Goal: Contribute content: Contribute content

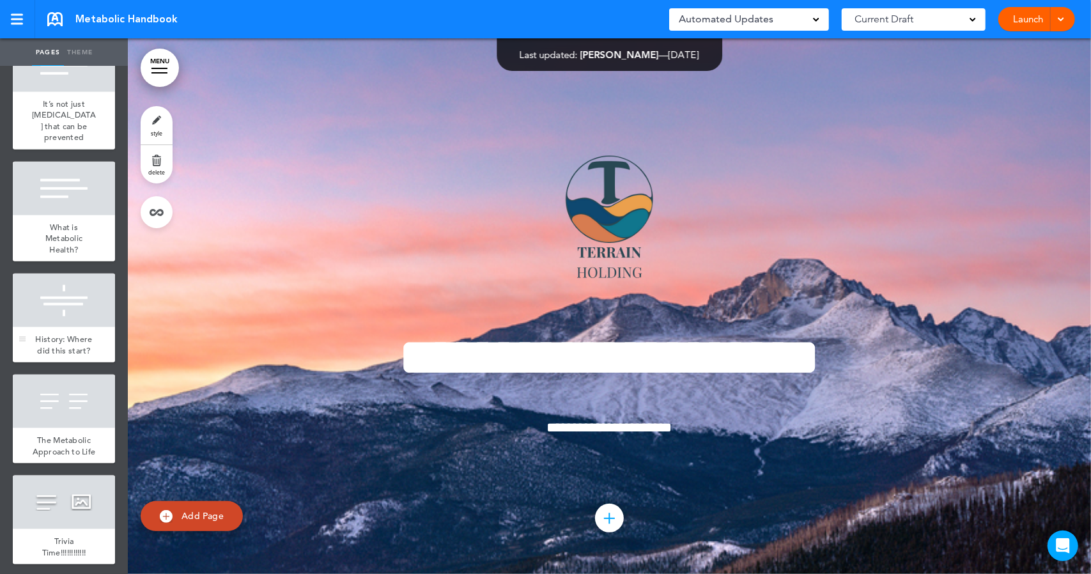
scroll to position [875, 0]
click at [64, 355] on span "History: Where did this start?" at bounding box center [63, 344] width 57 height 22
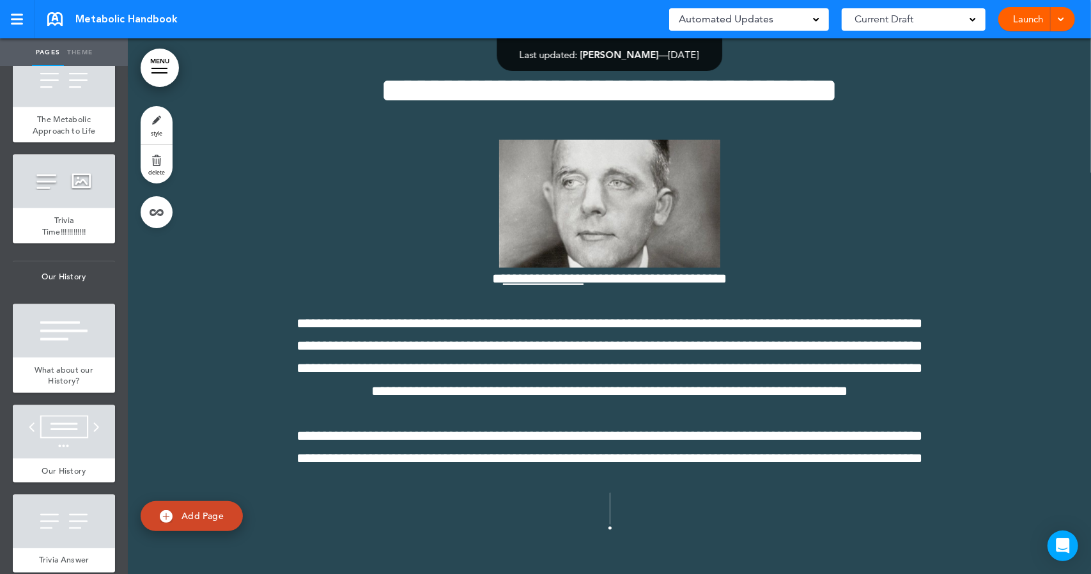
scroll to position [1197, 0]
click at [65, 458] on div at bounding box center [64, 431] width 102 height 54
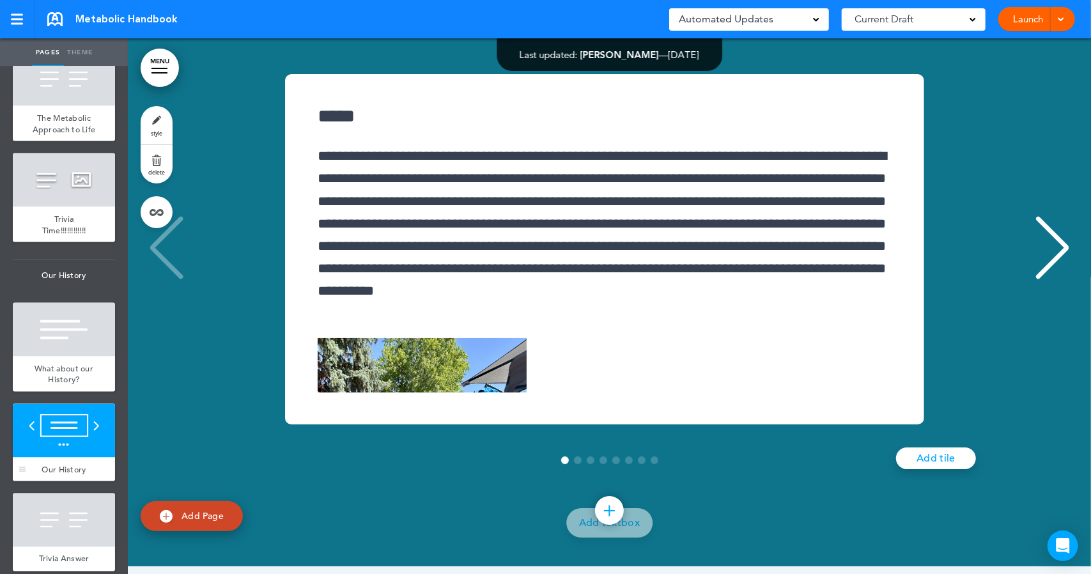
scroll to position [12734, 0]
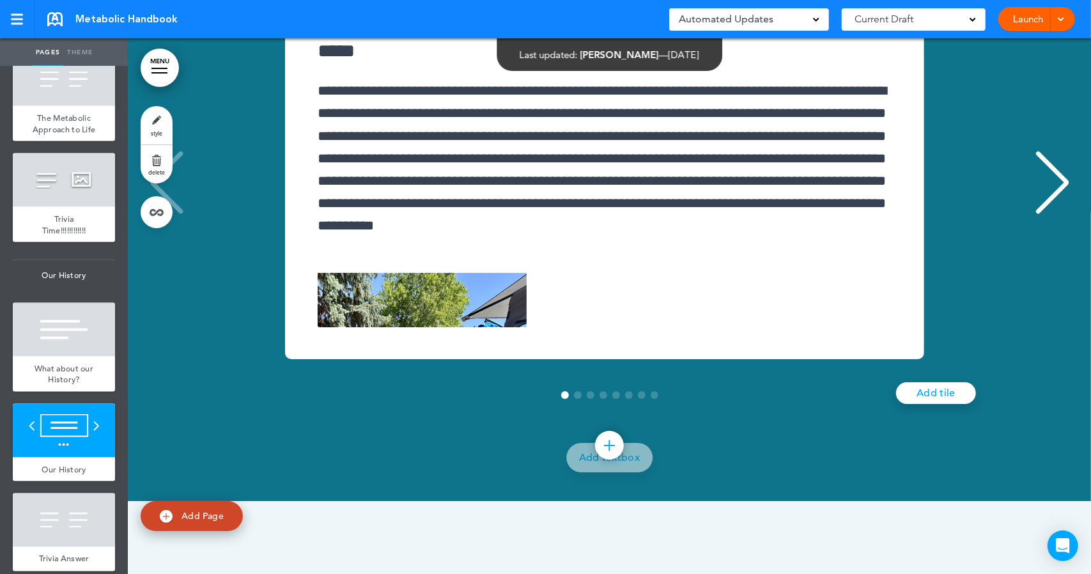
click at [1052, 215] on div "Next slide" at bounding box center [1052, 183] width 39 height 64
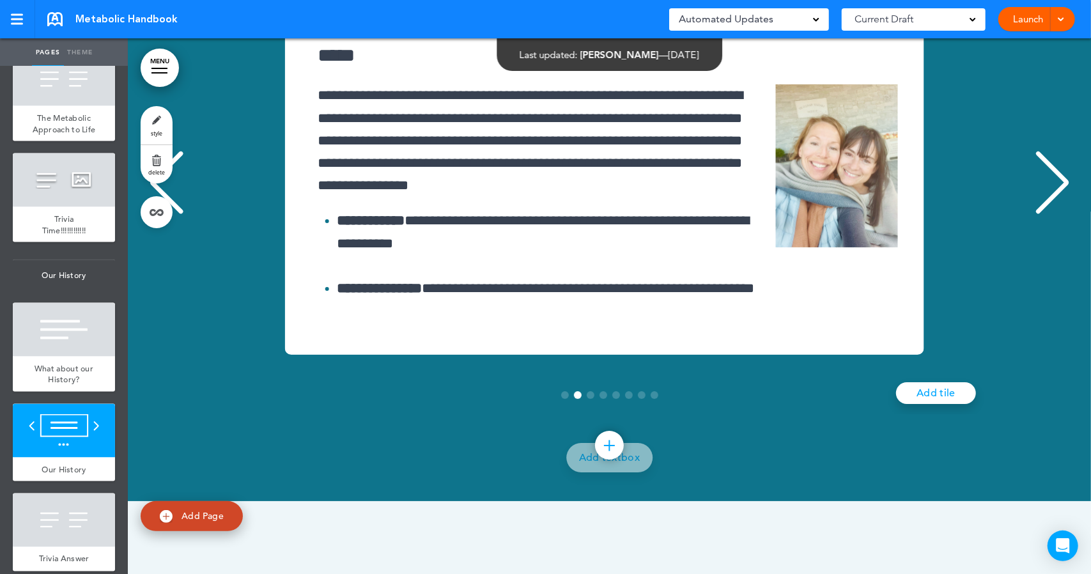
click at [1052, 215] on div "Next slide" at bounding box center [1052, 183] width 39 height 64
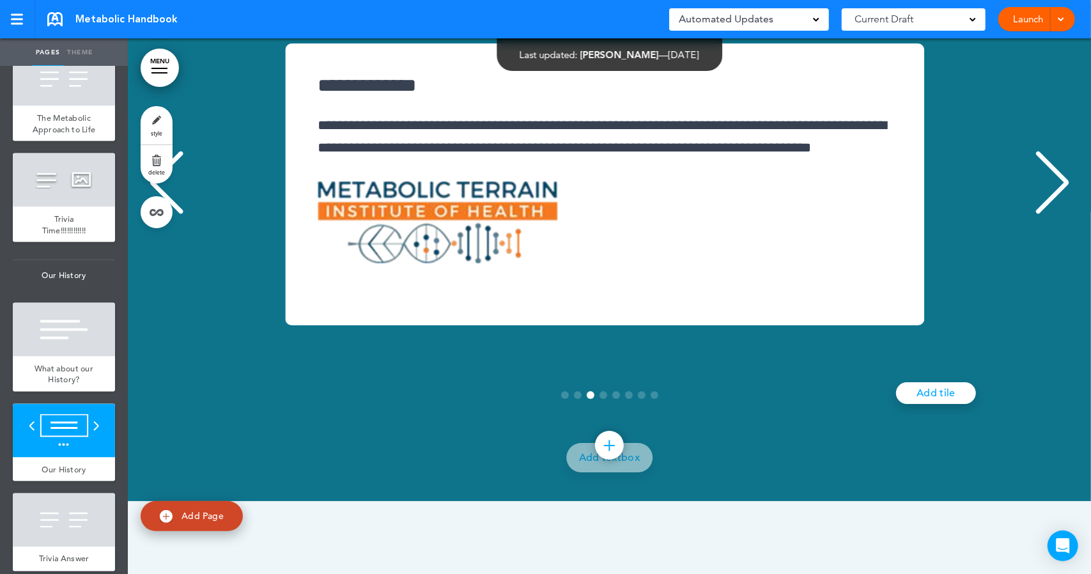
click at [1052, 215] on div "Next slide" at bounding box center [1052, 183] width 39 height 64
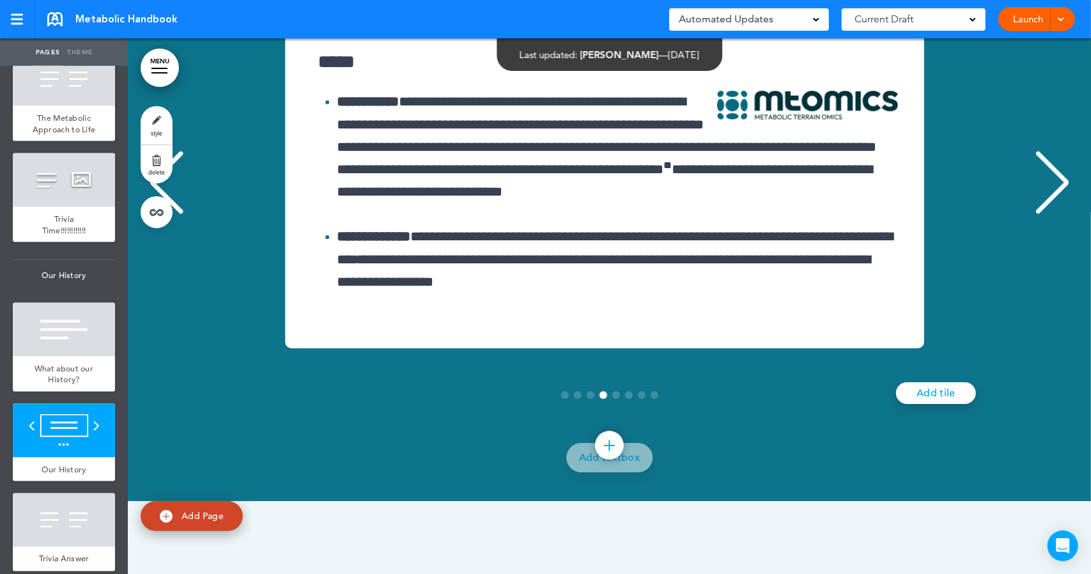
click at [1052, 215] on div "Next slide" at bounding box center [1052, 183] width 39 height 64
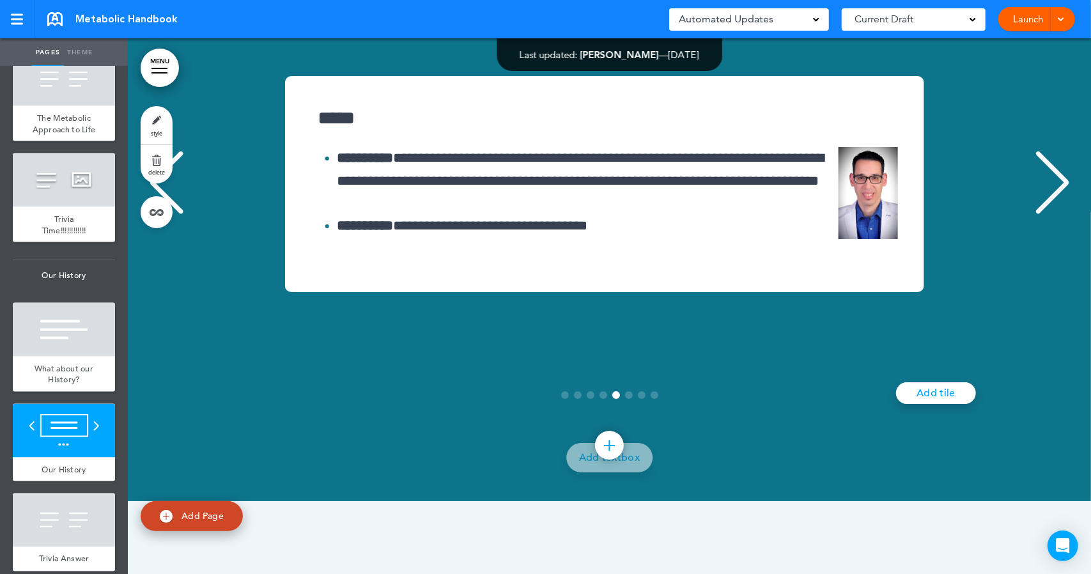
click at [1052, 215] on div "Next slide" at bounding box center [1052, 183] width 39 height 64
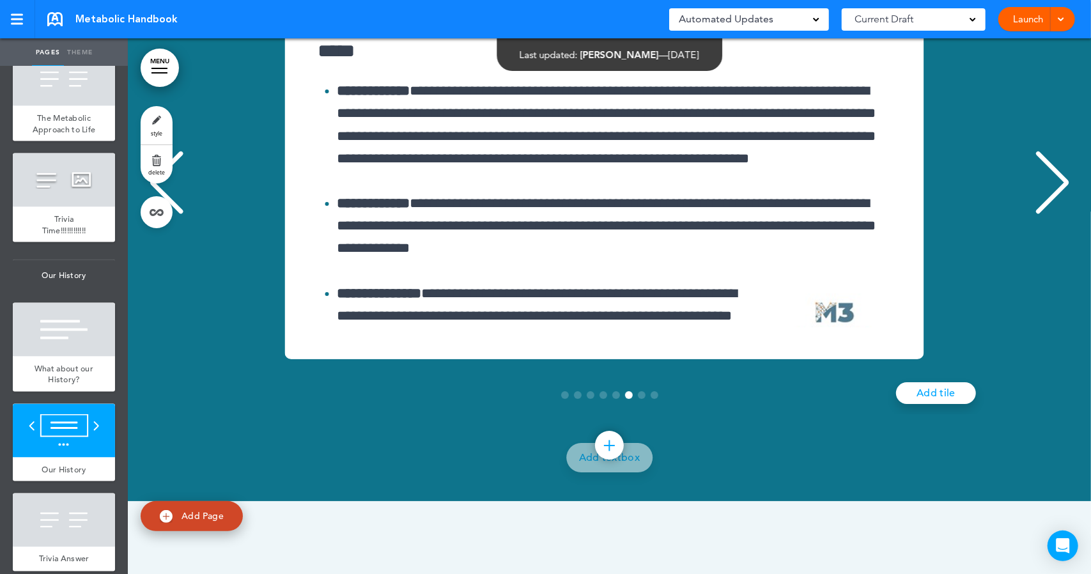
click at [1052, 215] on div "Next slide" at bounding box center [1052, 183] width 39 height 64
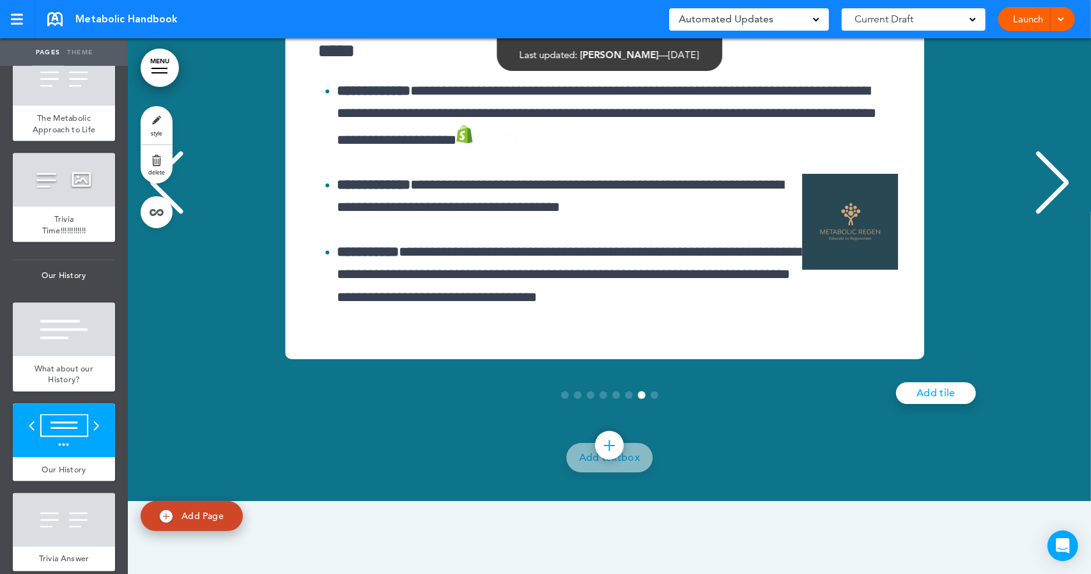
click at [1052, 215] on div "Next slide" at bounding box center [1052, 183] width 39 height 64
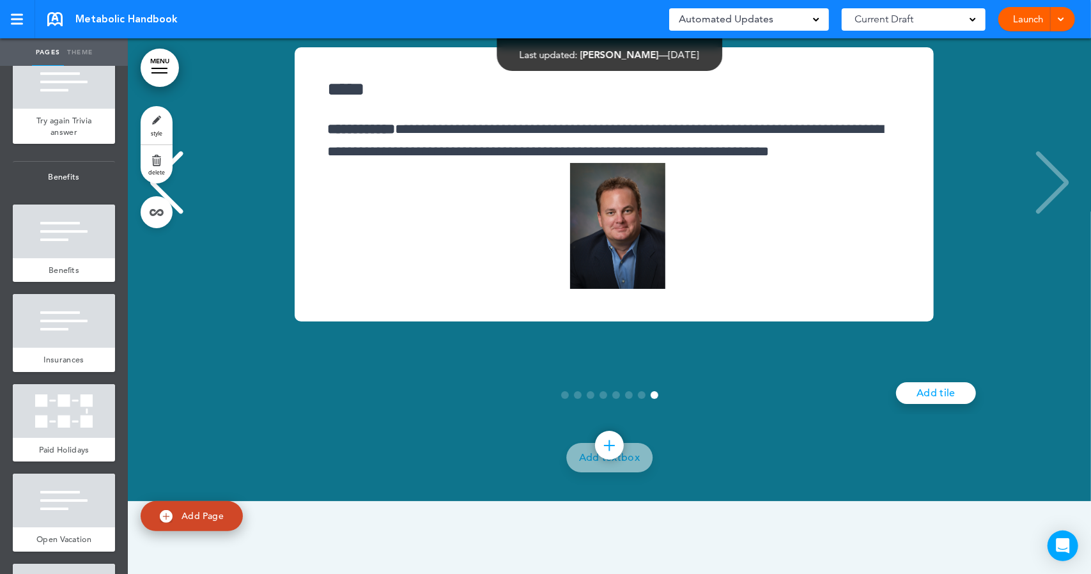
scroll to position [6527, 0]
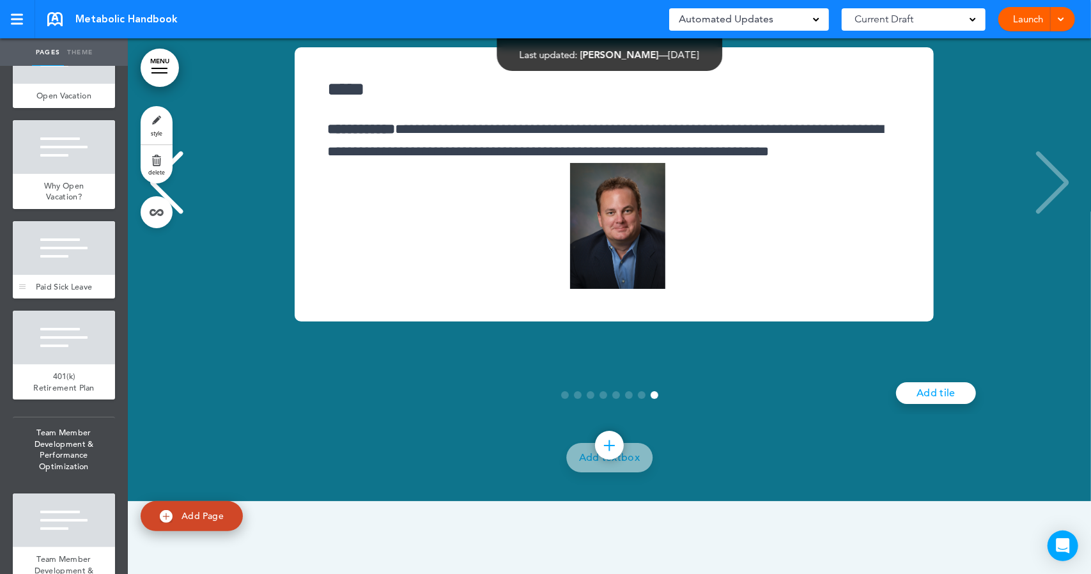
click at [66, 275] on div at bounding box center [64, 248] width 102 height 54
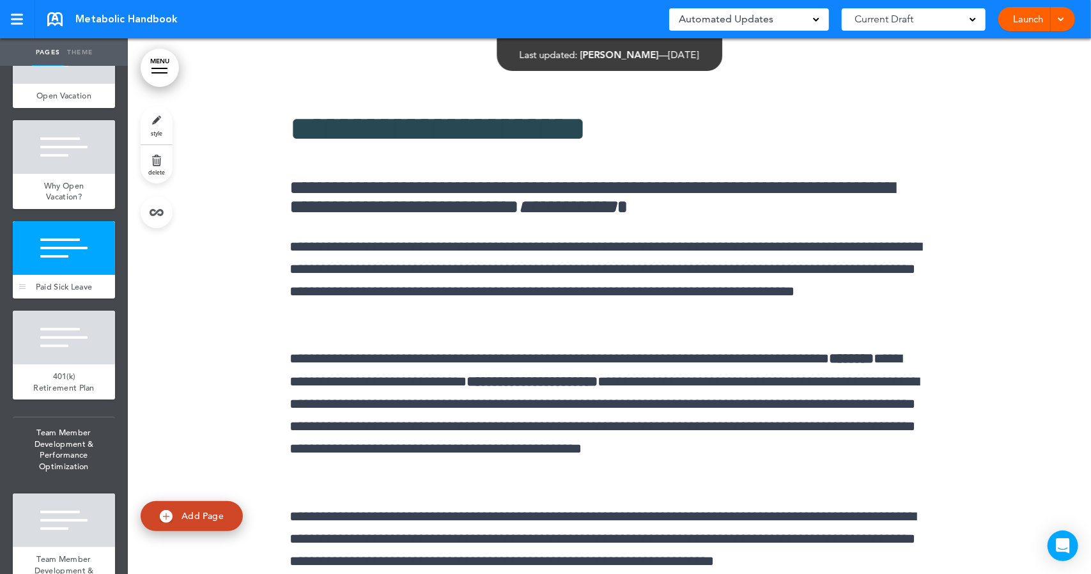
scroll to position [46827, 0]
click at [158, 125] on link "style" at bounding box center [157, 125] width 32 height 38
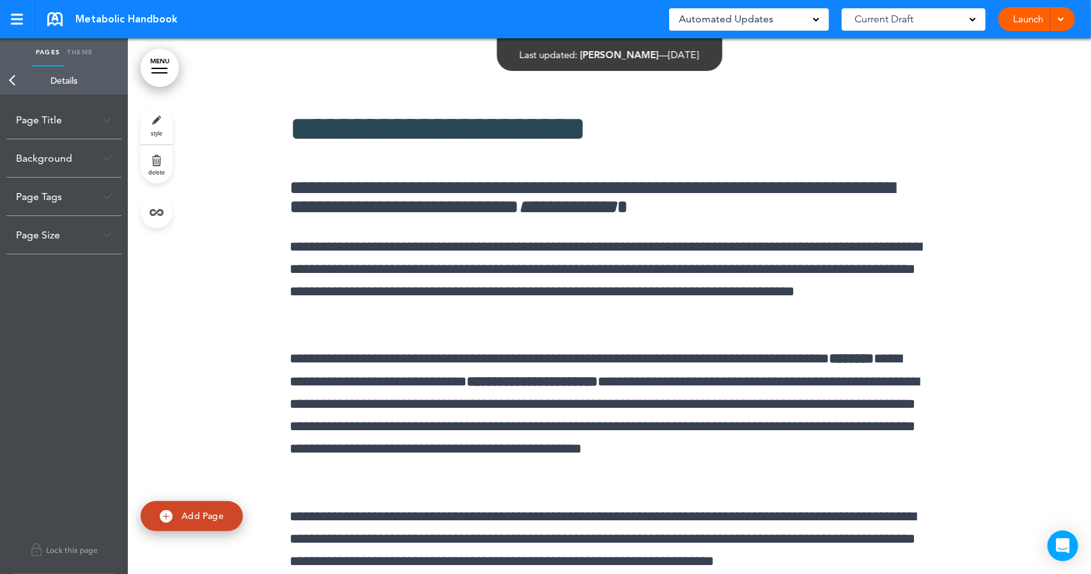
click at [108, 159] on img at bounding box center [107, 158] width 10 height 7
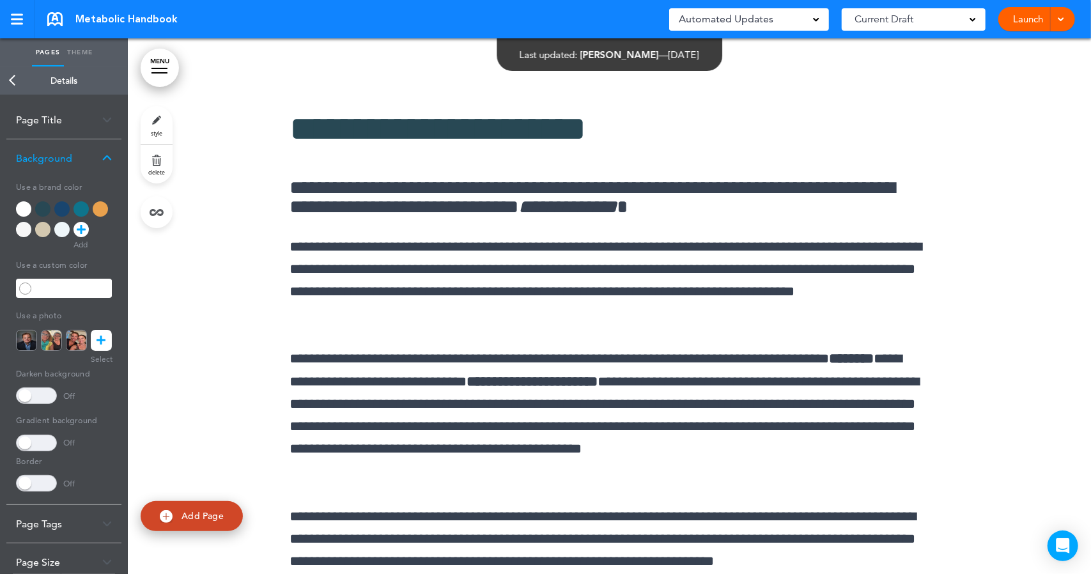
click at [40, 207] on div at bounding box center [42, 208] width 15 height 15
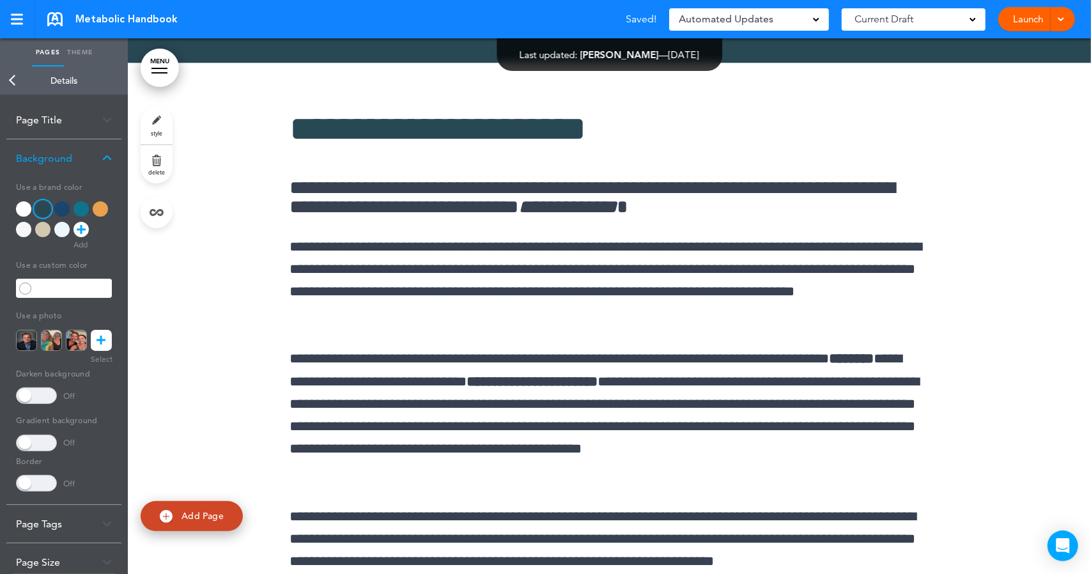
click at [44, 225] on div at bounding box center [42, 229] width 15 height 15
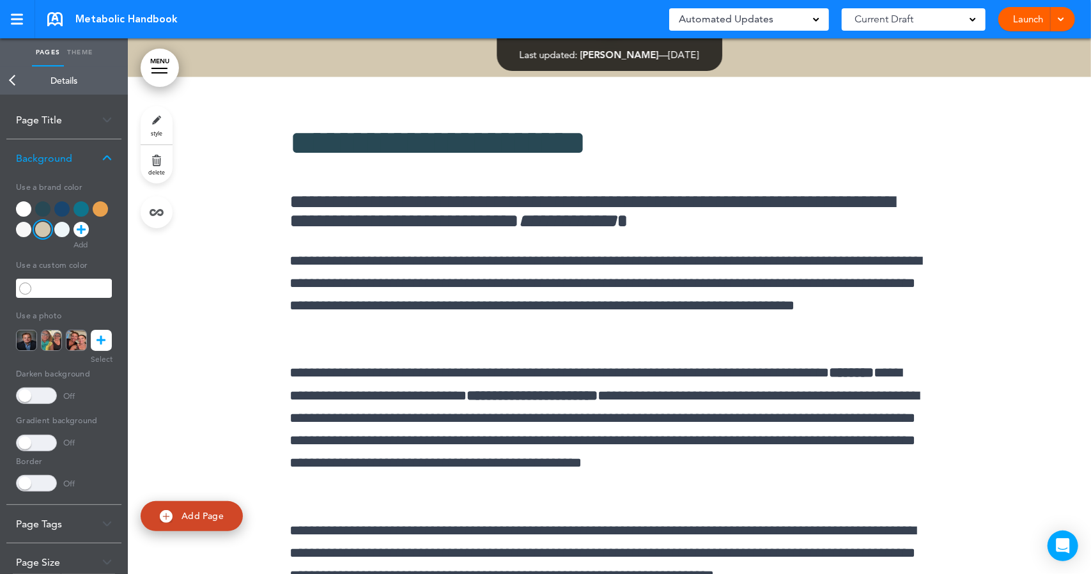
scroll to position [46813, 0]
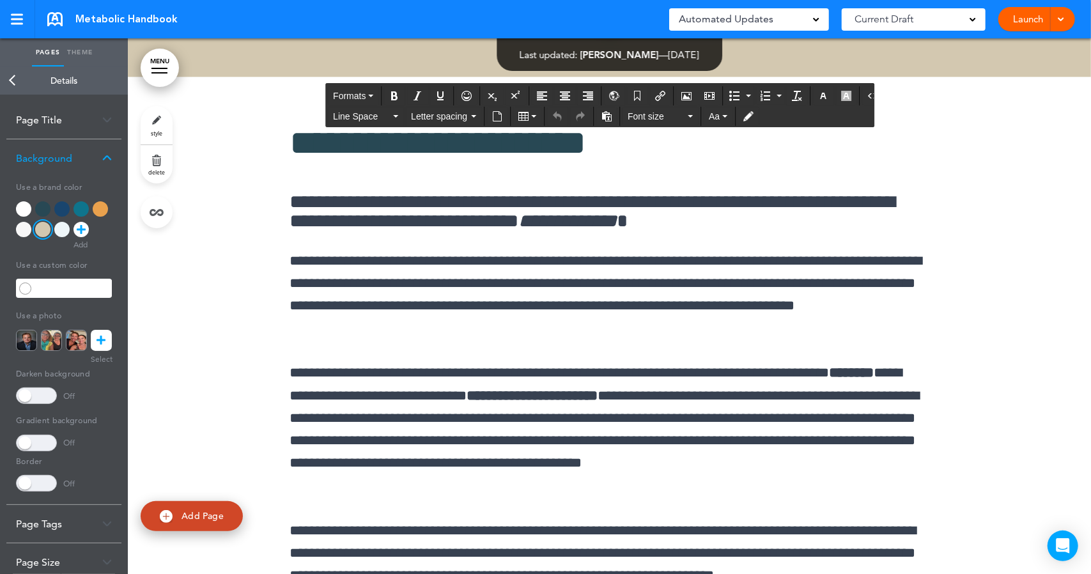
drag, startPoint x: 655, startPoint y: 199, endPoint x: 679, endPoint y: 199, distance: 24.3
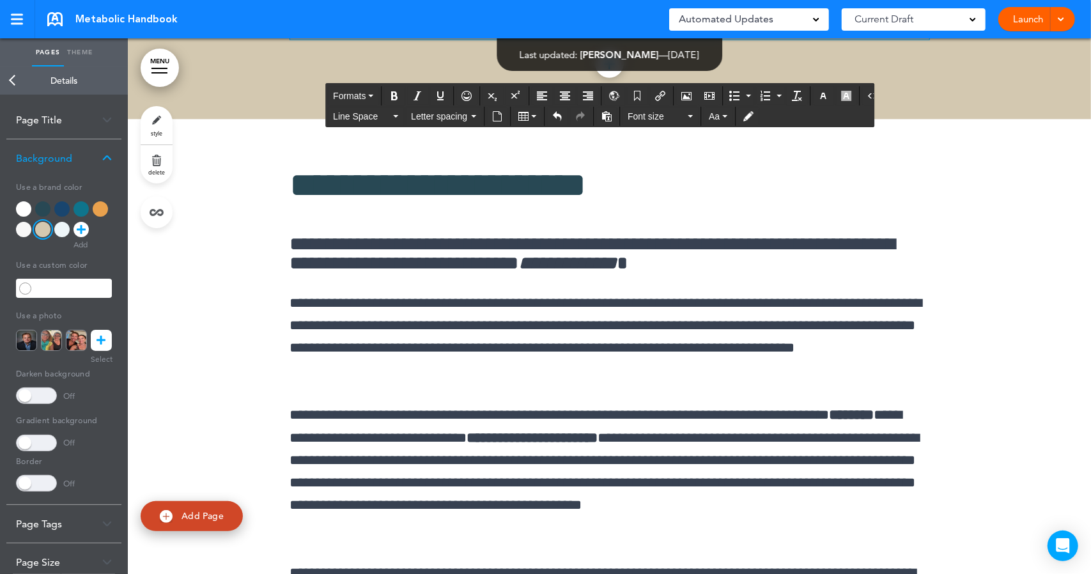
scroll to position [46777, 0]
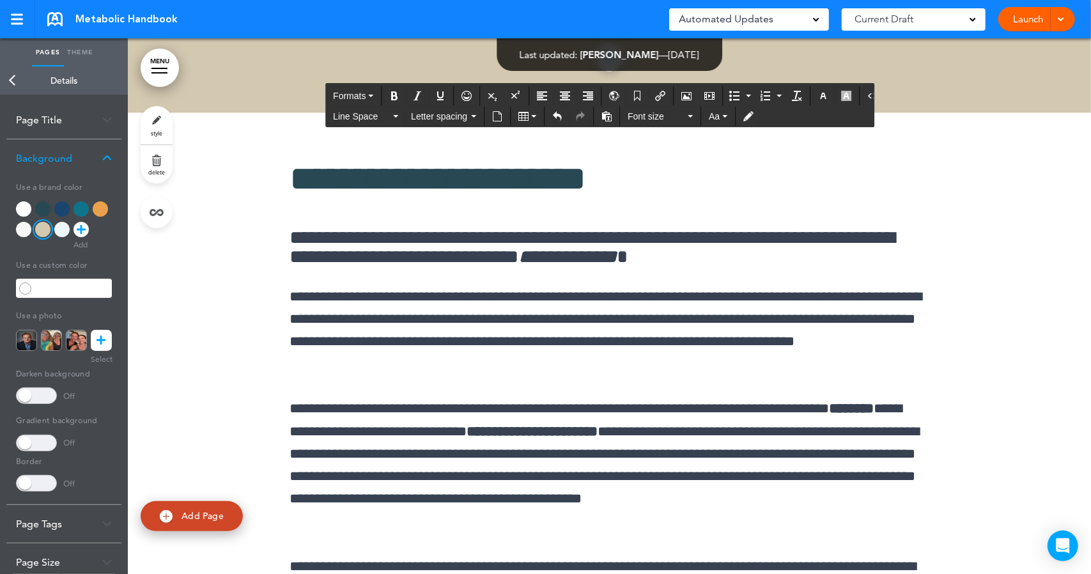
drag, startPoint x: 428, startPoint y: 394, endPoint x: 457, endPoint y: 395, distance: 28.2
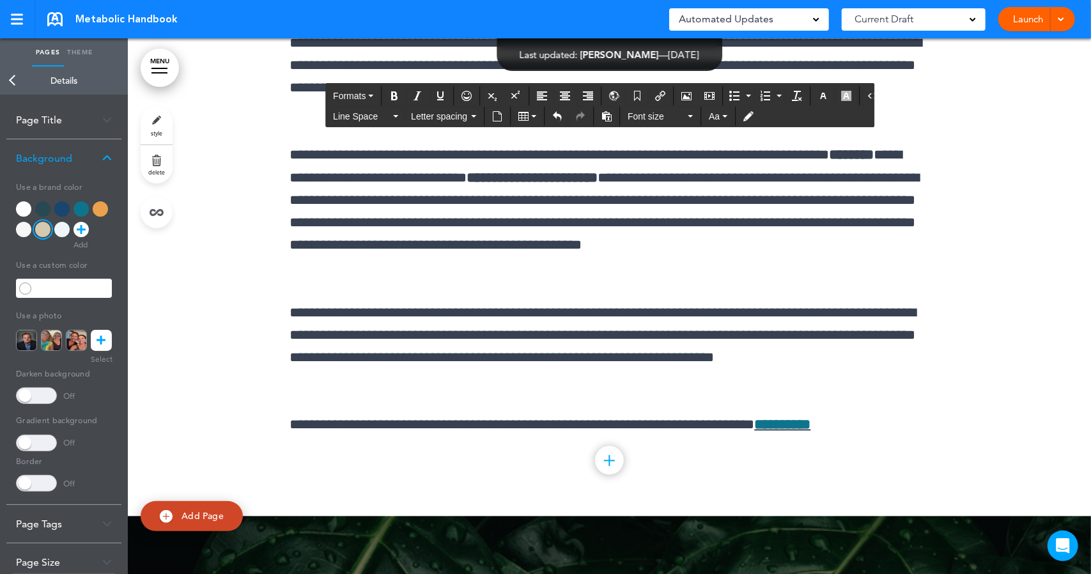
scroll to position [47043, 0]
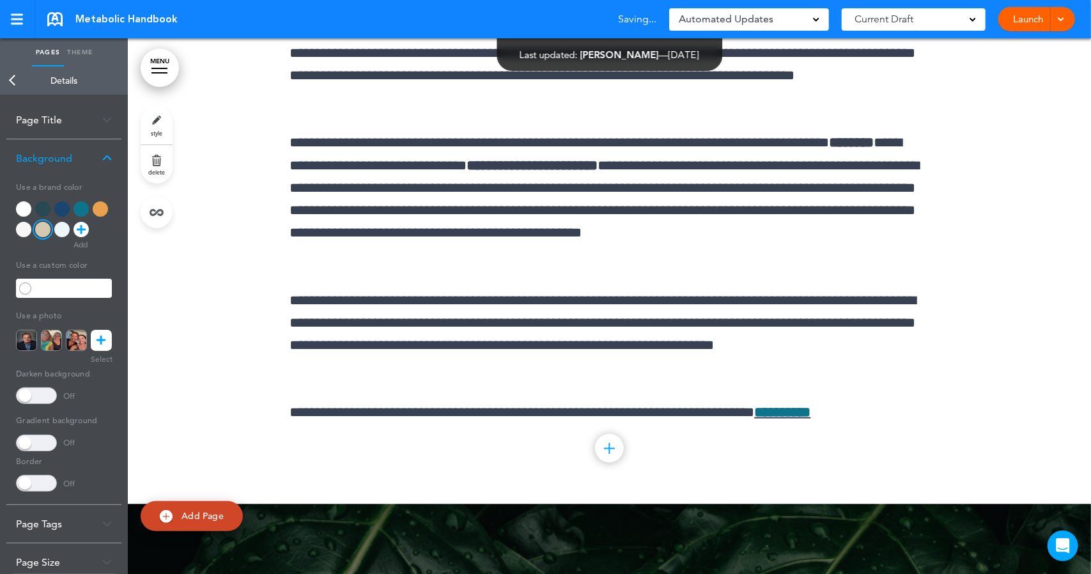
click at [515, 335] on div at bounding box center [673, 287] width 1091 height 574
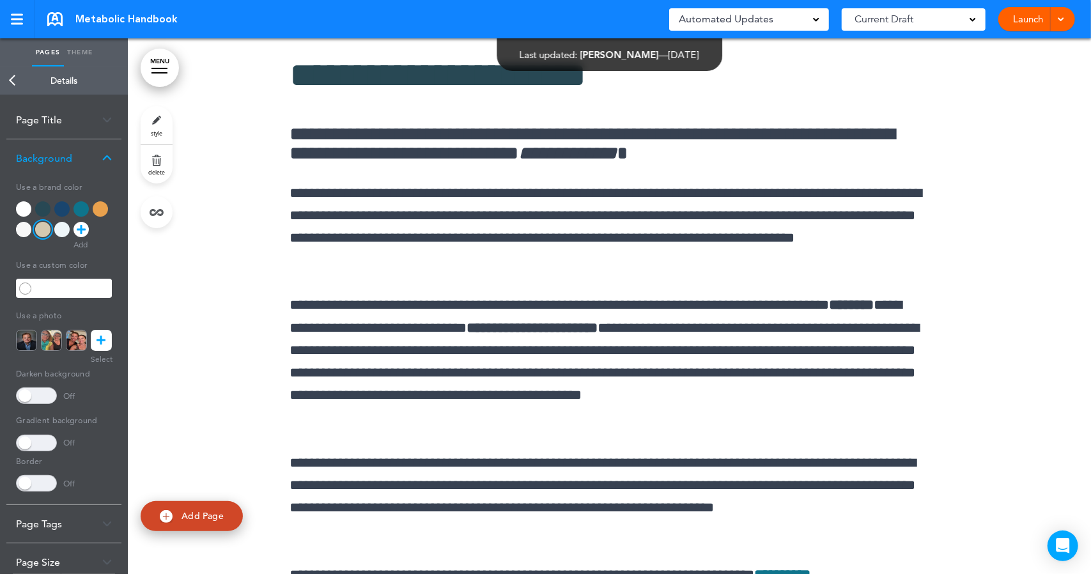
scroll to position [46877, 0]
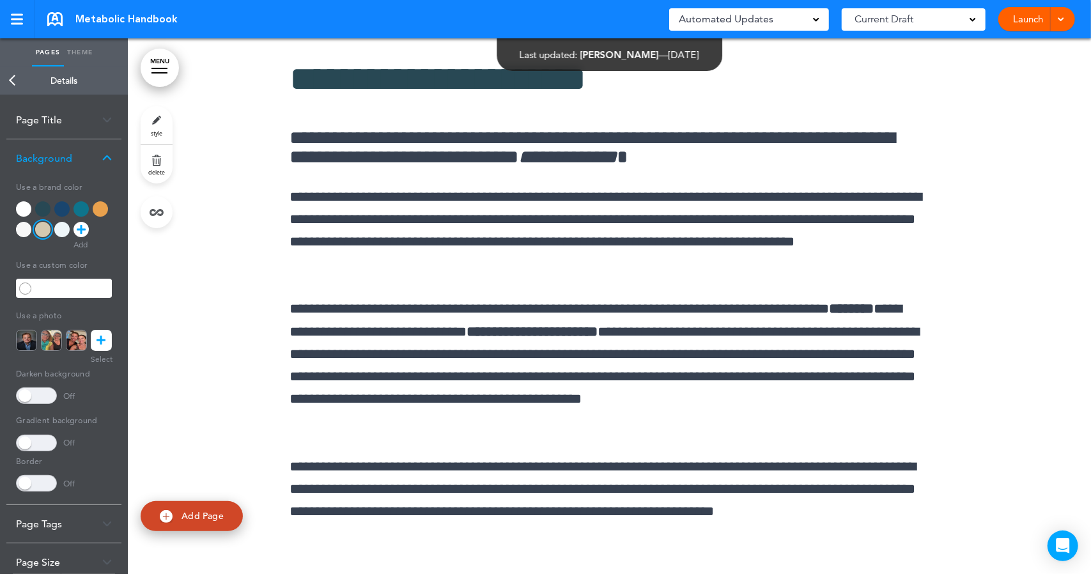
click at [199, 519] on span "Add Page" at bounding box center [203, 516] width 42 height 12
type input "********"
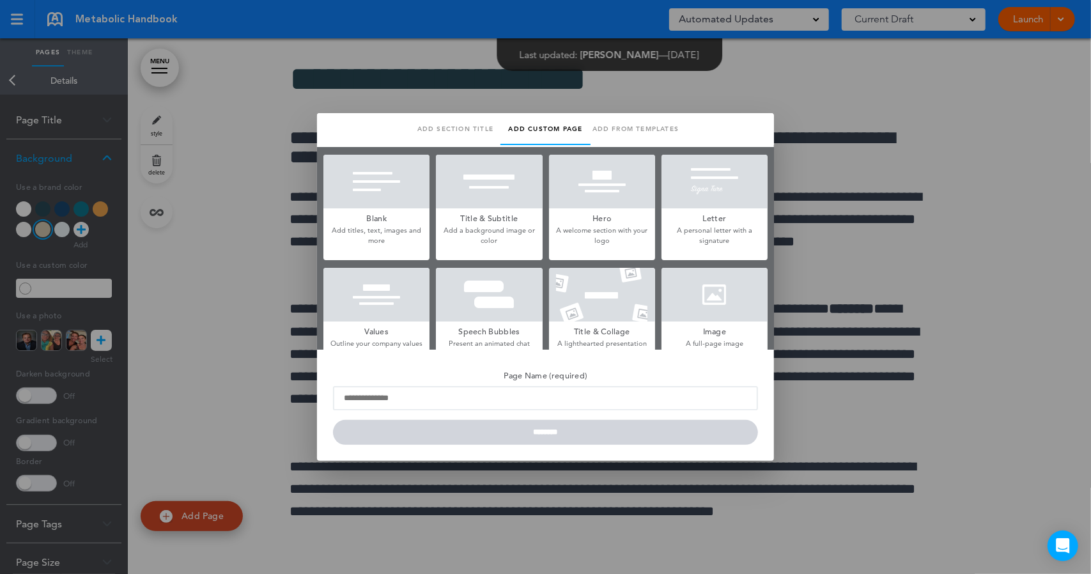
click at [380, 175] on div at bounding box center [377, 182] width 106 height 54
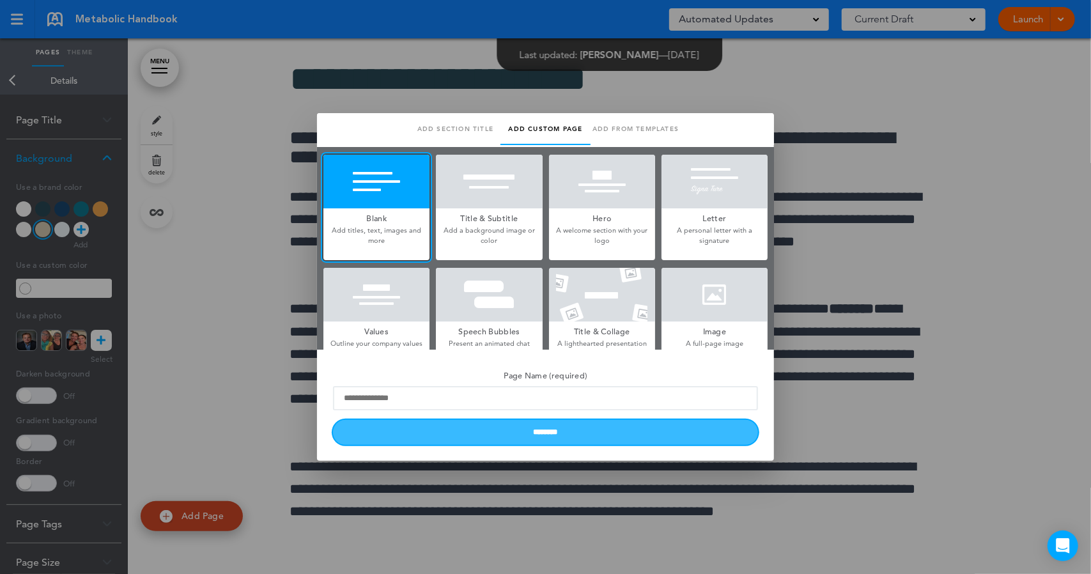
click at [487, 432] on input "********" at bounding box center [545, 432] width 425 height 25
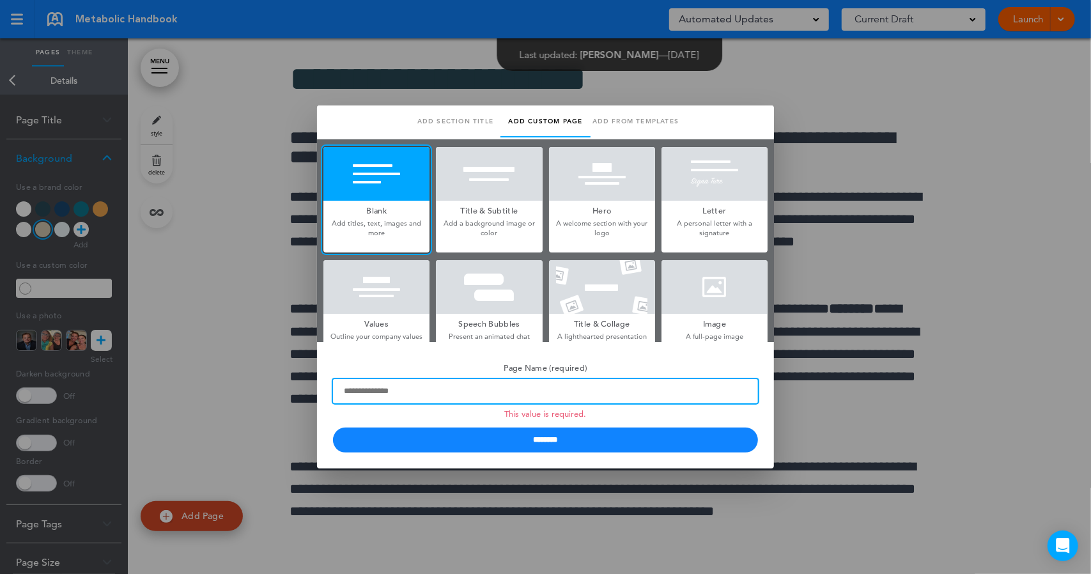
click at [442, 390] on input "Page Name (required) This value is required." at bounding box center [545, 391] width 425 height 24
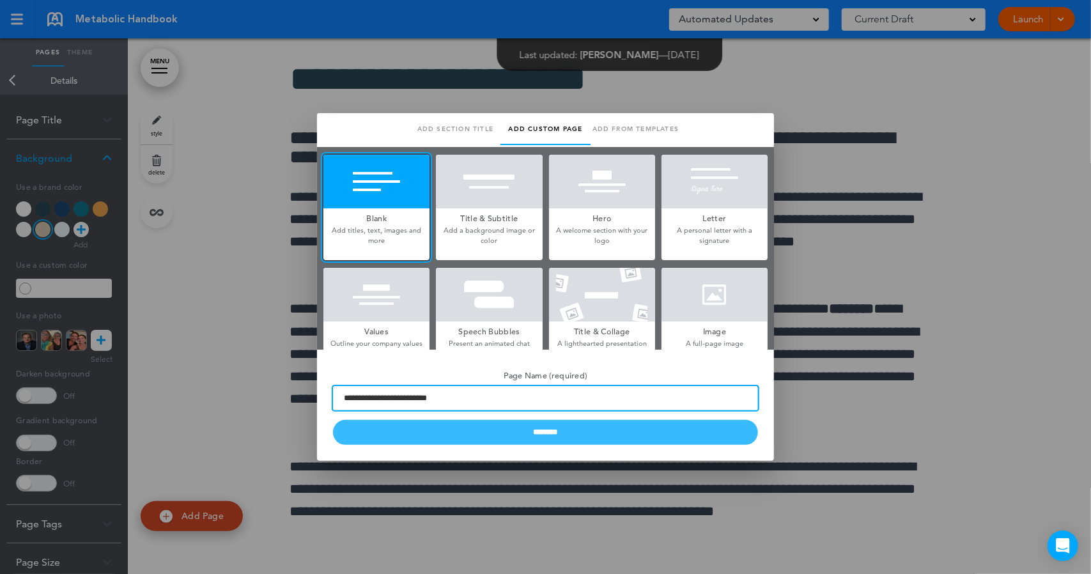
type input "**********"
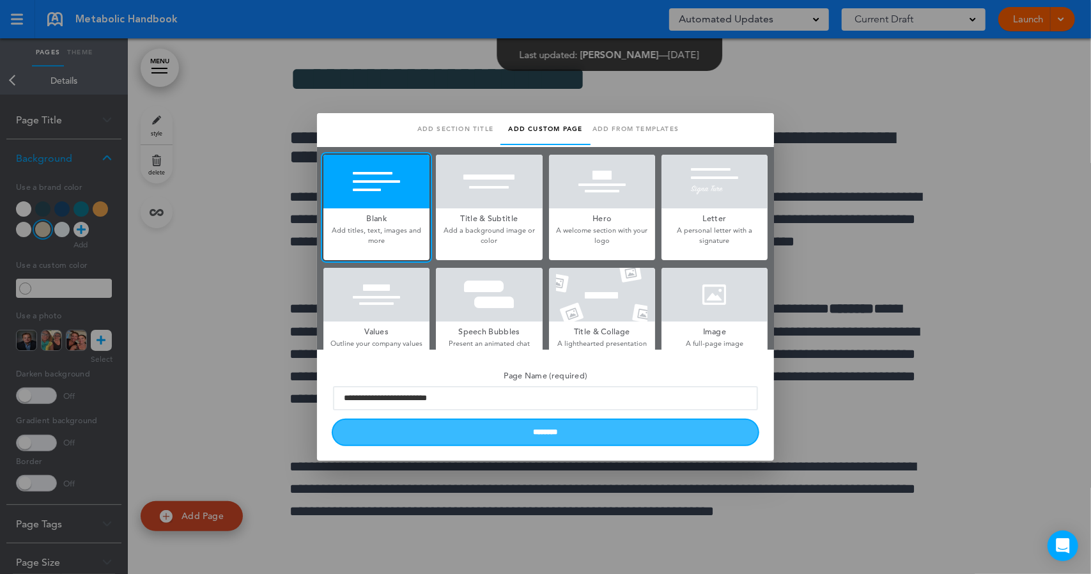
click at [458, 428] on input "********" at bounding box center [545, 432] width 425 height 25
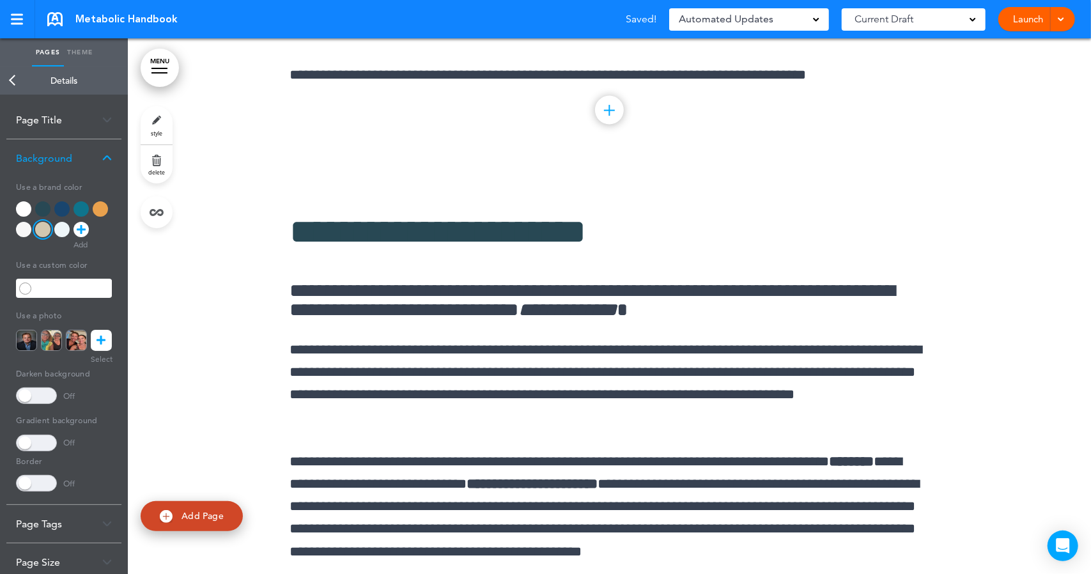
scroll to position [47130, 0]
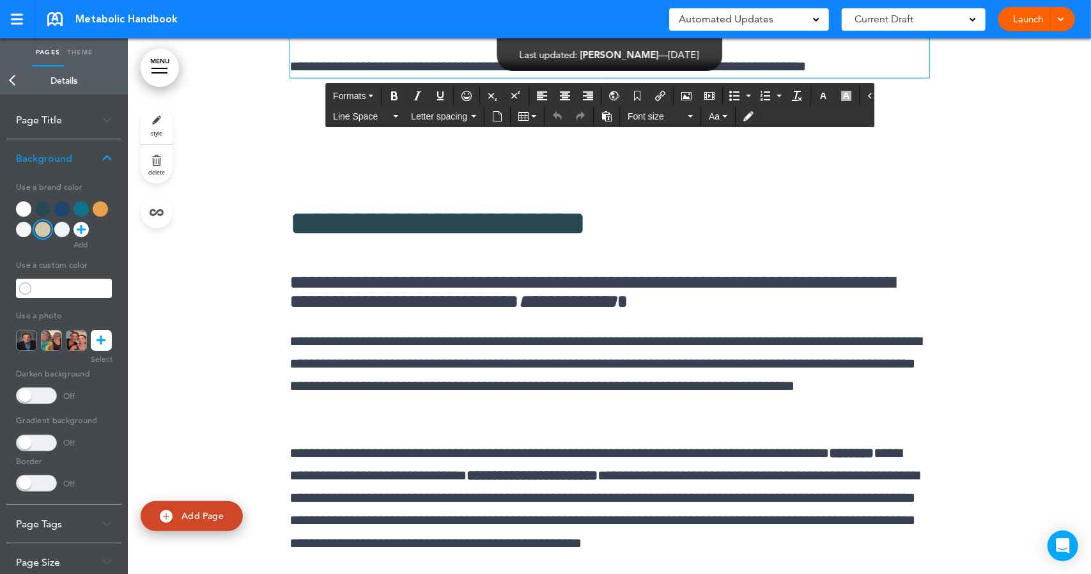
drag, startPoint x: 292, startPoint y: 357, endPoint x: 499, endPoint y: 351, distance: 207.3
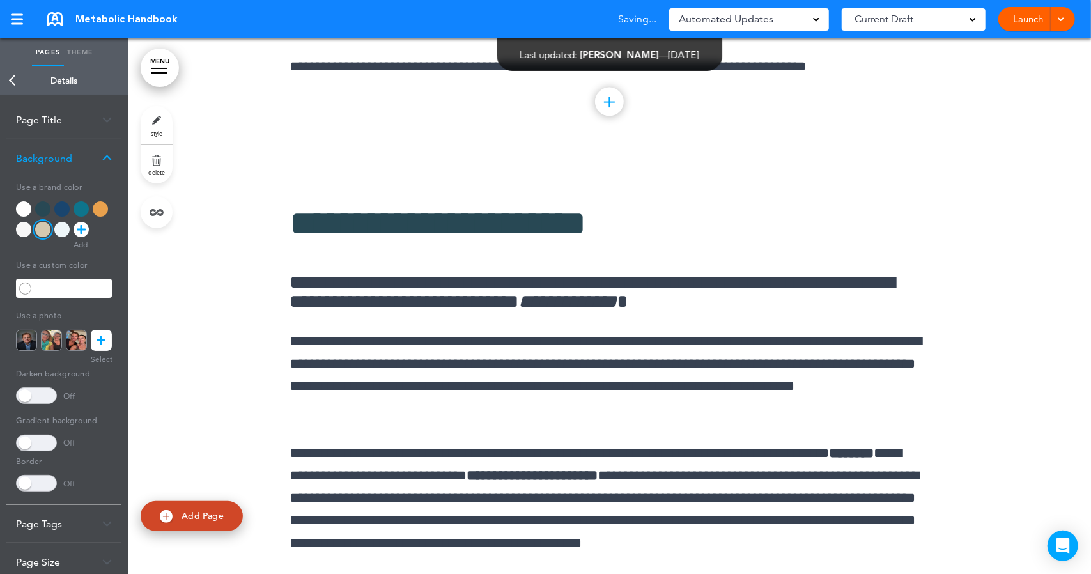
click at [107, 120] on img at bounding box center [107, 119] width 10 height 7
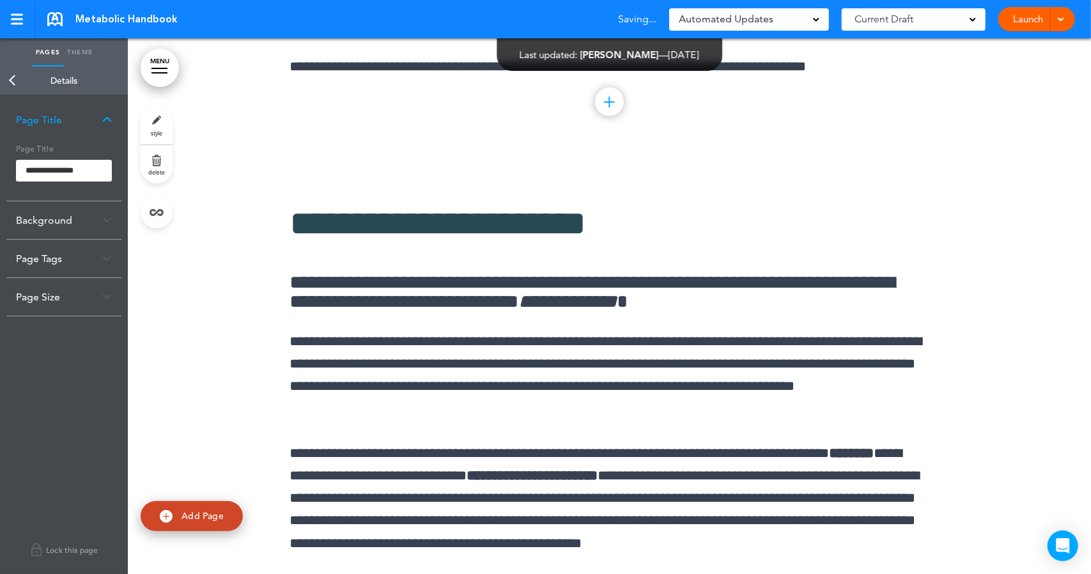
click at [153, 63] on link "MENU" at bounding box center [160, 68] width 38 height 38
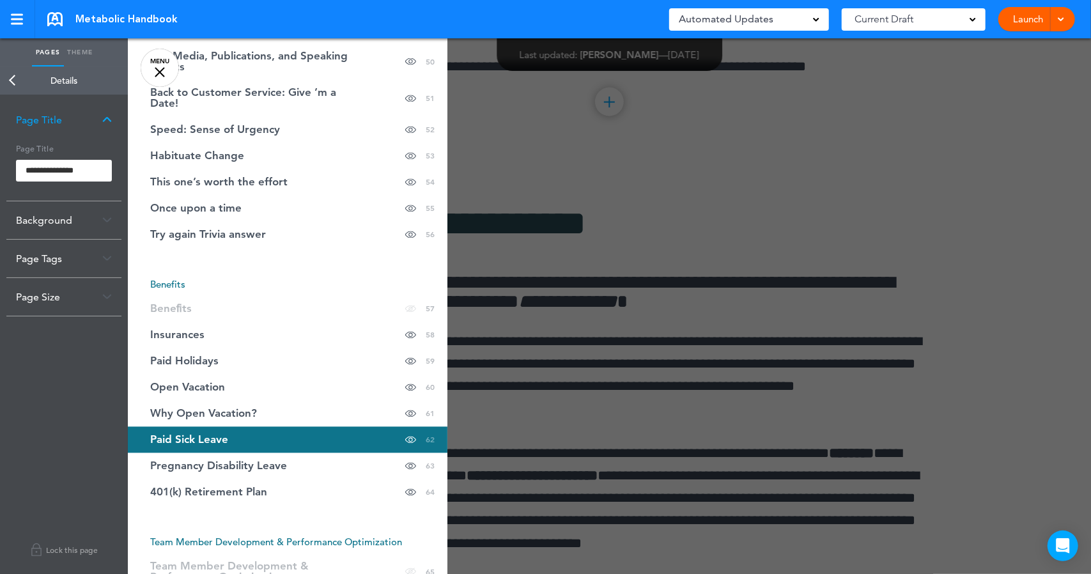
scroll to position [1587, 0]
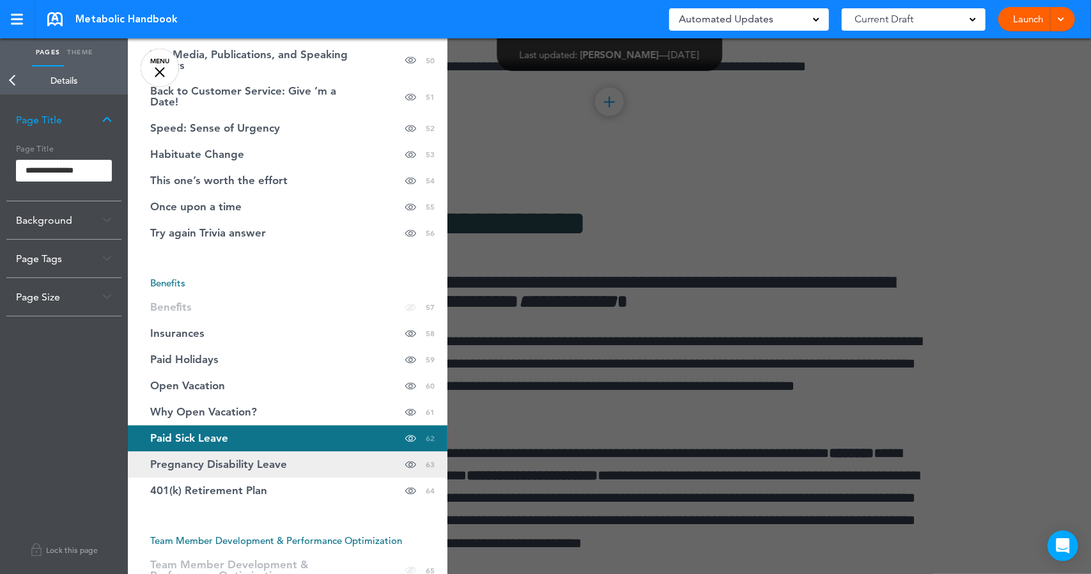
click at [256, 460] on span "Pregnancy Disability Leave" at bounding box center [218, 465] width 137 height 11
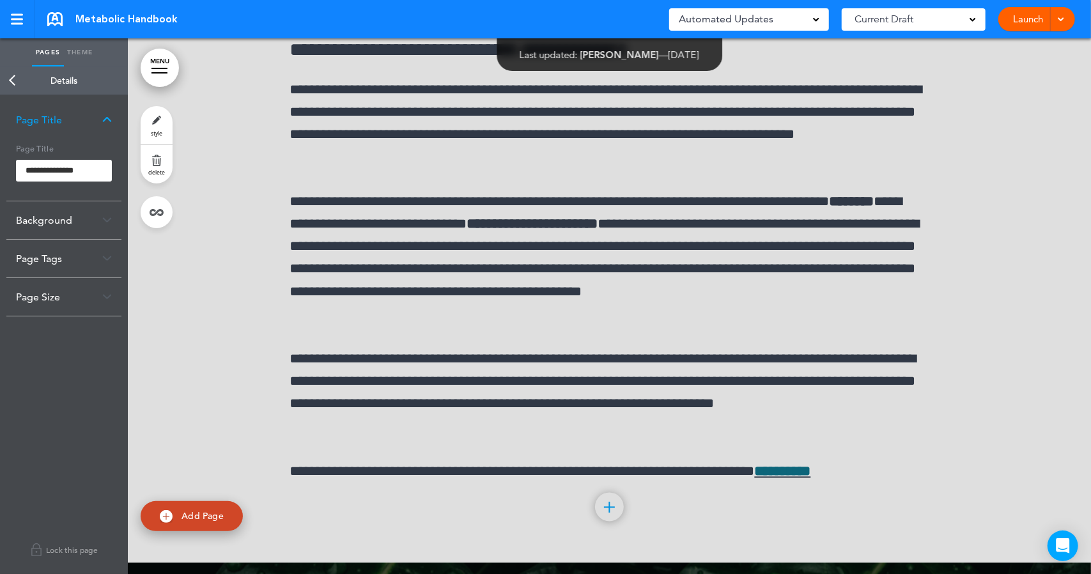
scroll to position [47382, 0]
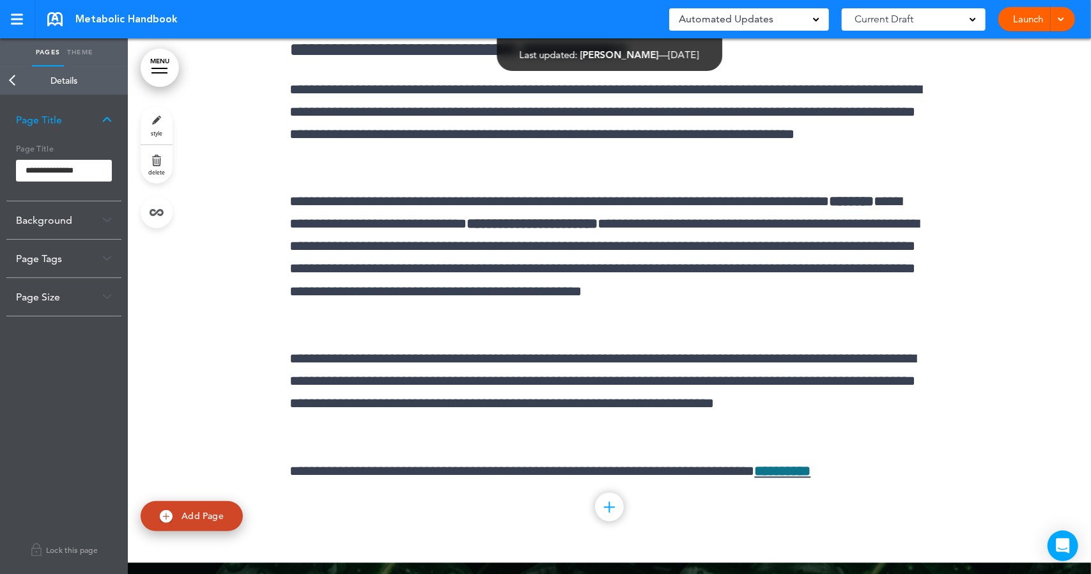
click at [78, 224] on div "Background" at bounding box center [63, 220] width 115 height 38
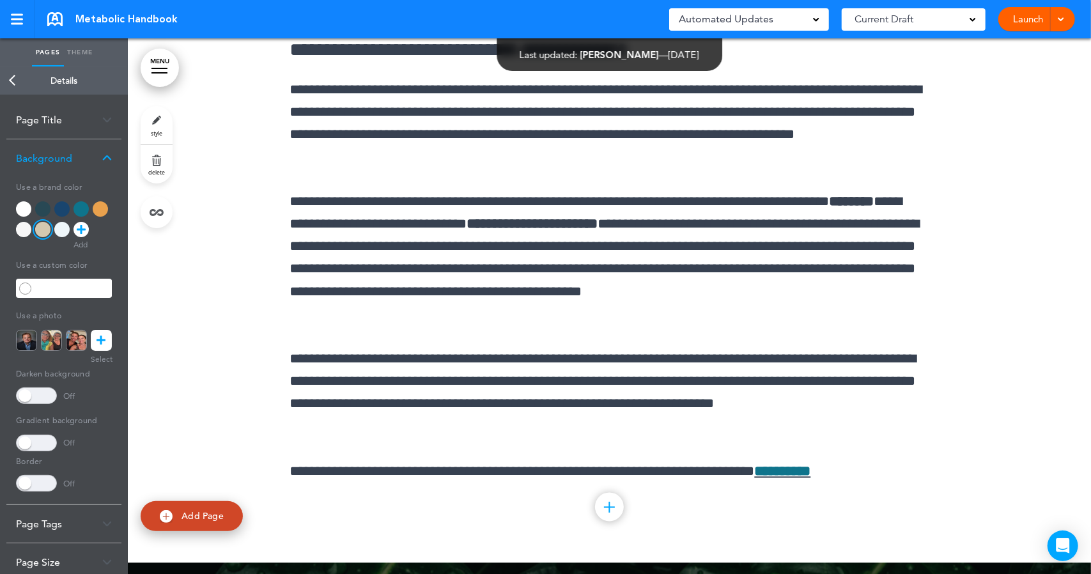
click at [52, 116] on div "Page Title" at bounding box center [63, 120] width 115 height 38
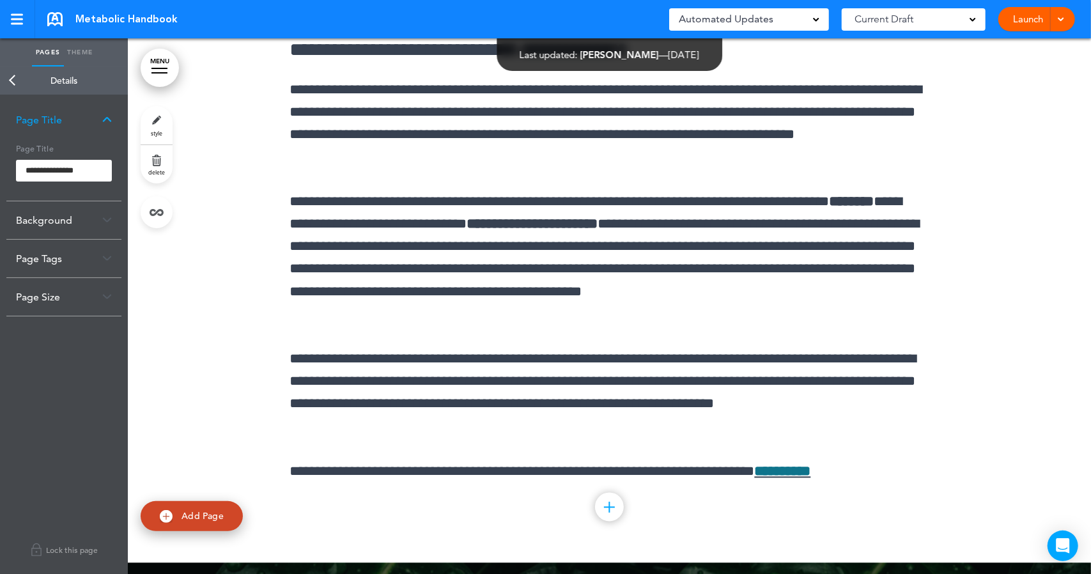
click at [108, 120] on img at bounding box center [107, 119] width 10 height 7
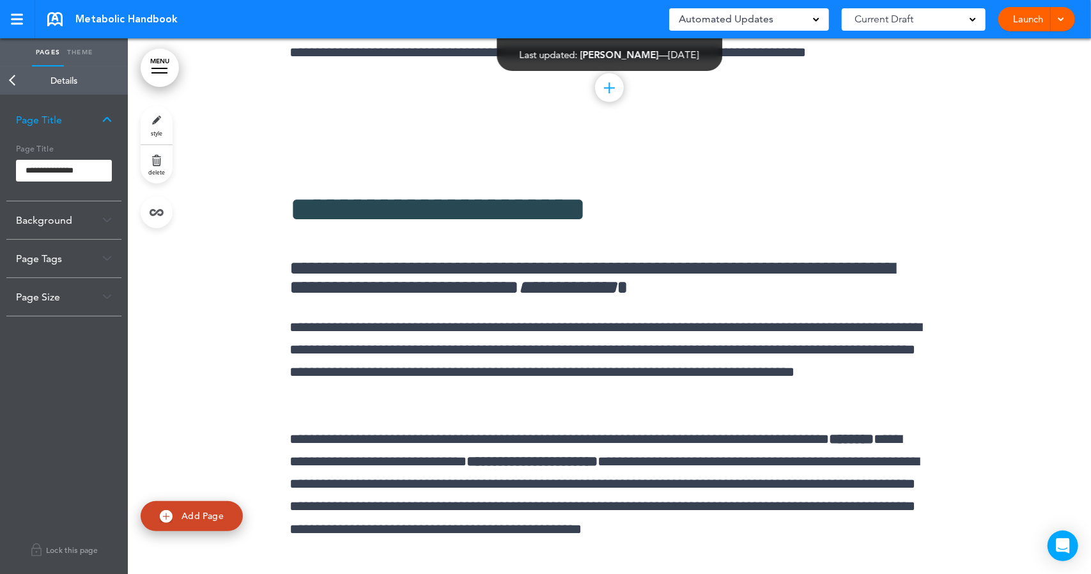
scroll to position [47141, 0]
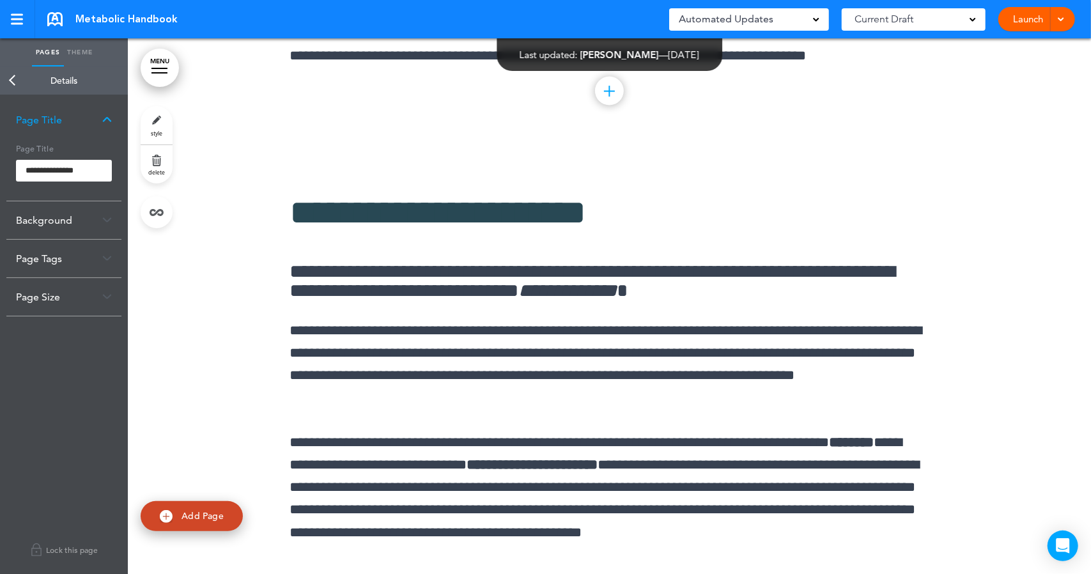
click at [72, 221] on div "Background" at bounding box center [63, 220] width 115 height 38
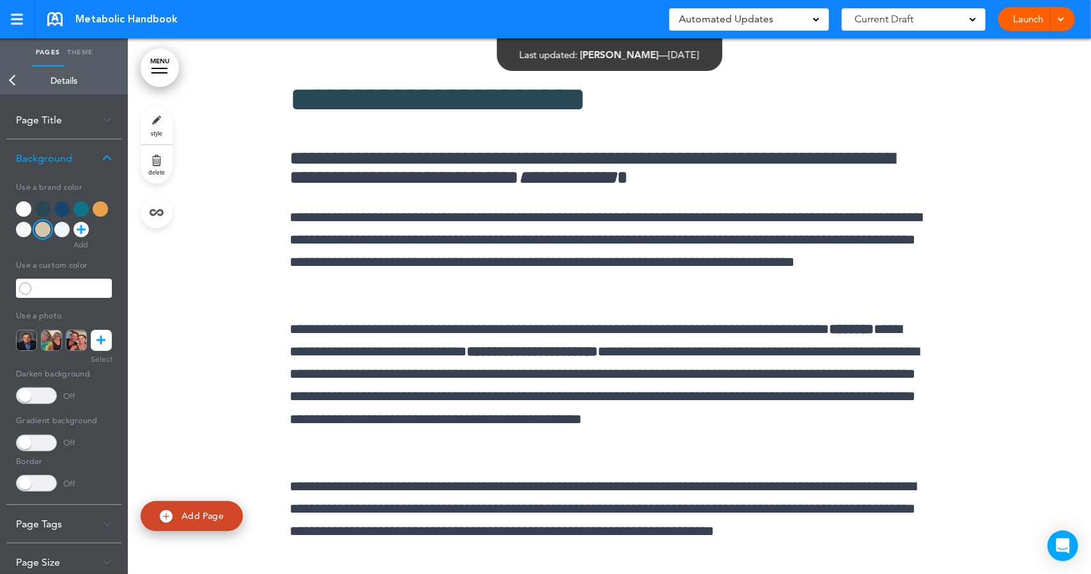
scroll to position [47248, 0]
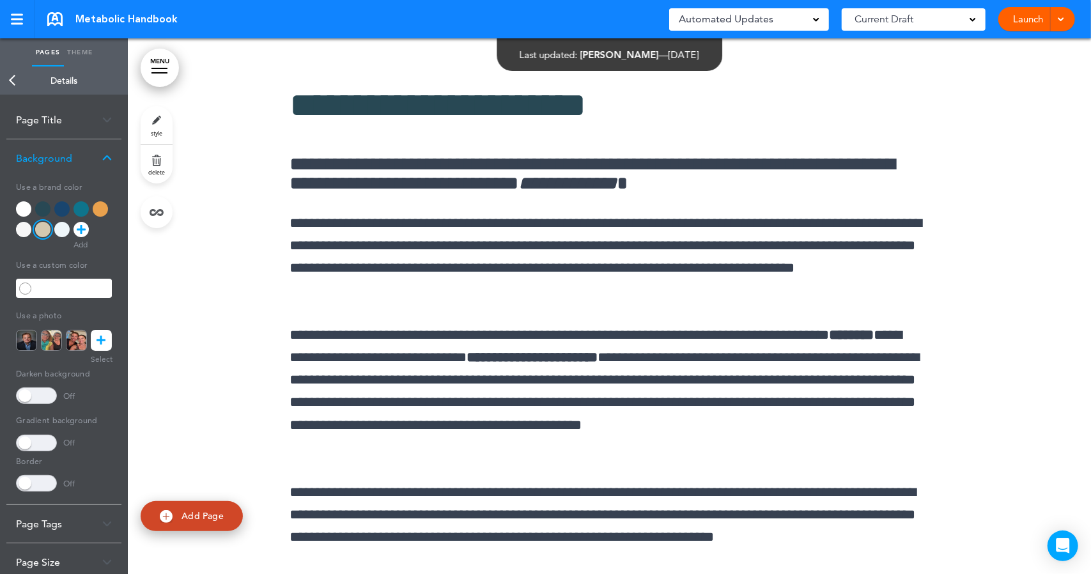
click at [82, 209] on div at bounding box center [81, 208] width 15 height 15
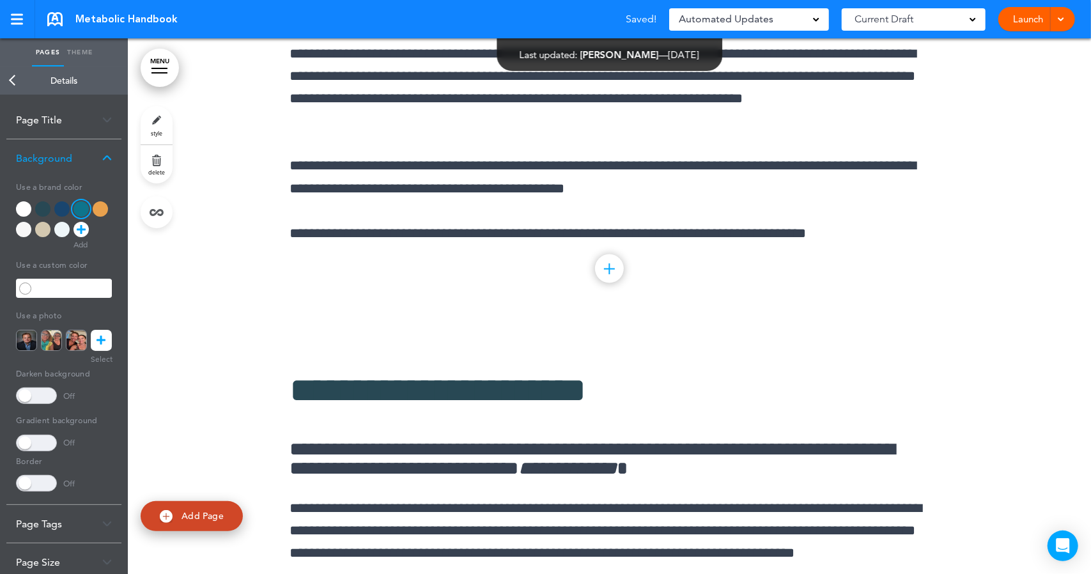
scroll to position [46960, 0]
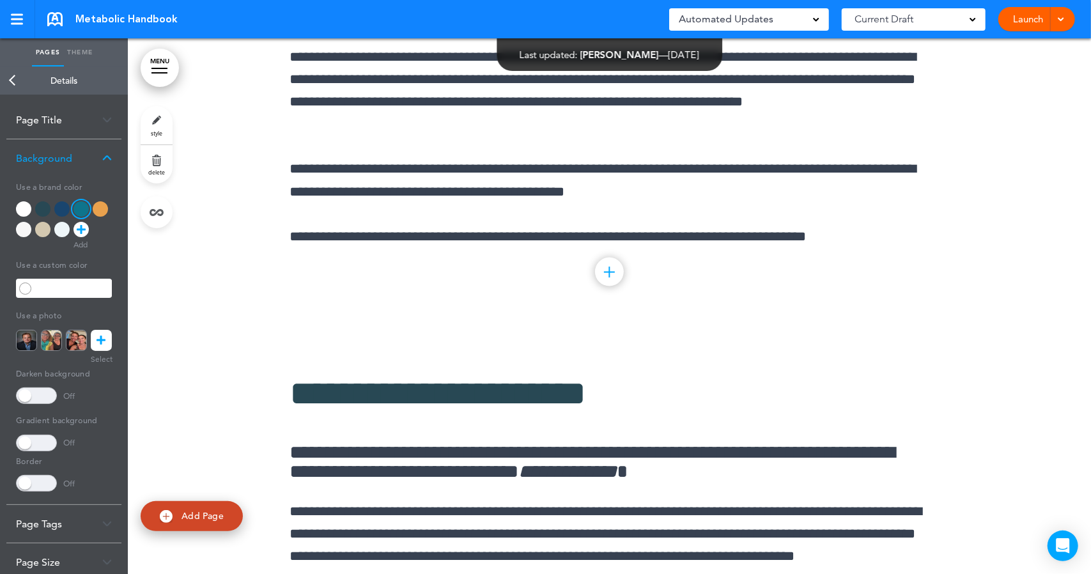
click at [100, 209] on div at bounding box center [100, 208] width 15 height 15
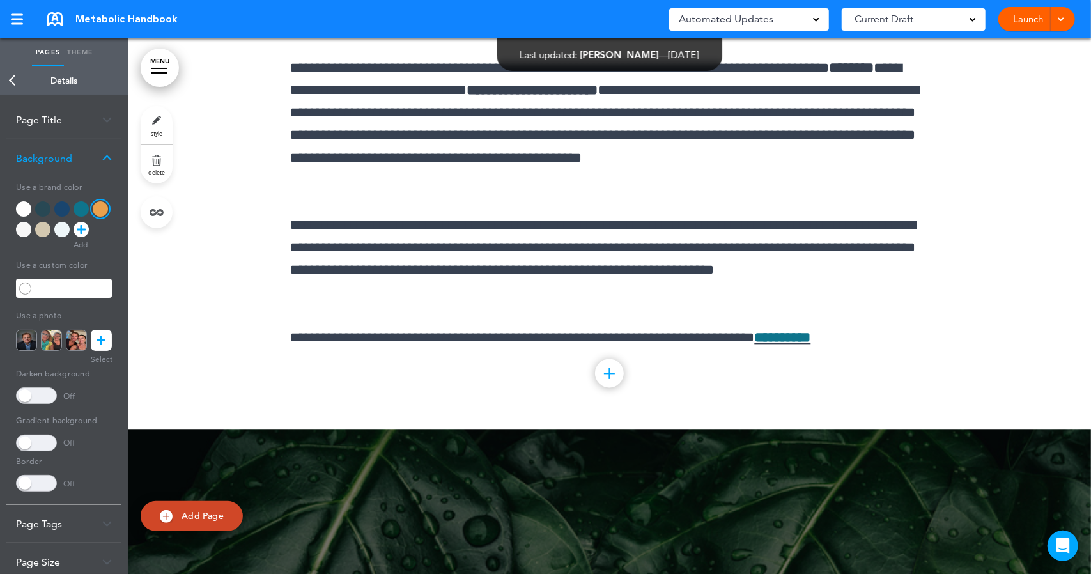
scroll to position [47513, 0]
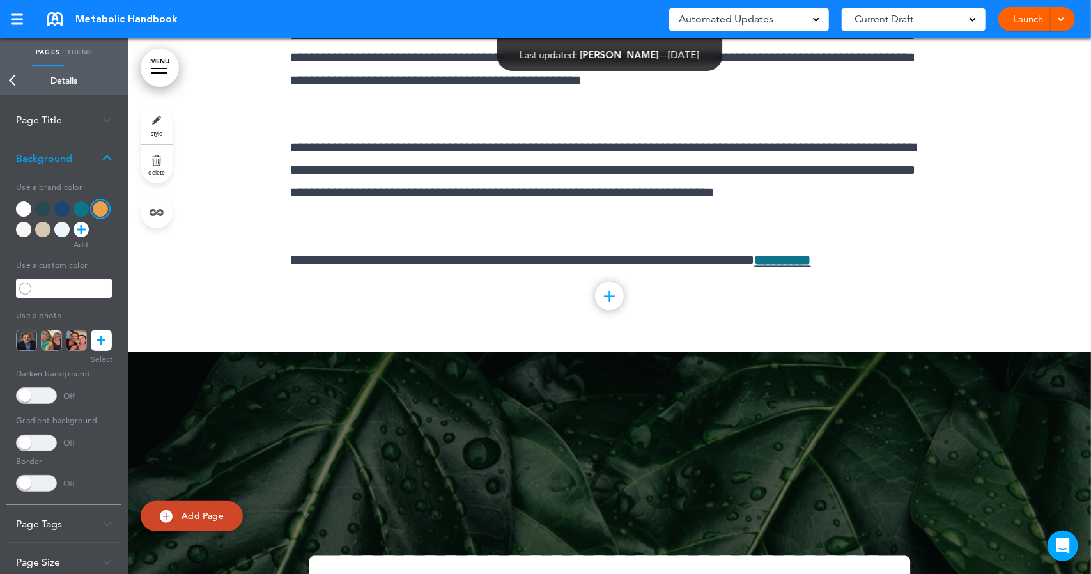
scroll to position [47588, 0]
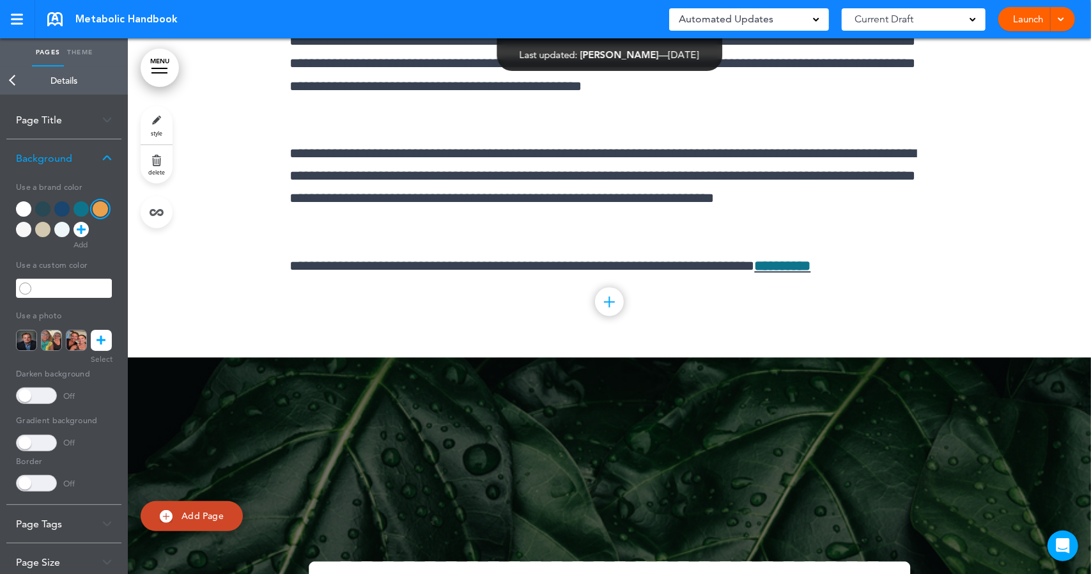
click at [298, 261] on div "**********" at bounding box center [609, 28] width 639 height 657
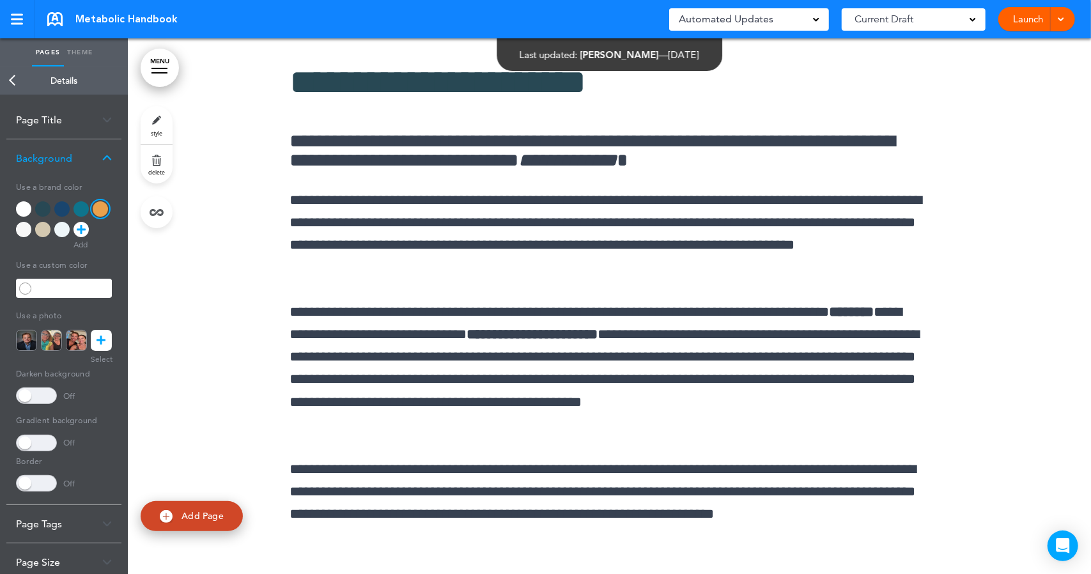
scroll to position [47272, 0]
click at [158, 63] on link "MENU" at bounding box center [160, 68] width 38 height 38
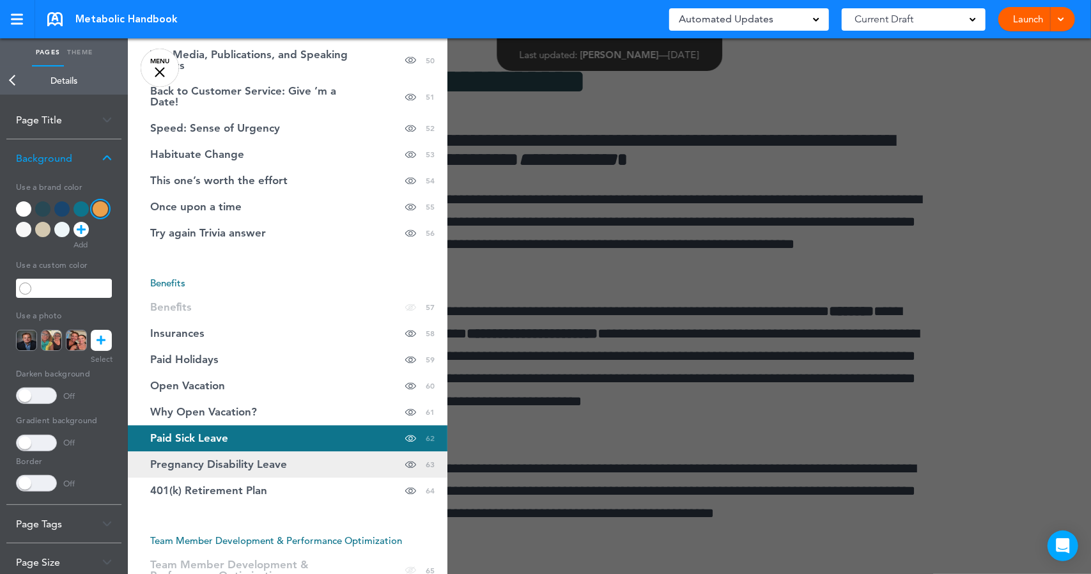
click at [170, 460] on span "Pregnancy Disability Leave" at bounding box center [218, 465] width 137 height 11
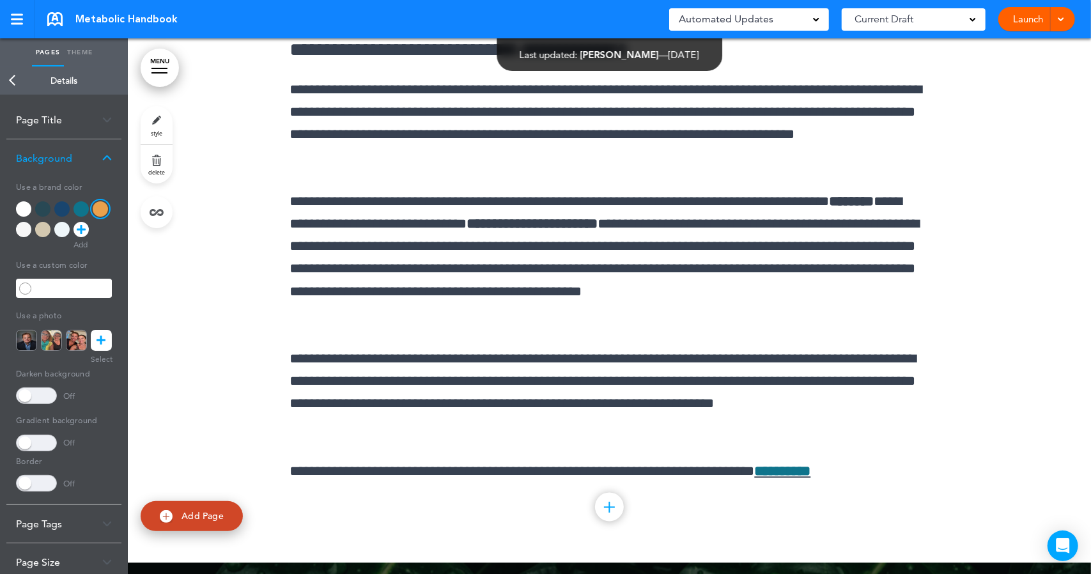
scroll to position [47382, 0]
click at [108, 157] on img at bounding box center [107, 158] width 10 height 7
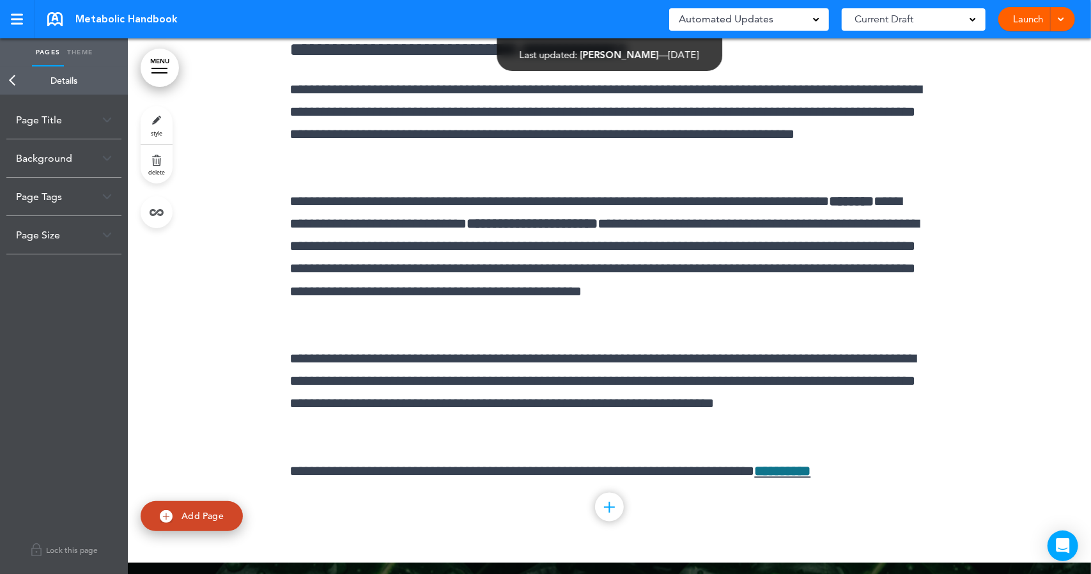
click at [108, 157] on img at bounding box center [107, 158] width 10 height 7
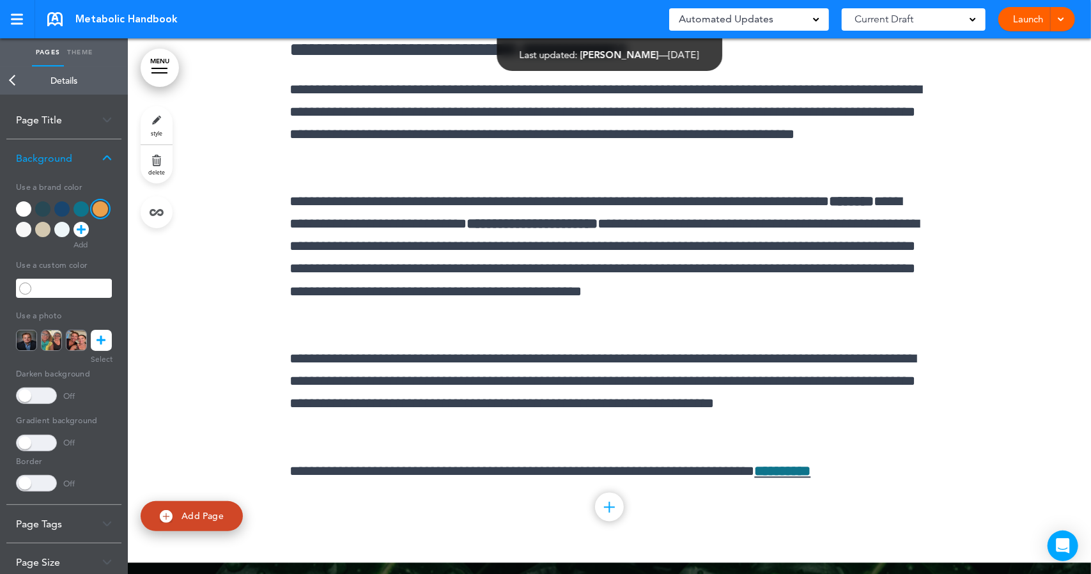
click at [107, 120] on img at bounding box center [107, 119] width 10 height 7
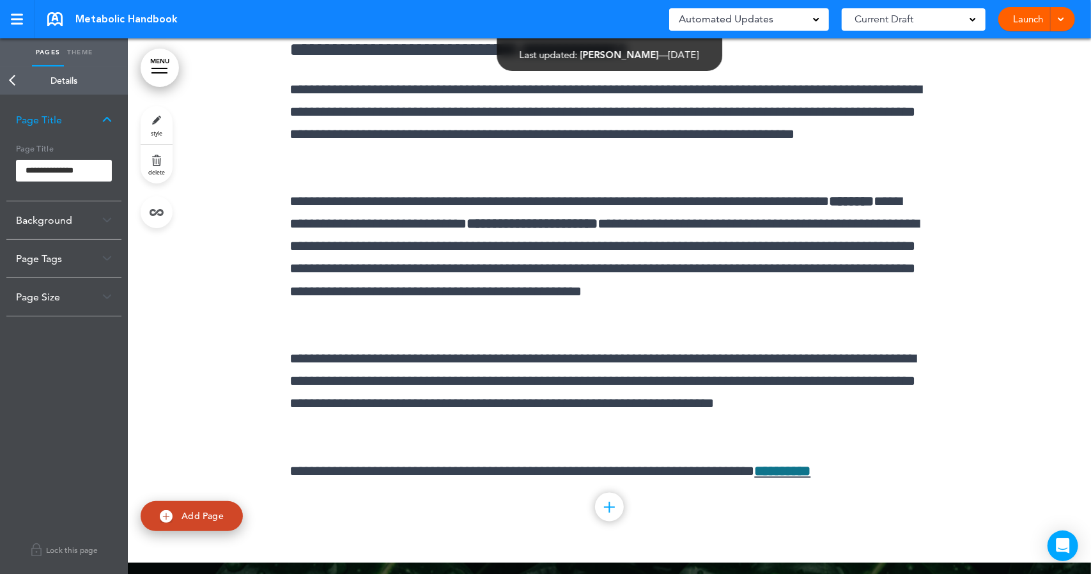
click at [78, 217] on div "Background" at bounding box center [63, 220] width 115 height 38
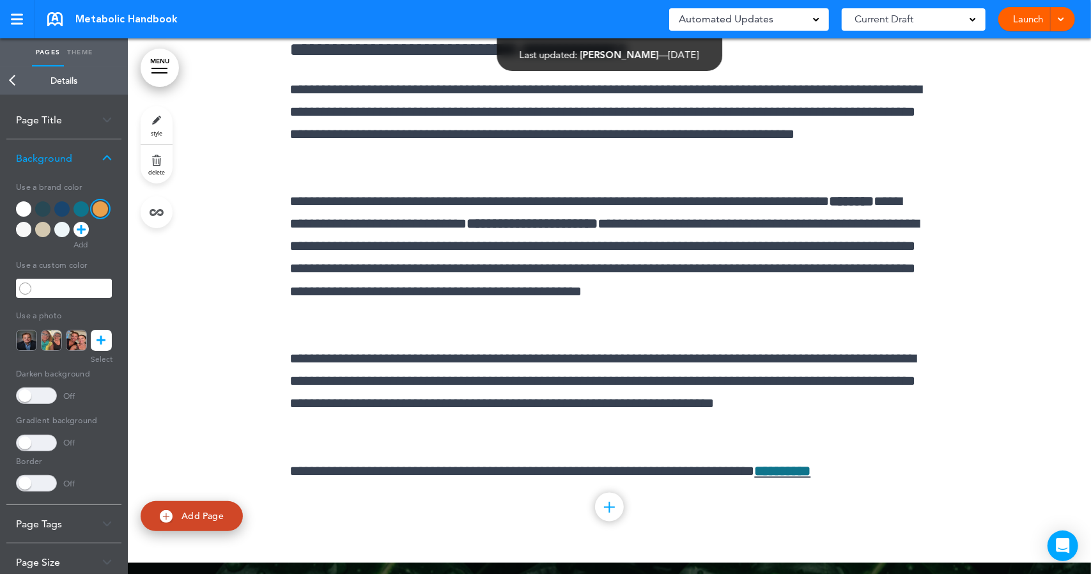
click at [43, 230] on div at bounding box center [42, 229] width 15 height 15
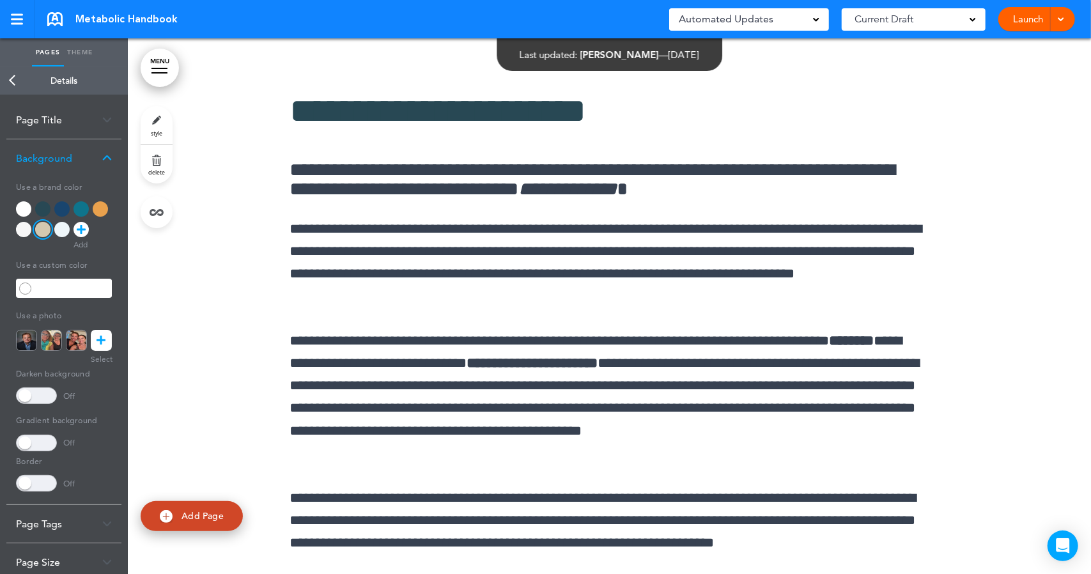
scroll to position [47254, 0]
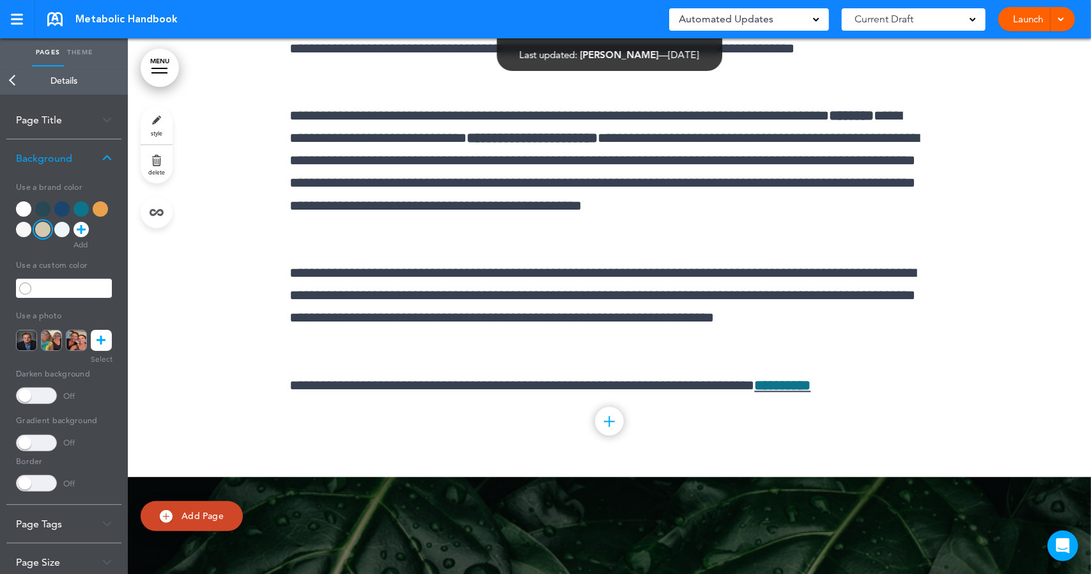
scroll to position [47468, 0]
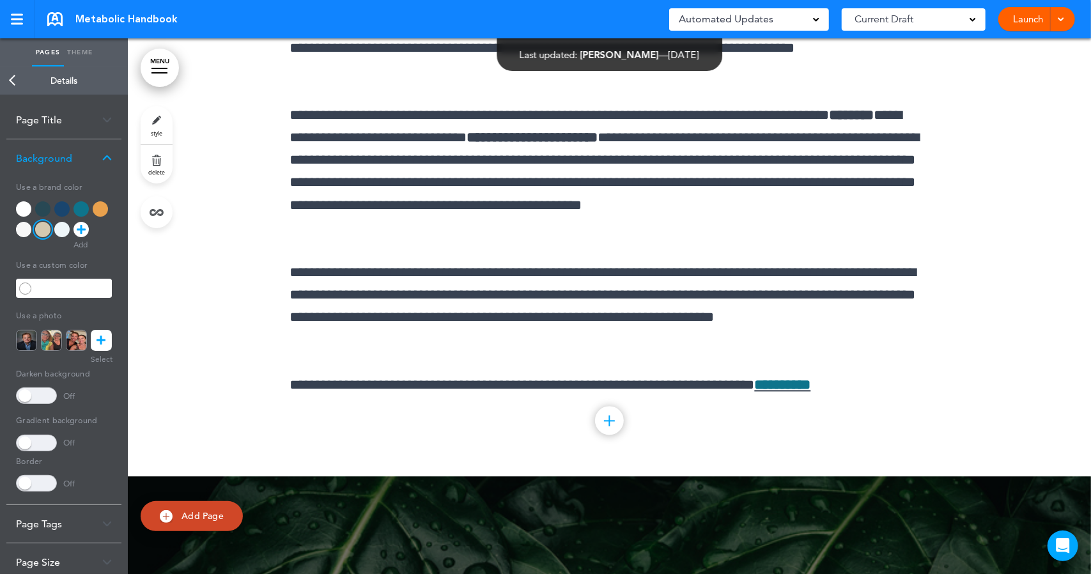
click at [572, 355] on div "**********" at bounding box center [609, 148] width 639 height 657
click at [510, 374] on div "**********" at bounding box center [609, 148] width 639 height 657
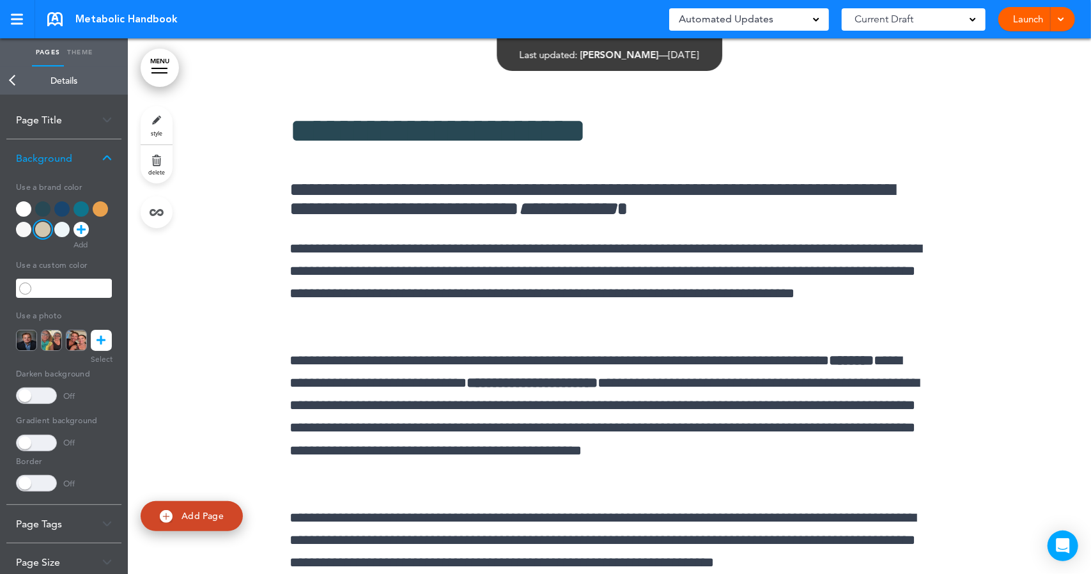
scroll to position [47222, 0]
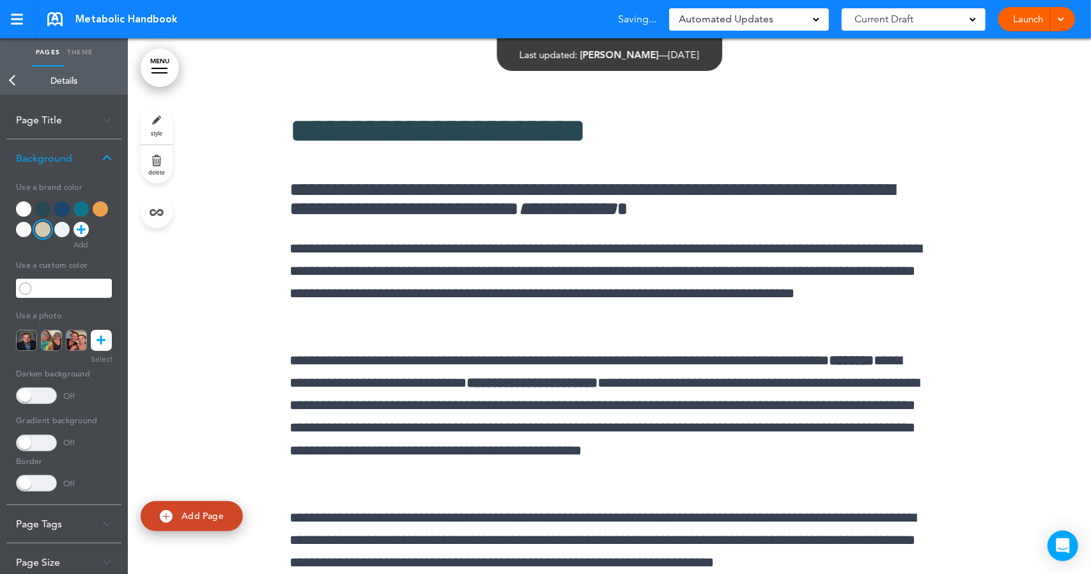
click at [109, 116] on img at bounding box center [107, 119] width 10 height 7
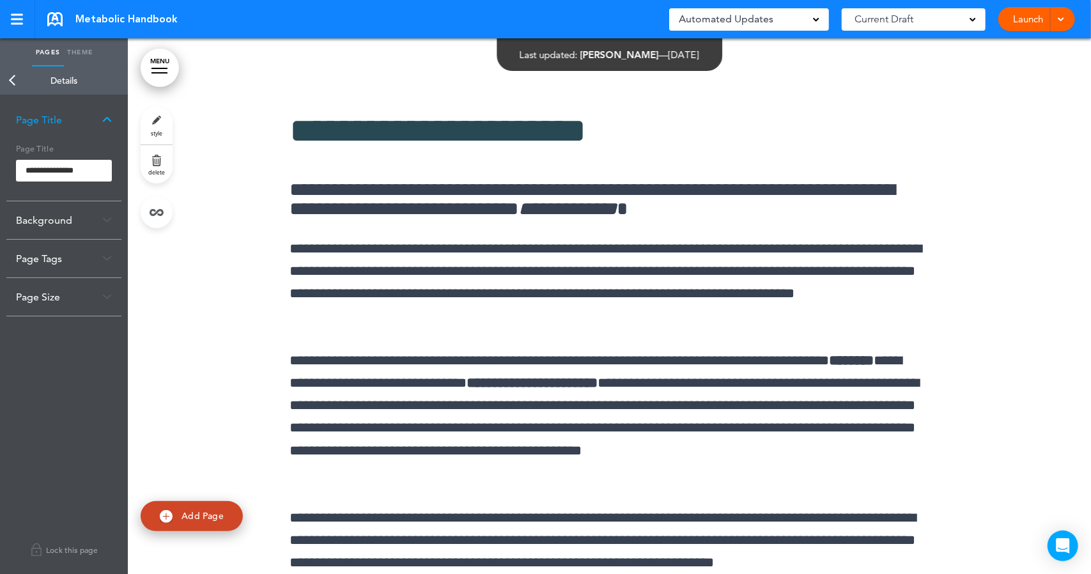
click at [112, 221] on div "Background" at bounding box center [63, 220] width 115 height 38
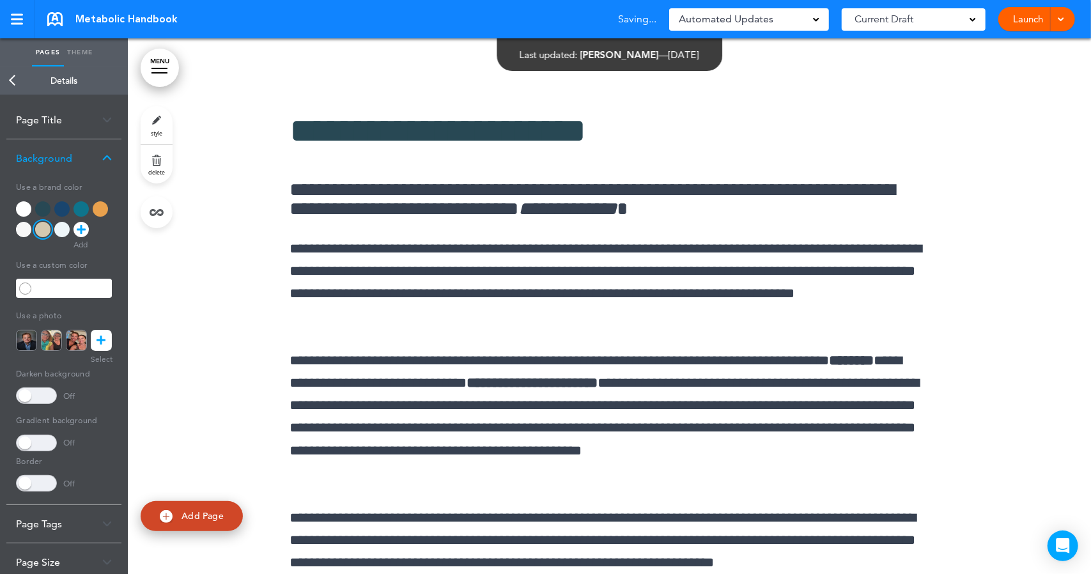
click at [101, 212] on div at bounding box center [100, 208] width 15 height 15
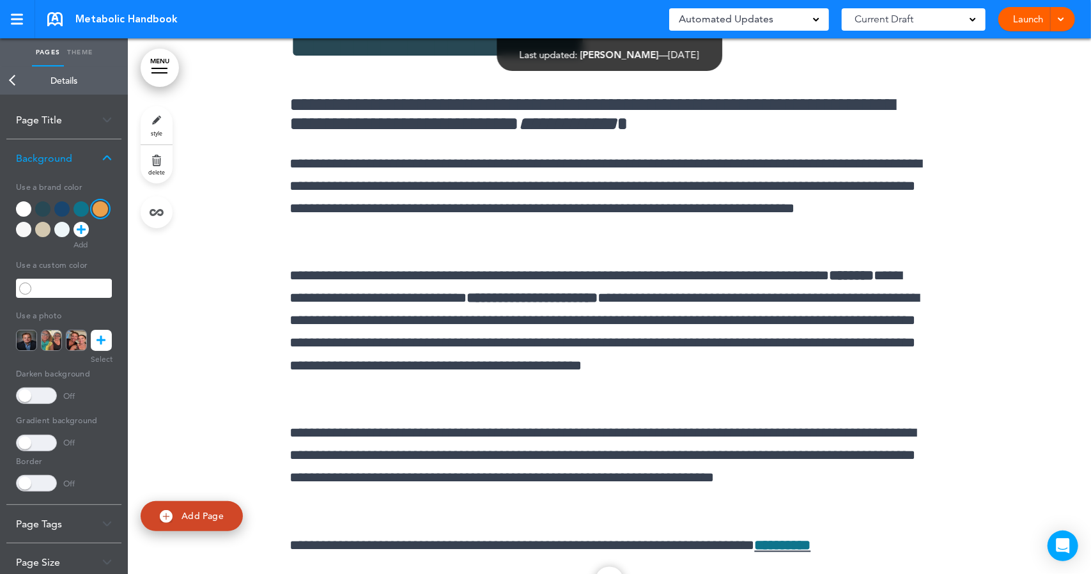
scroll to position [47307, 0]
click at [419, 517] on div "**********" at bounding box center [609, 309] width 639 height 657
click at [413, 531] on div "**********" at bounding box center [609, 309] width 639 height 657
click at [294, 181] on div at bounding box center [673, 287] width 1091 height 574
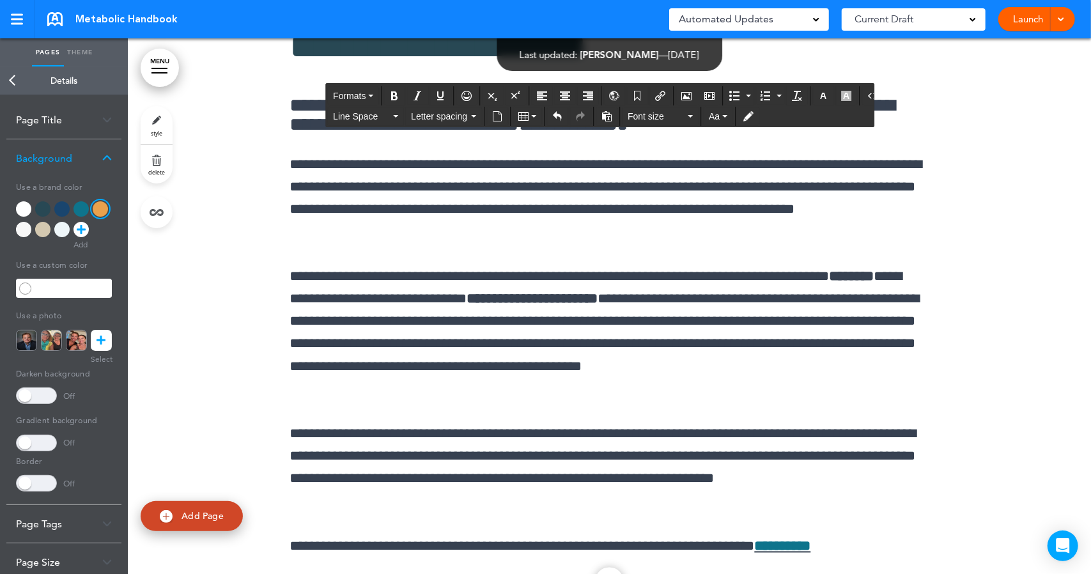
drag, startPoint x: 291, startPoint y: 181, endPoint x: 939, endPoint y: 481, distance: 714.3
click at [106, 119] on img at bounding box center [107, 119] width 10 height 7
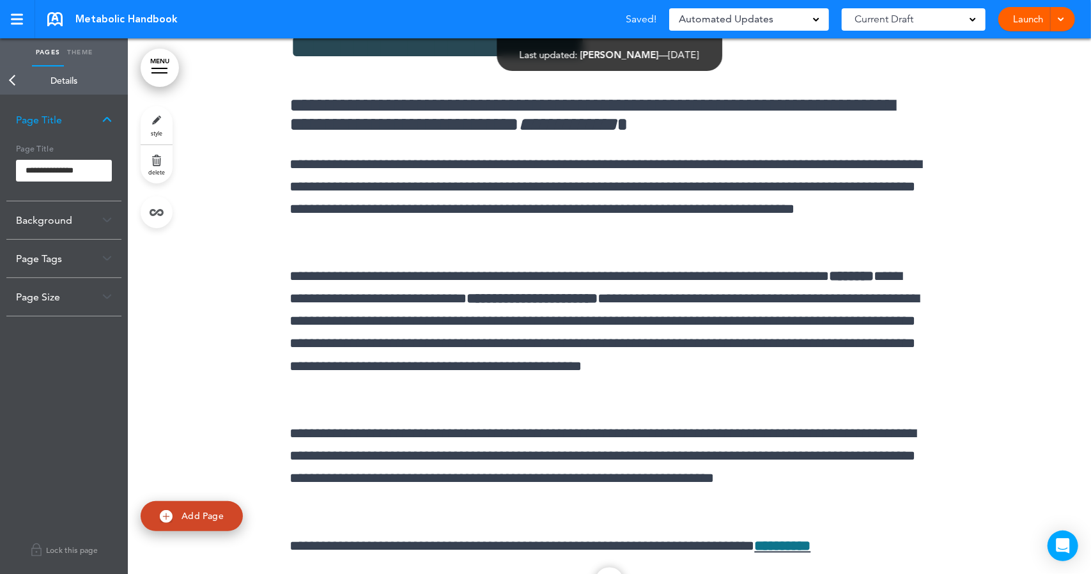
click at [156, 72] on div at bounding box center [160, 72] width 16 height 1
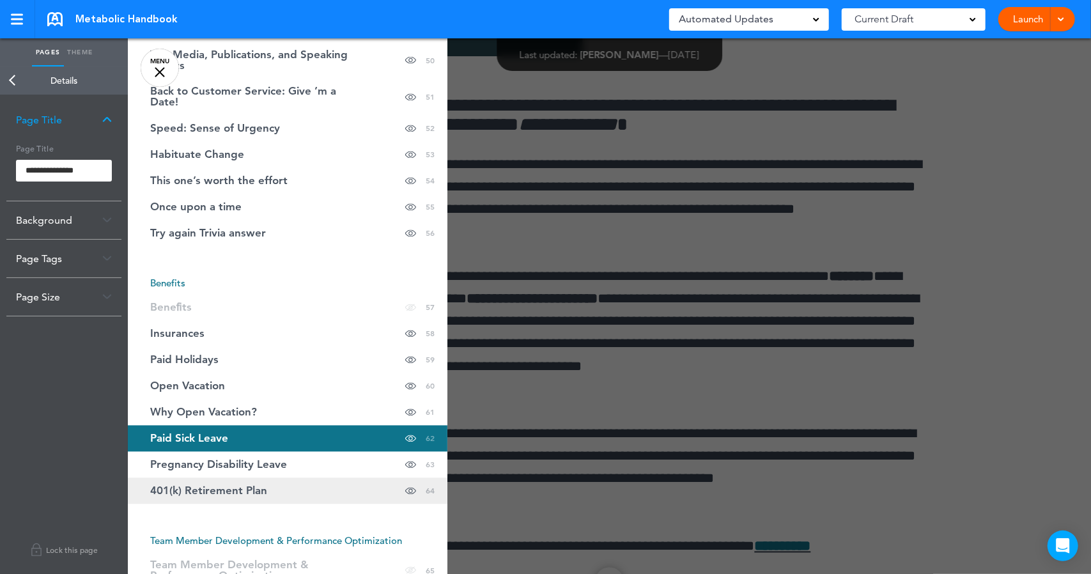
click at [238, 486] on span "401(k) Retirement Plan" at bounding box center [208, 491] width 117 height 11
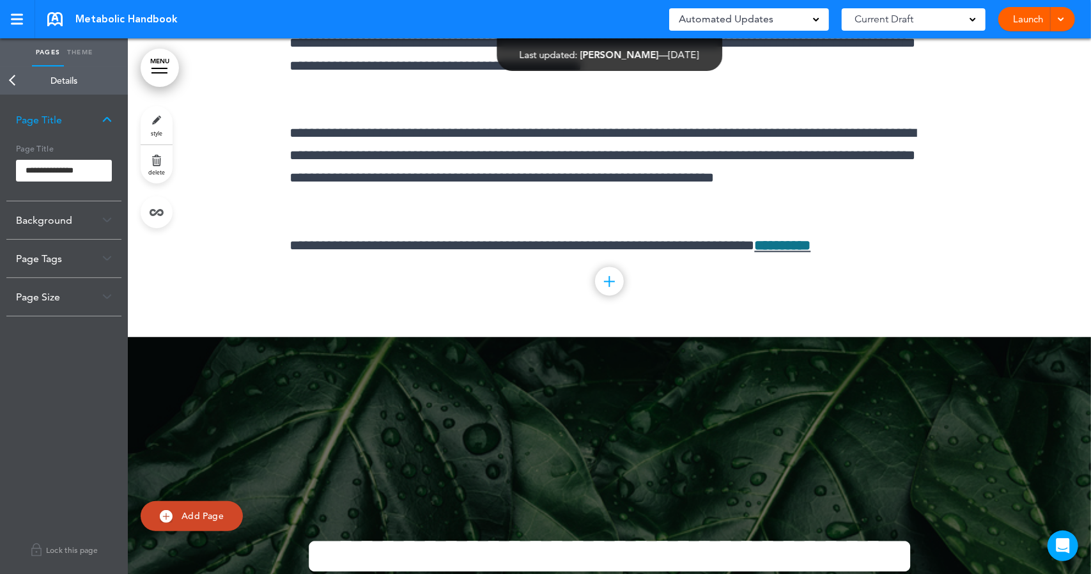
scroll to position [47614, 0]
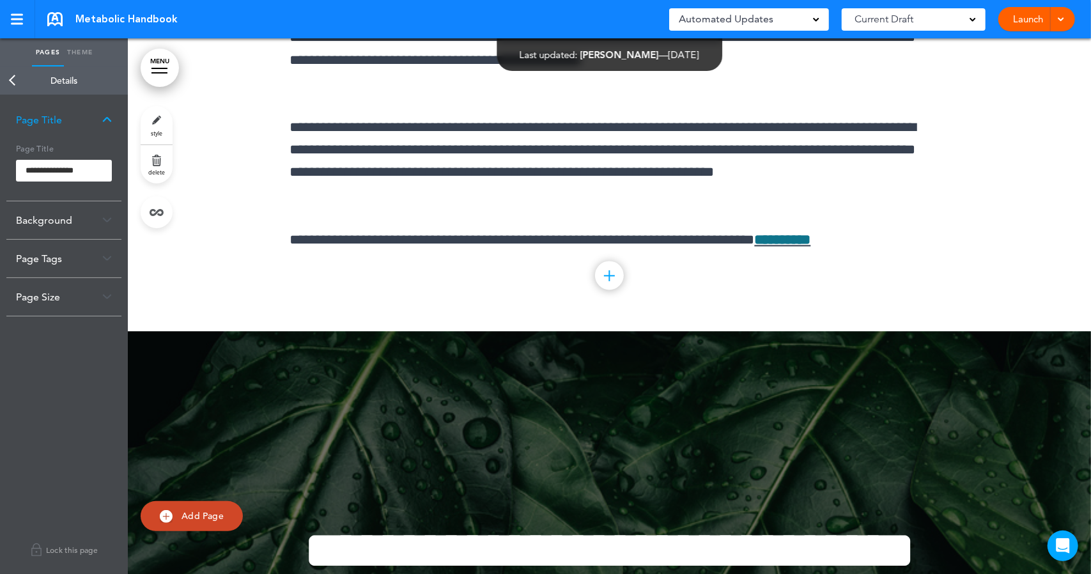
click at [174, 230] on div at bounding box center [610, 2] width 964 height 657
click at [12, 80] on link "Back" at bounding box center [13, 80] width 26 height 28
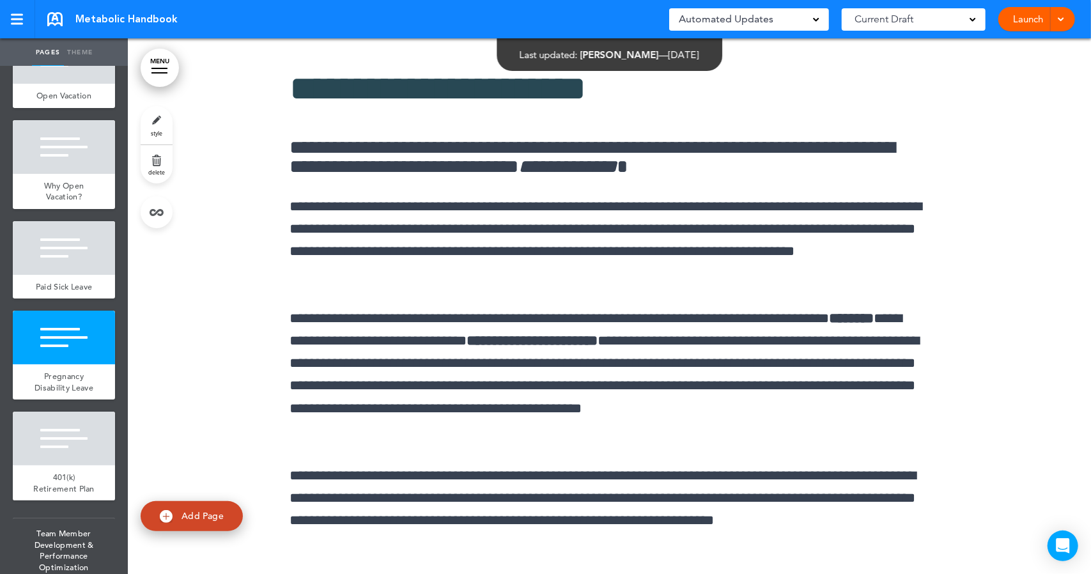
scroll to position [47266, 0]
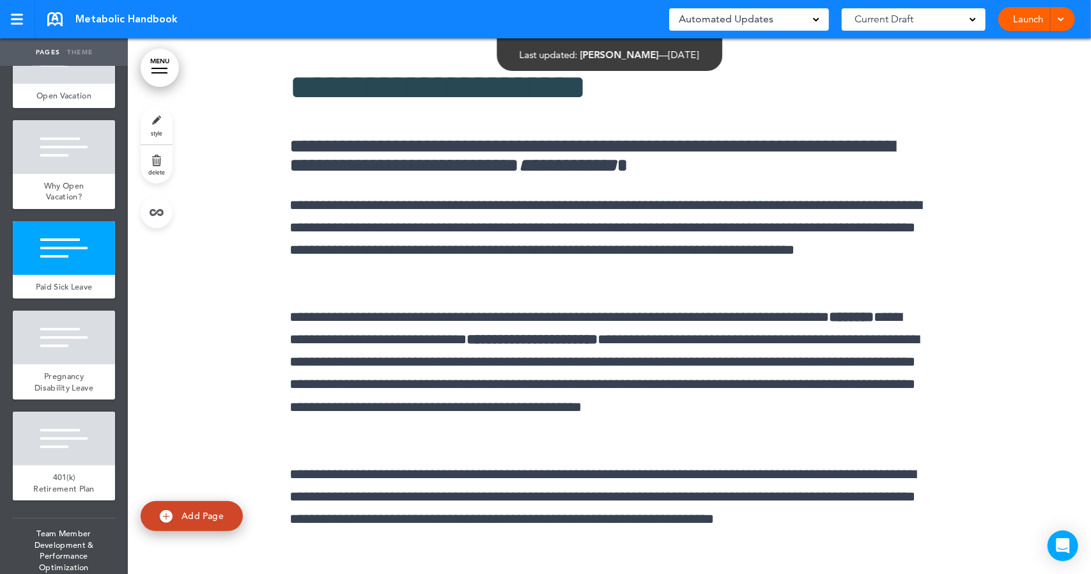
click at [160, 74] on link "MENU" at bounding box center [160, 68] width 38 height 38
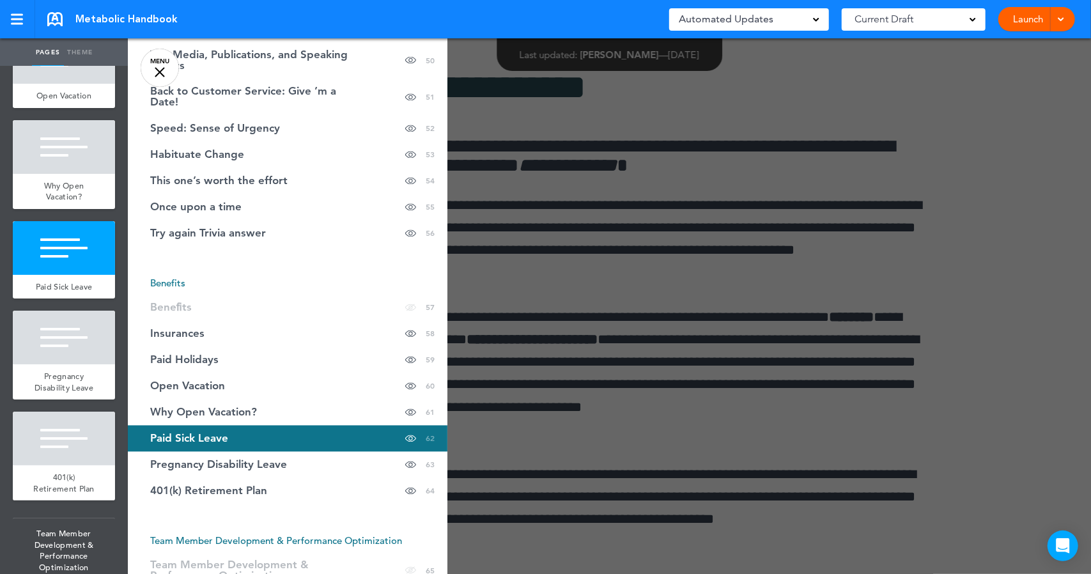
scroll to position [46827, 0]
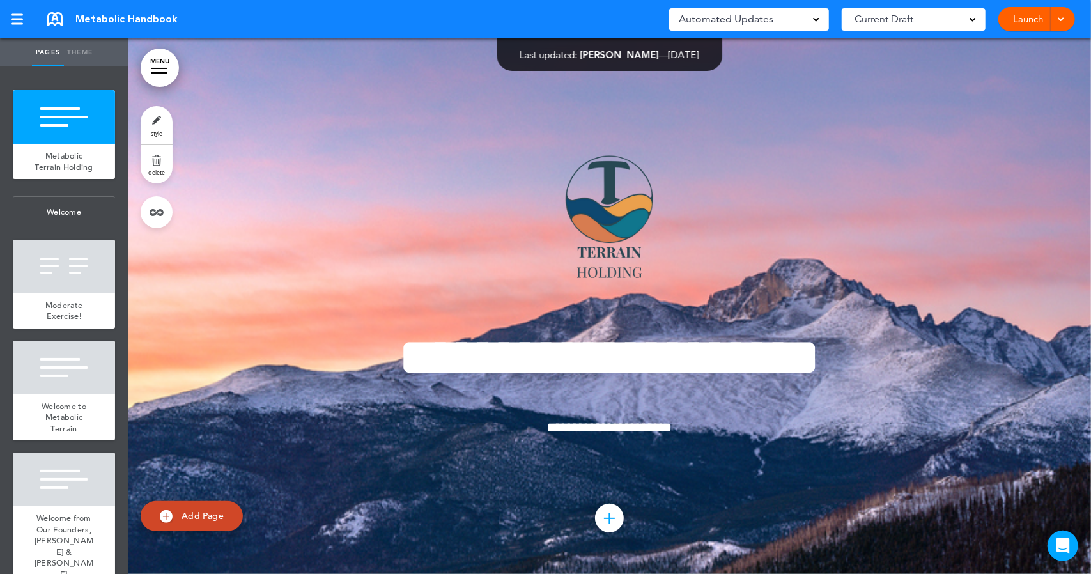
click at [153, 70] on link "MENU" at bounding box center [160, 68] width 38 height 38
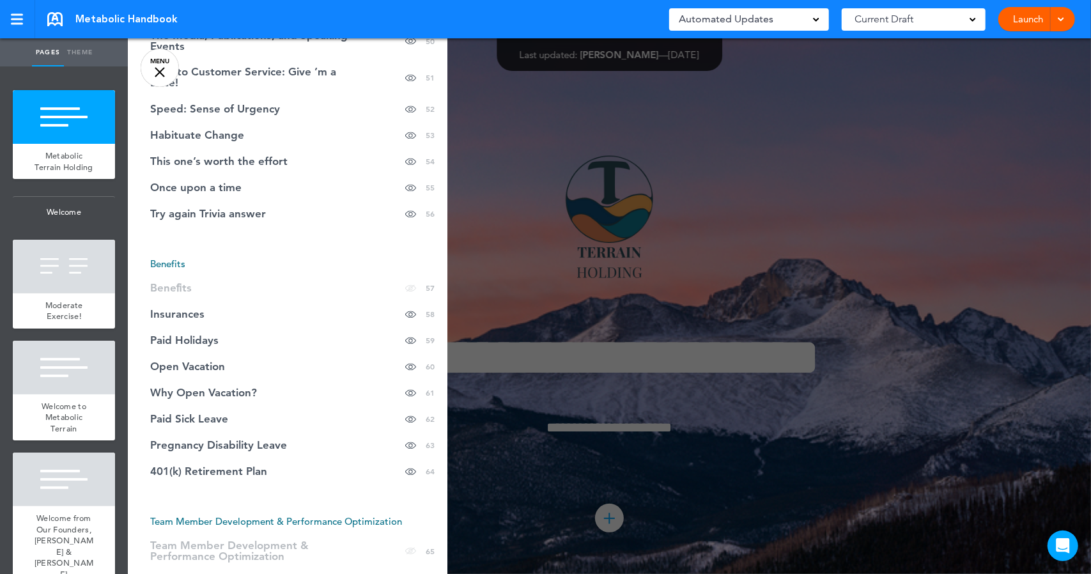
scroll to position [1629, 0]
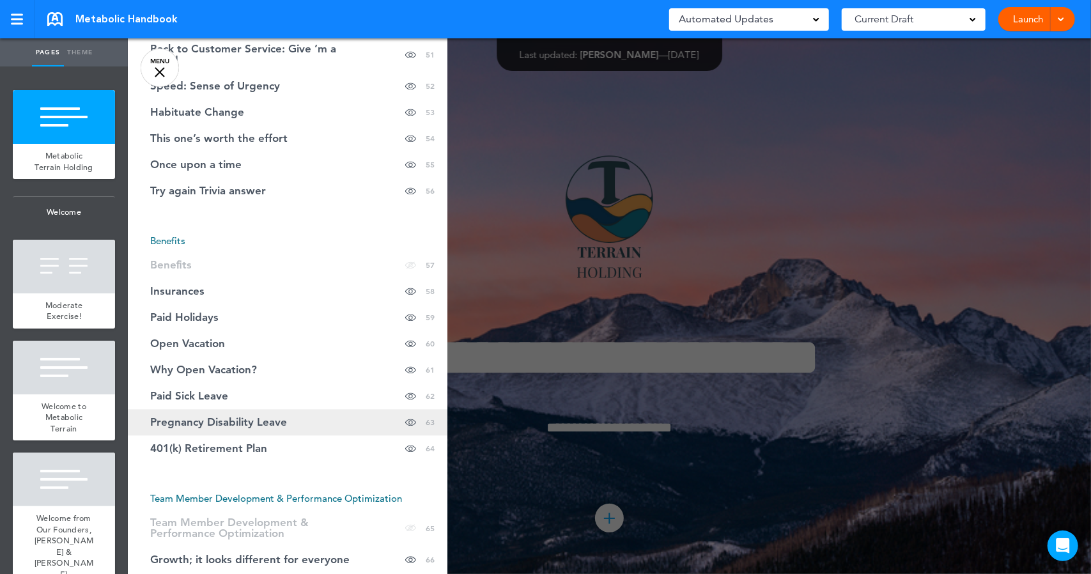
click at [262, 418] on span "Pregnancy Disability Leave" at bounding box center [218, 423] width 137 height 11
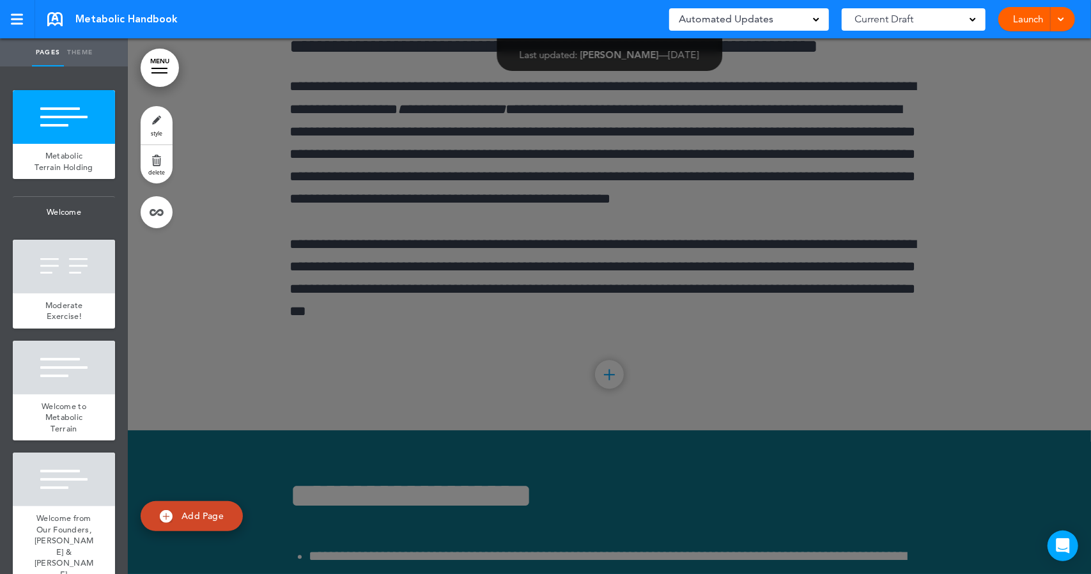
scroll to position [47382, 0]
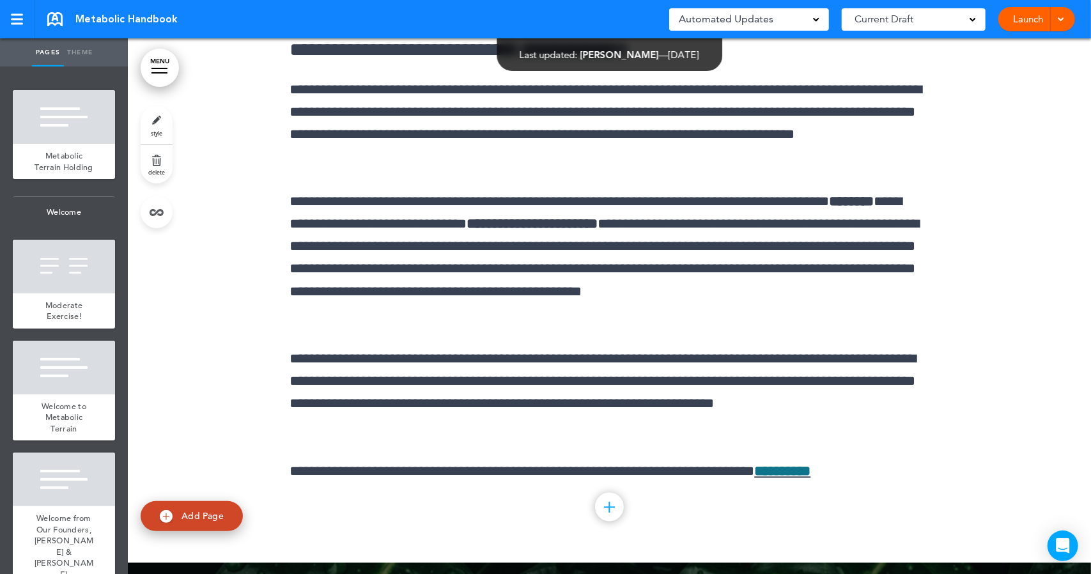
click at [155, 131] on span "style" at bounding box center [157, 133] width 12 height 8
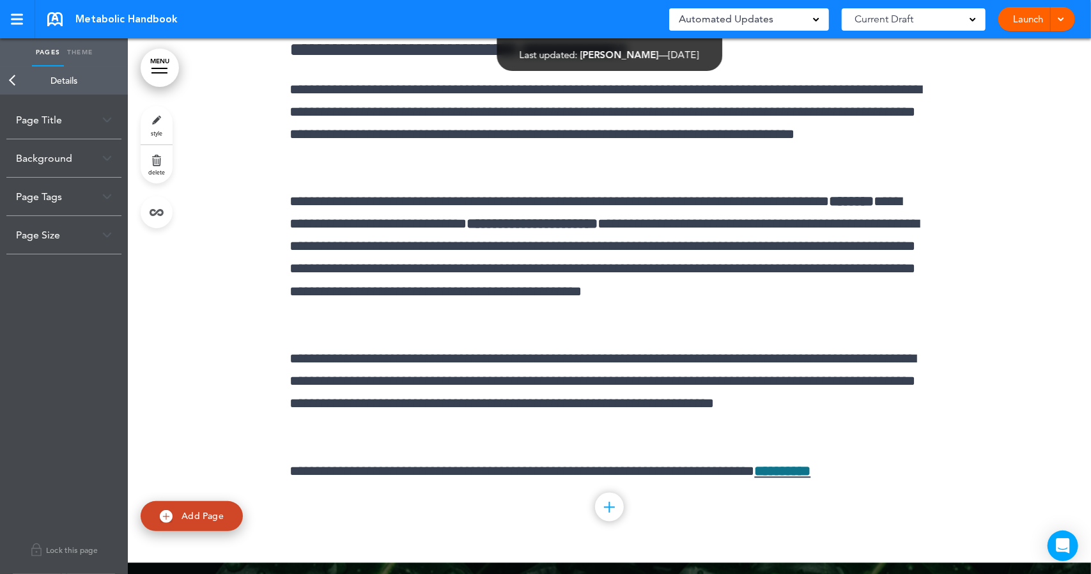
click at [107, 120] on img at bounding box center [107, 119] width 10 height 7
click at [26, 171] on input "**********" at bounding box center [64, 171] width 96 height 22
click at [100, 172] on input "**********" at bounding box center [64, 171] width 96 height 22
type input "**********"
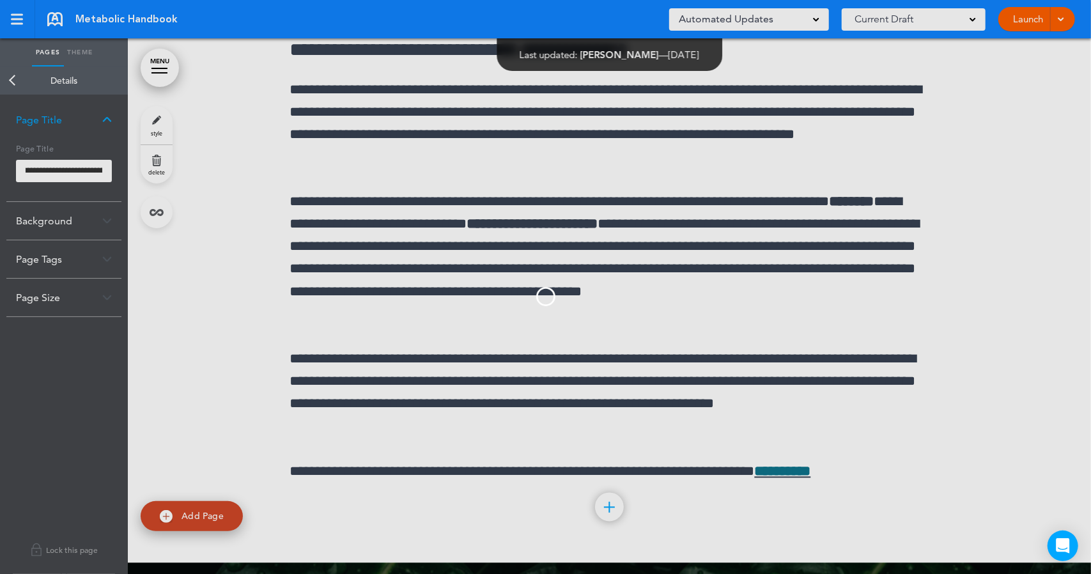
scroll to position [0, 0]
click at [109, 221] on body "This handbook [GEOGRAPHIC_DATA] Settings Signatures Collaborators Your Handbook…" at bounding box center [545, 287] width 1091 height 574
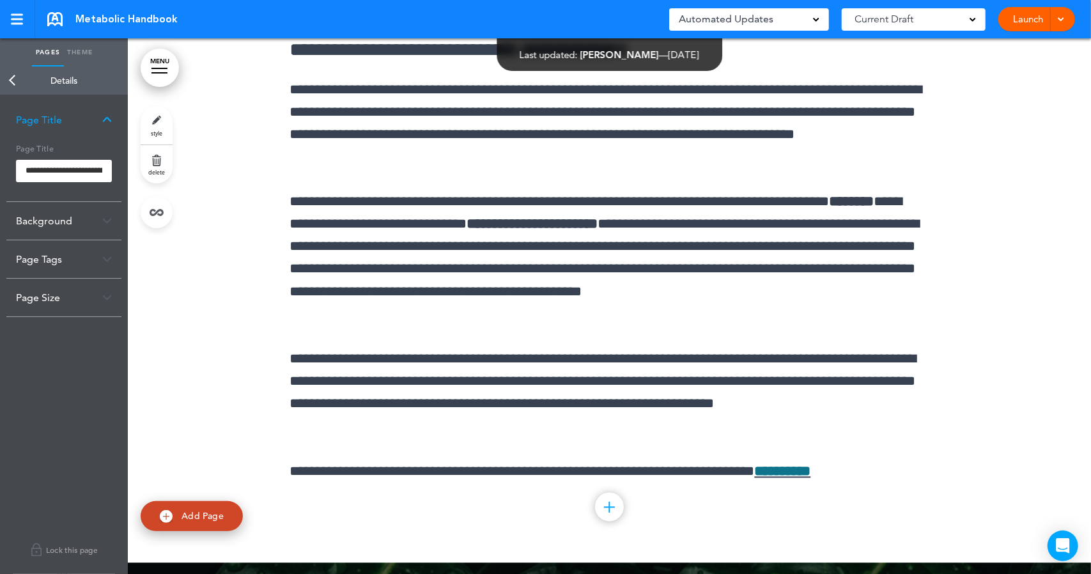
click at [106, 221] on img at bounding box center [107, 220] width 10 height 7
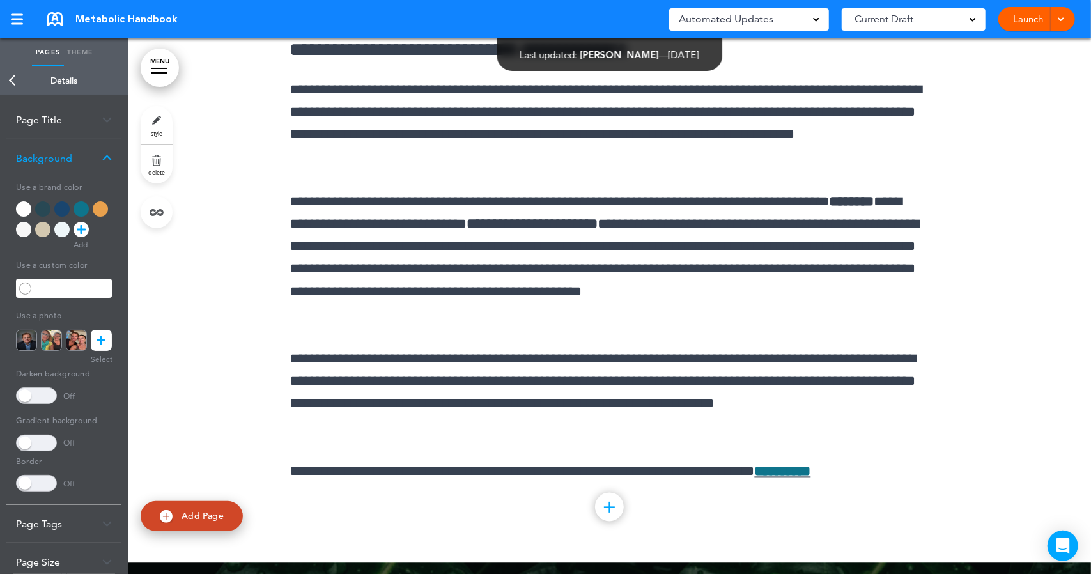
click at [46, 223] on div at bounding box center [42, 229] width 15 height 15
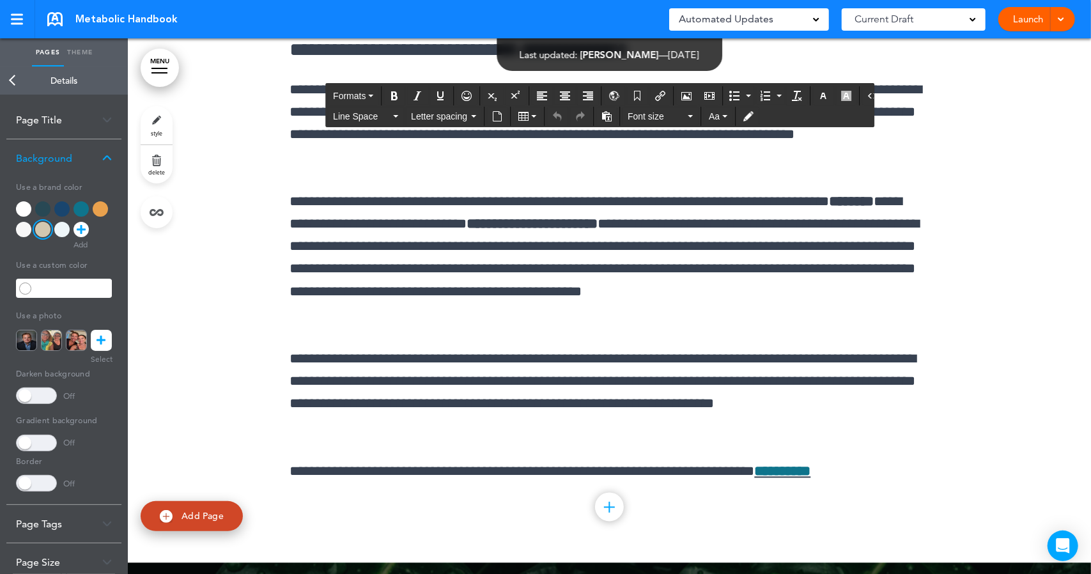
drag, startPoint x: 289, startPoint y: 168, endPoint x: 884, endPoint y: 322, distance: 614.3
drag, startPoint x: 286, startPoint y: 163, endPoint x: 898, endPoint y: 354, distance: 640.2
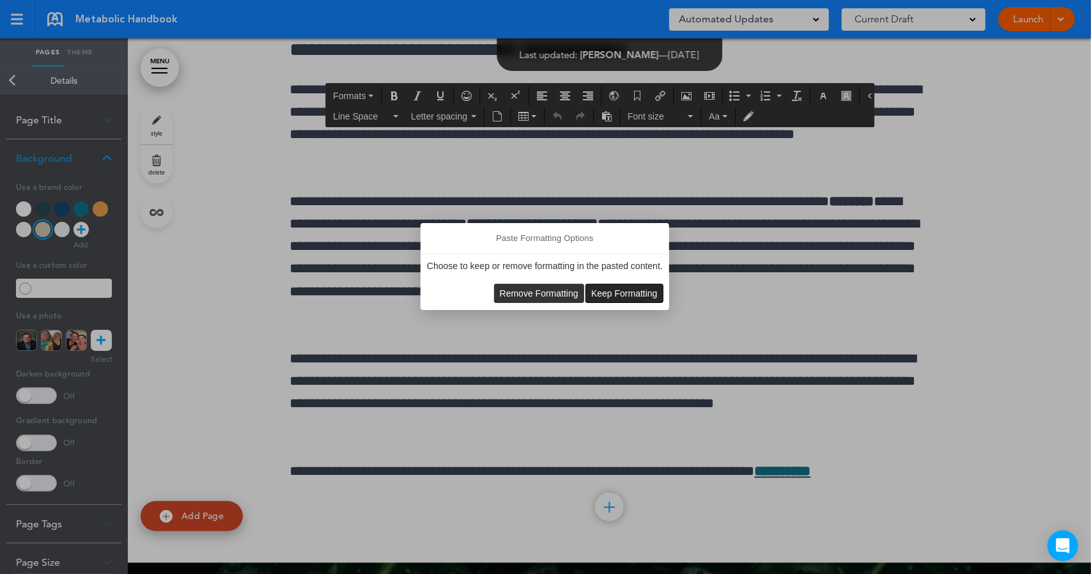
click at [614, 290] on span "Keep Formatting" at bounding box center [624, 293] width 66 height 10
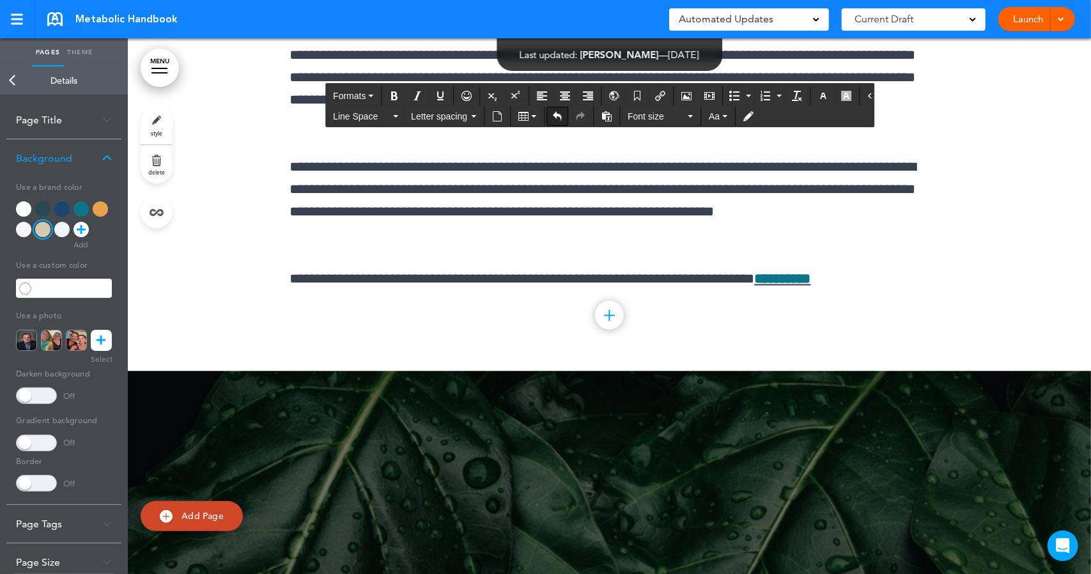
click at [557, 112] on icon "Undo" at bounding box center [557, 116] width 10 height 10
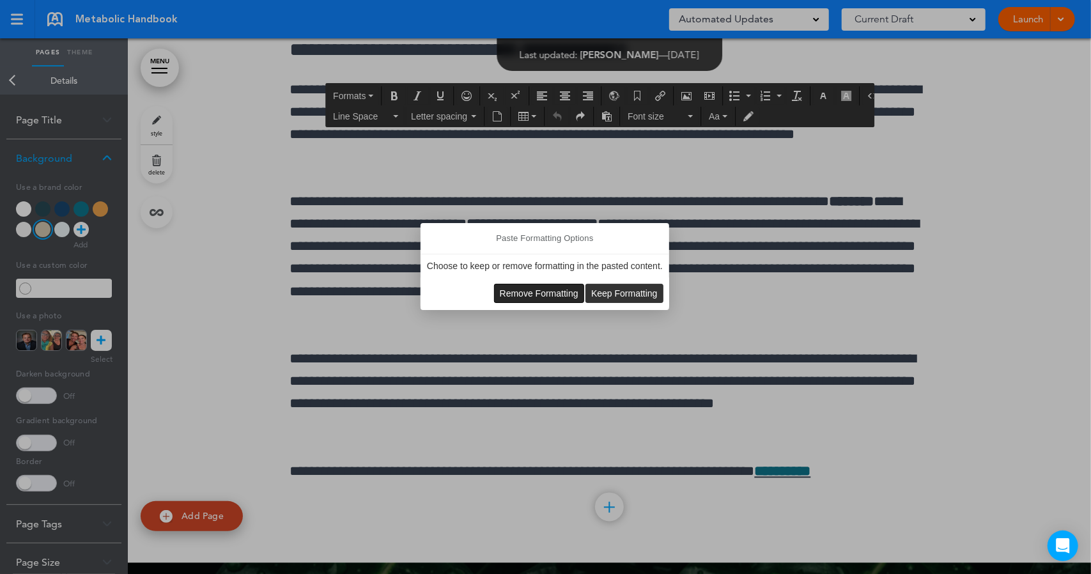
click at [515, 296] on span "Remove Formatting" at bounding box center [539, 293] width 79 height 10
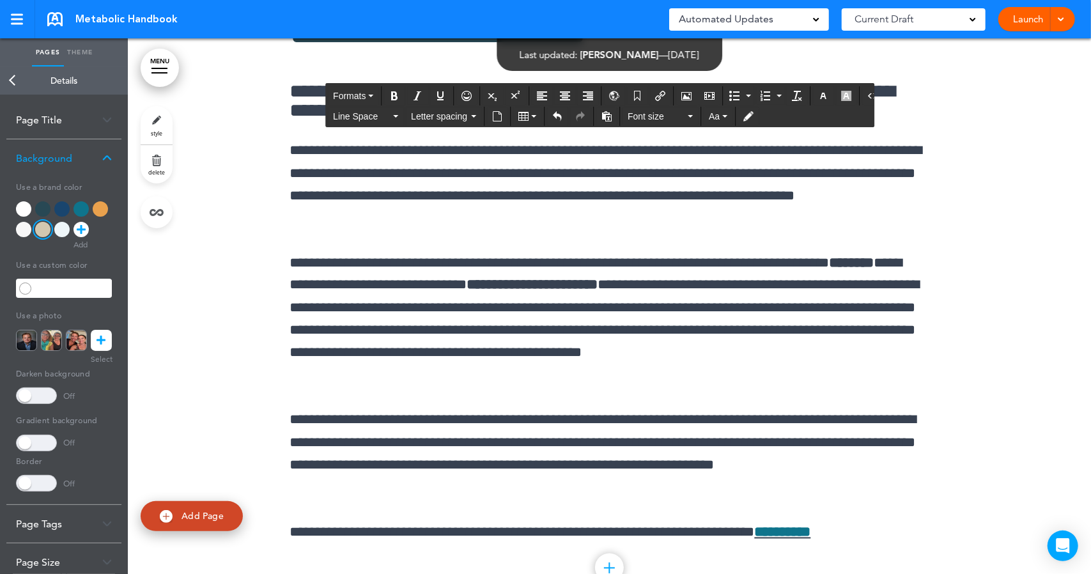
scroll to position [47249, 0]
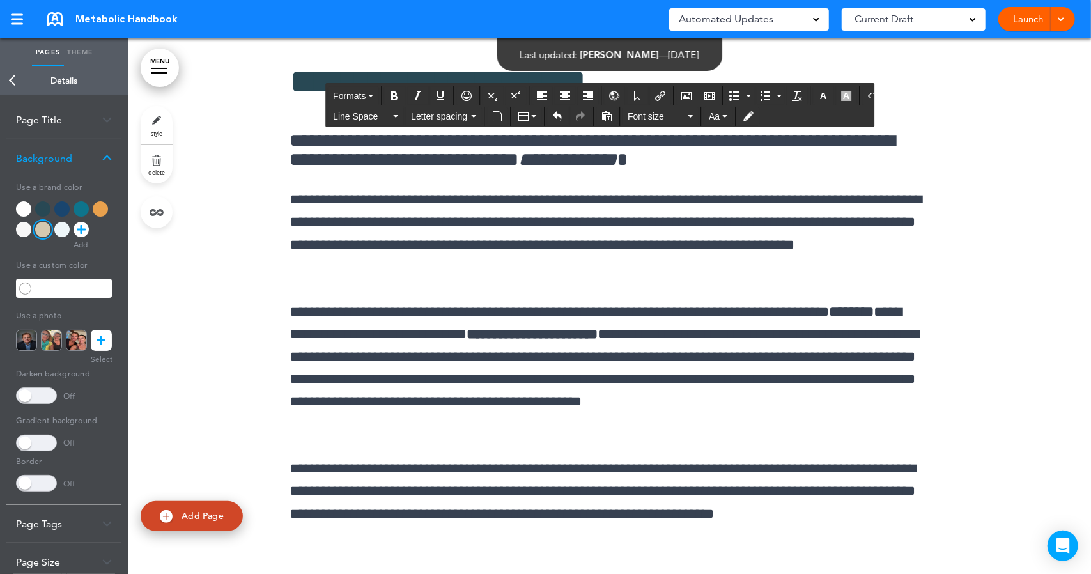
scroll to position [47157, 0]
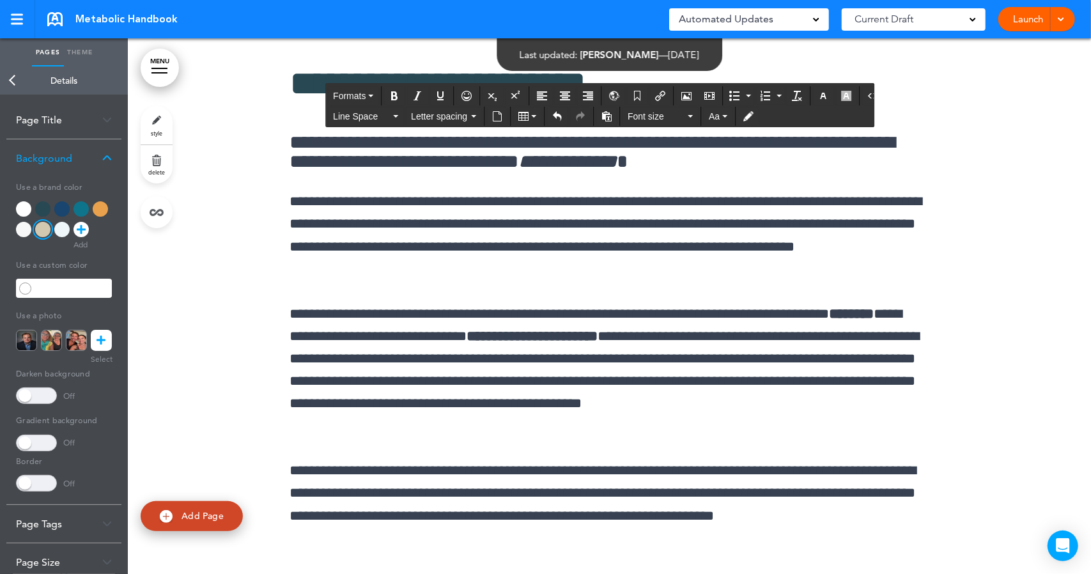
drag, startPoint x: 854, startPoint y: 455, endPoint x: 890, endPoint y: 455, distance: 36.4
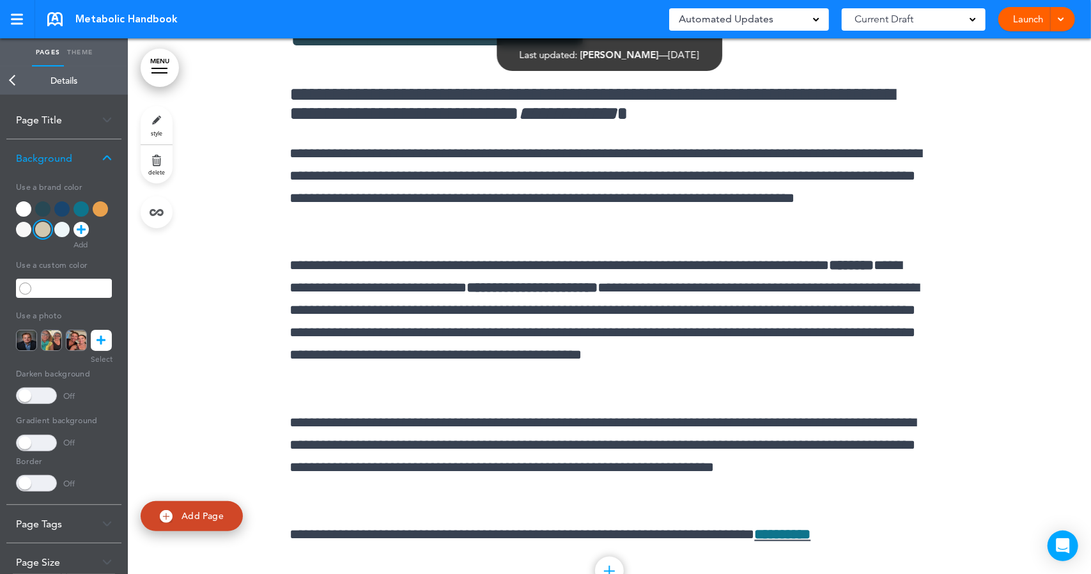
scroll to position [47250, 0]
click at [189, 510] on link "Add Page" at bounding box center [192, 516] width 102 height 30
type input "********"
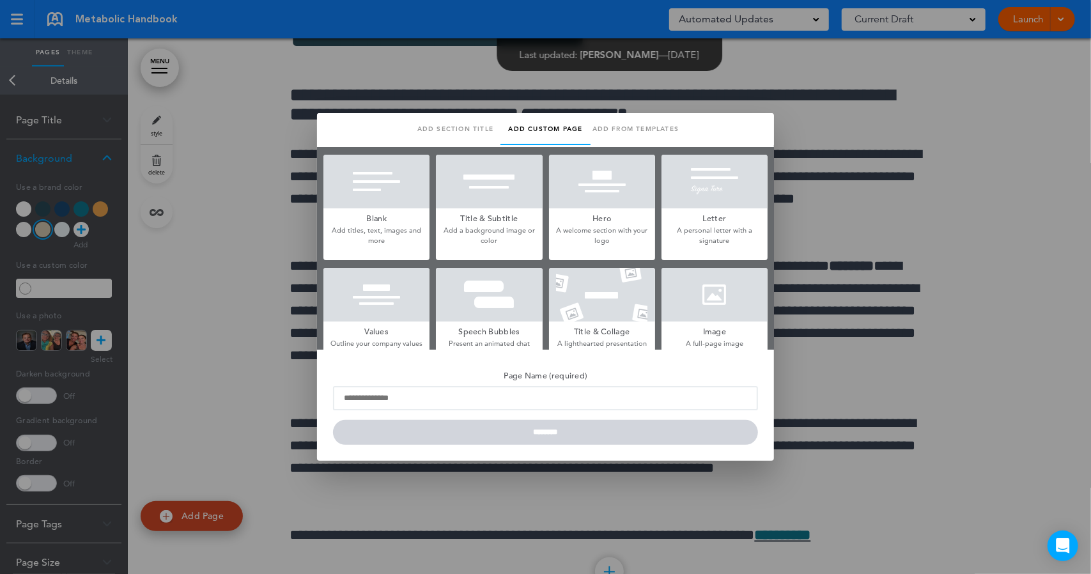
click at [371, 188] on div at bounding box center [377, 182] width 106 height 54
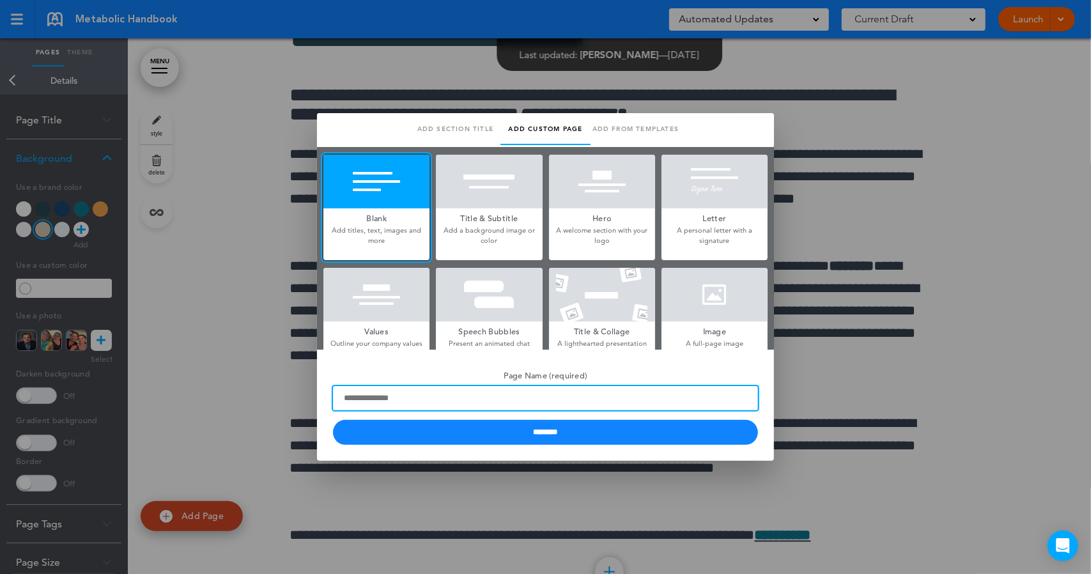
click at [426, 396] on input "Page Name (required)" at bounding box center [545, 398] width 425 height 24
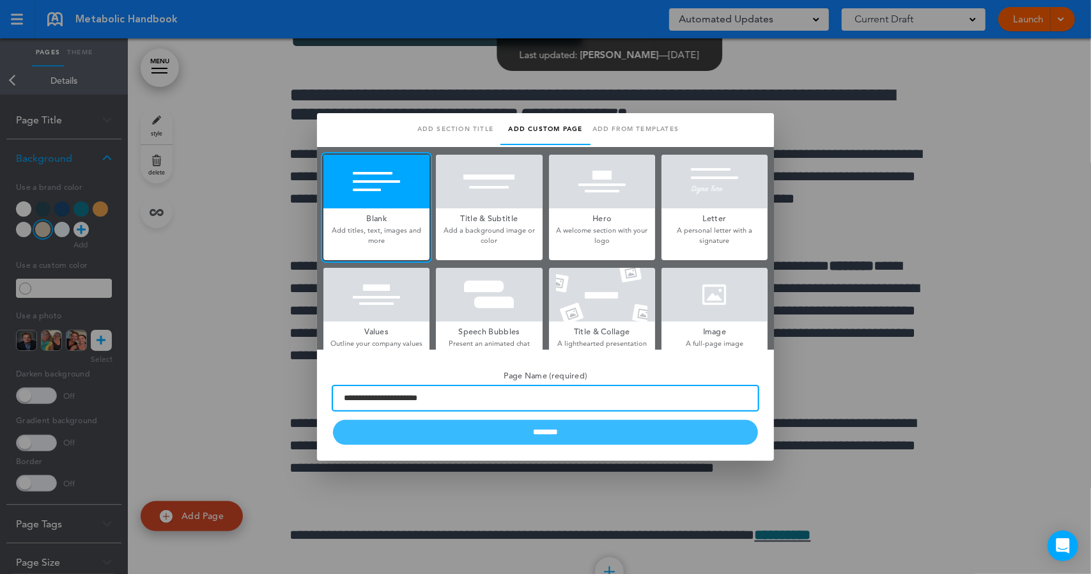
type input "**********"
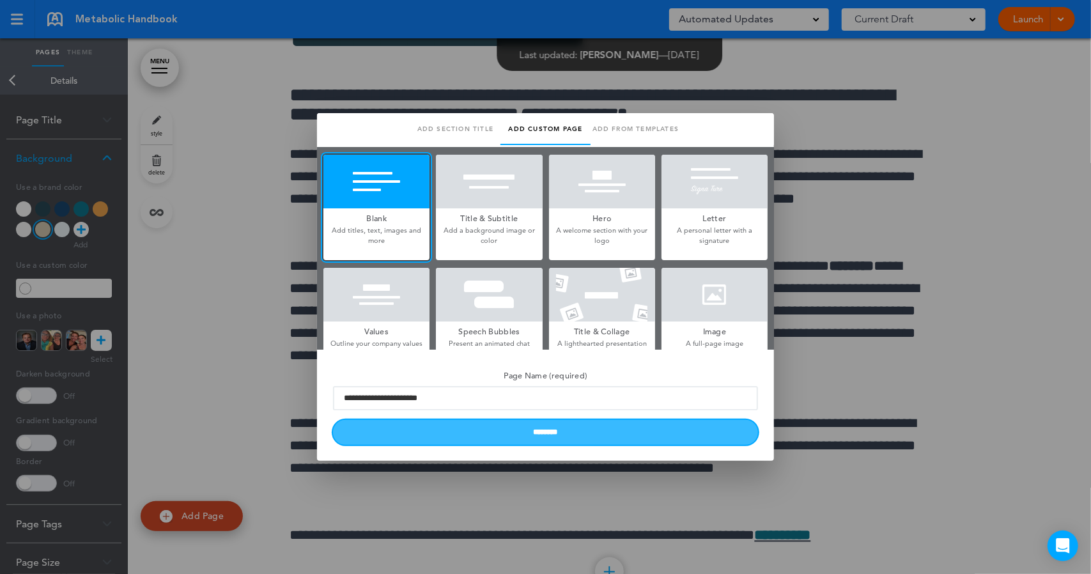
click at [478, 435] on input "********" at bounding box center [545, 432] width 425 height 25
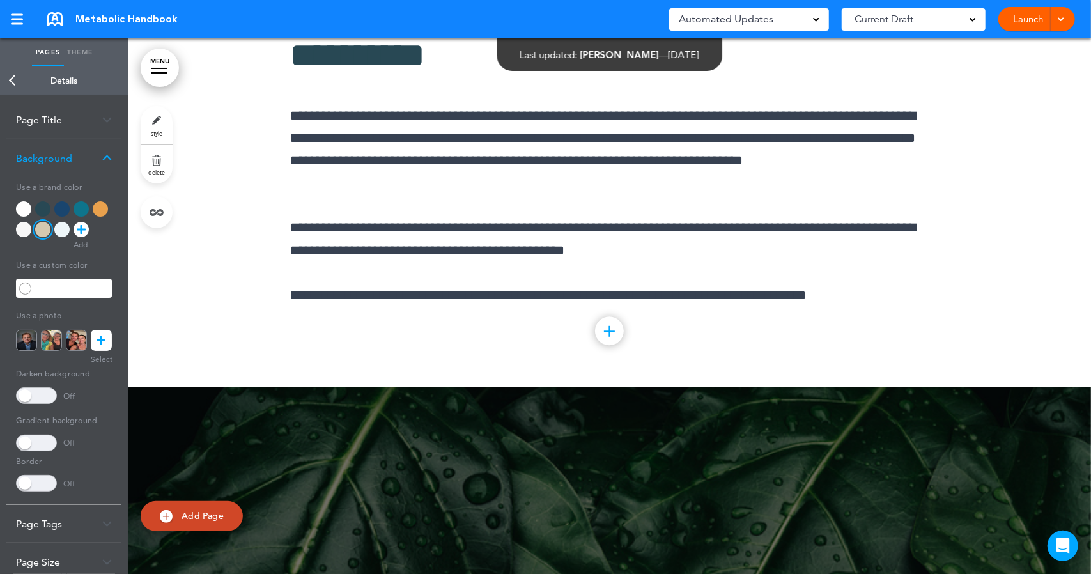
scroll to position [47889, 0]
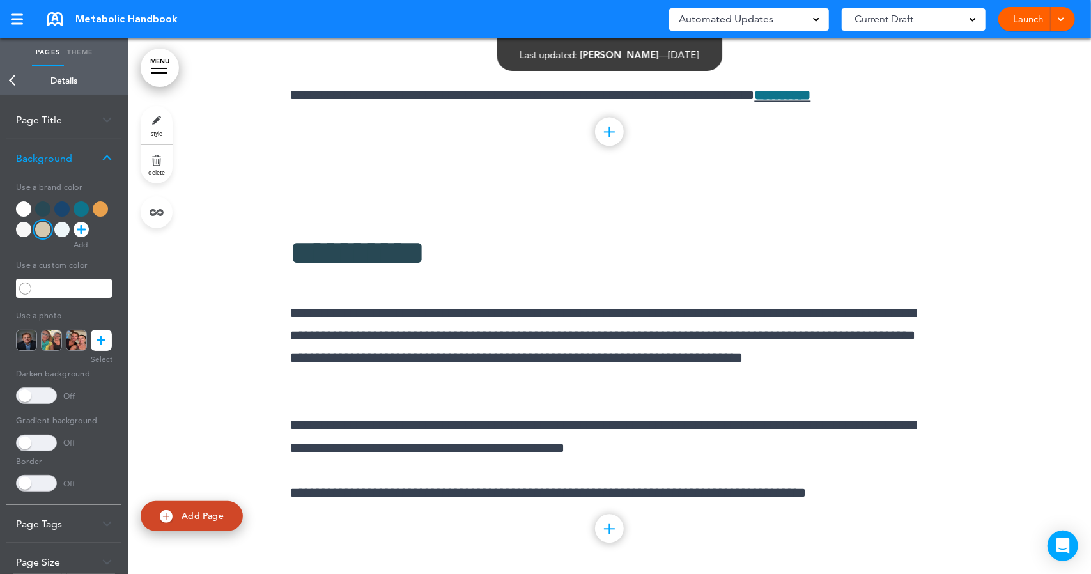
scroll to position [47685, 0]
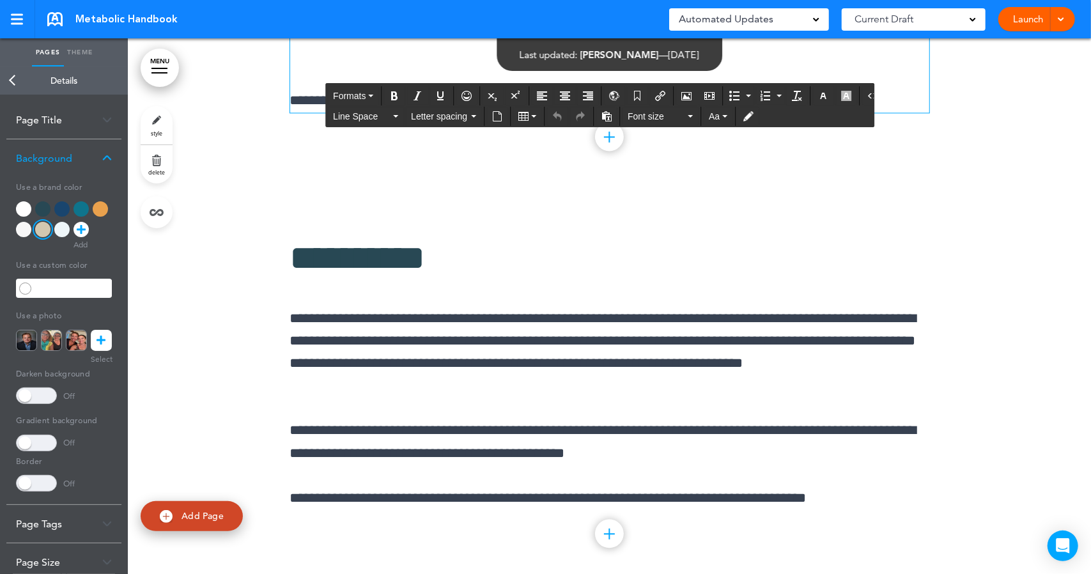
click at [556, 115] on icon "Undo" at bounding box center [557, 116] width 10 height 10
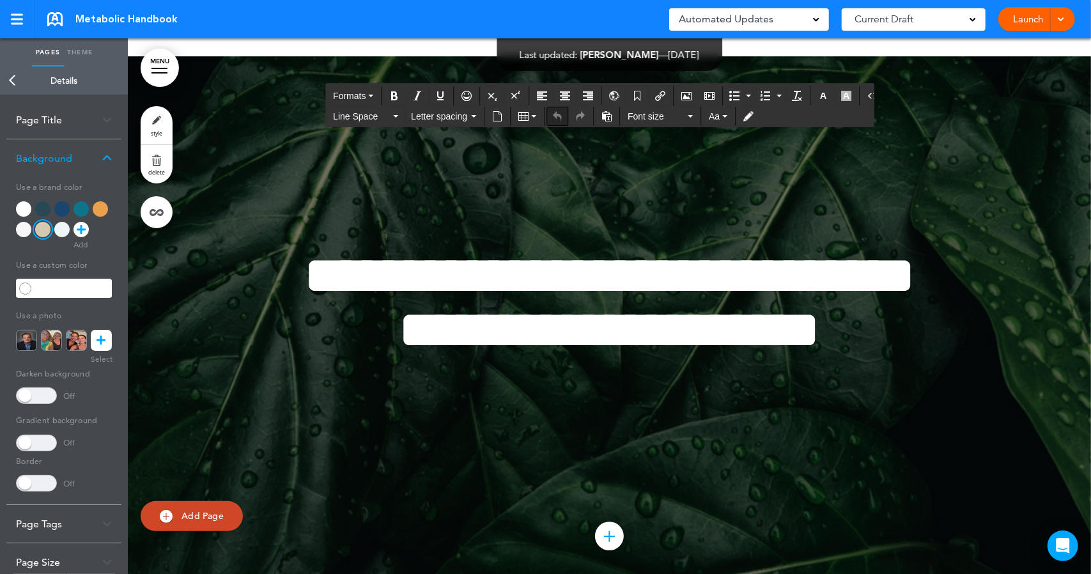
scroll to position [48407, 0]
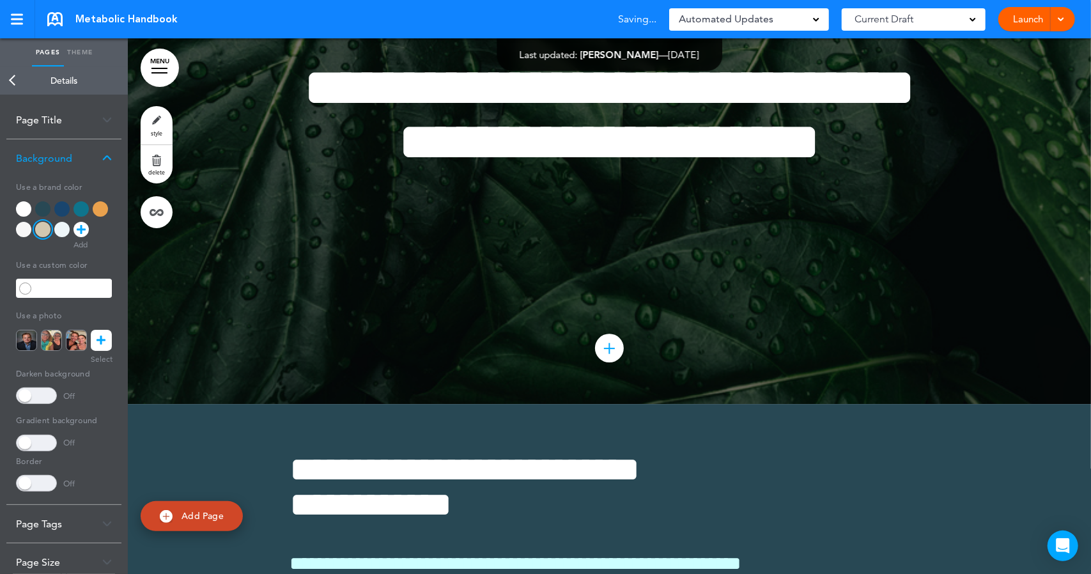
click at [156, 162] on link "delete" at bounding box center [157, 164] width 32 height 38
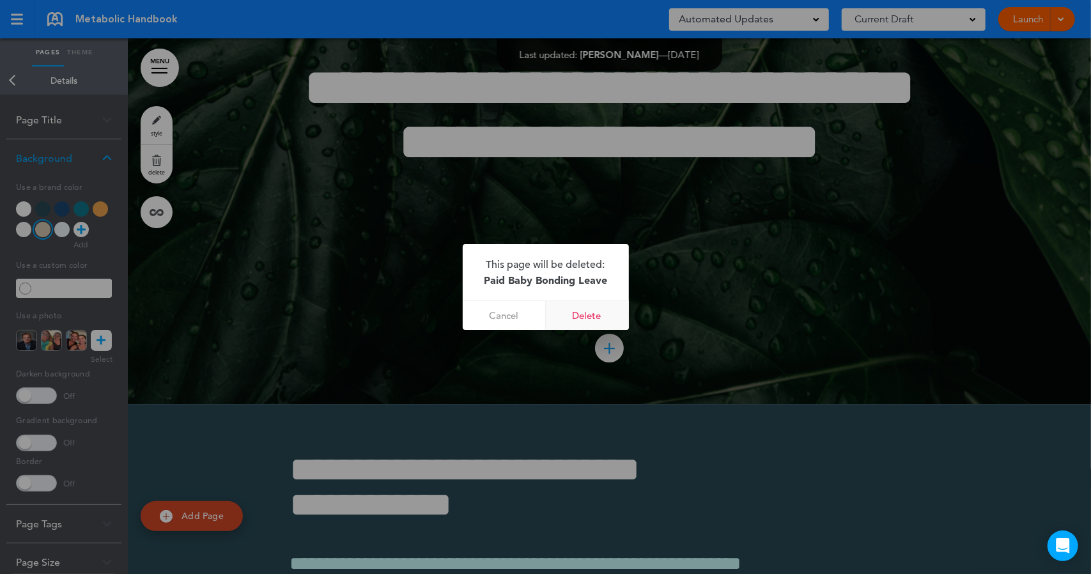
click at [578, 311] on link "Delete" at bounding box center [587, 315] width 83 height 29
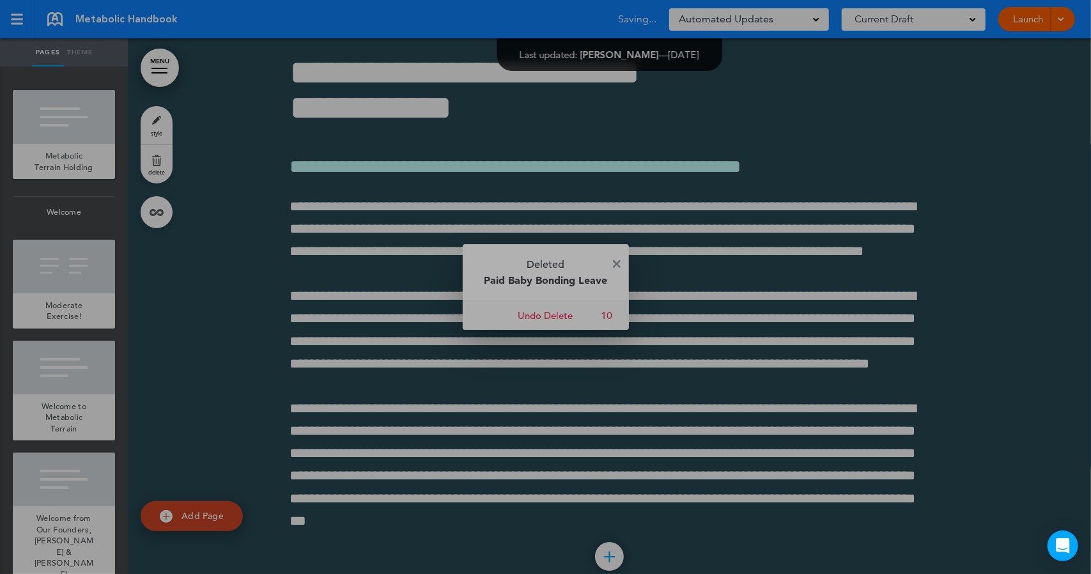
scroll to position [48010, 0]
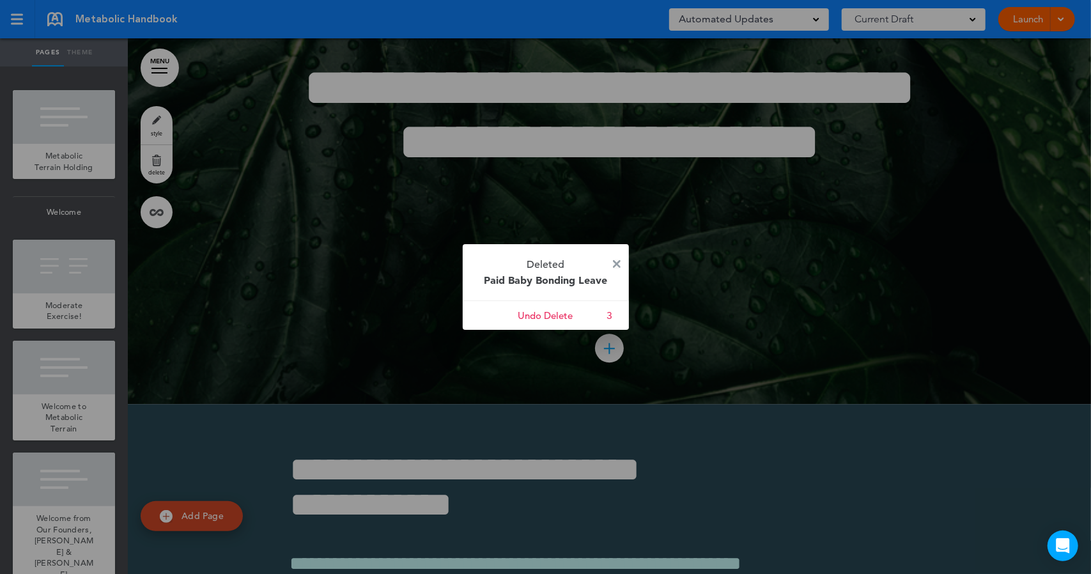
click at [617, 263] on img at bounding box center [617, 264] width 8 height 8
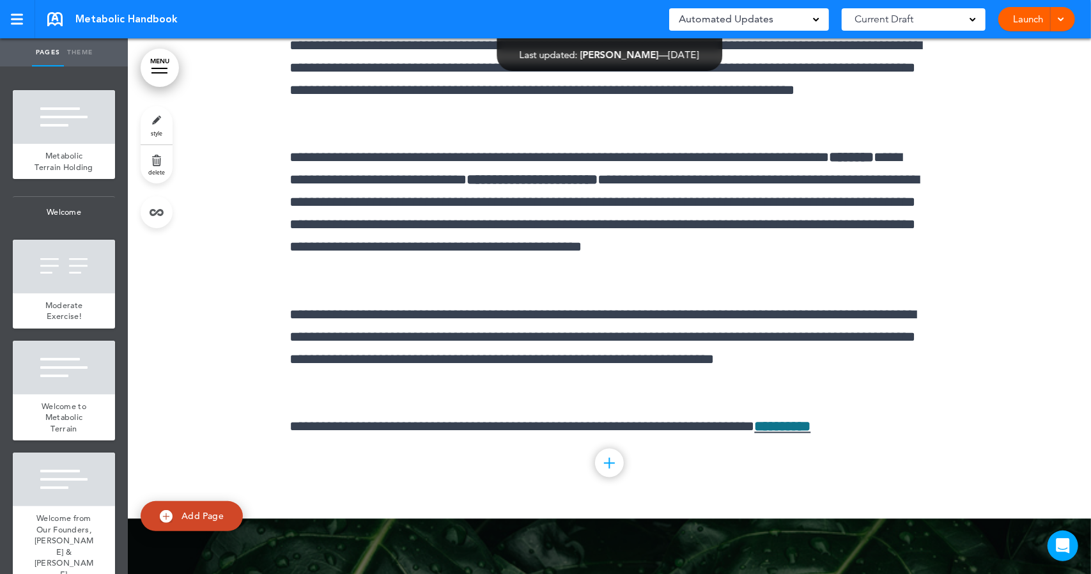
scroll to position [47357, 0]
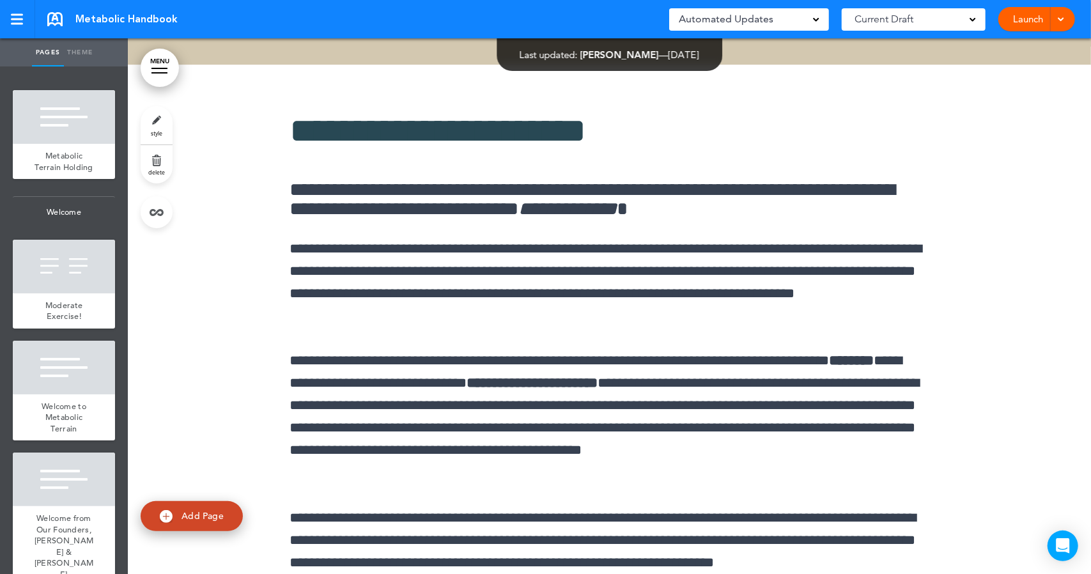
scroll to position [47153, 0]
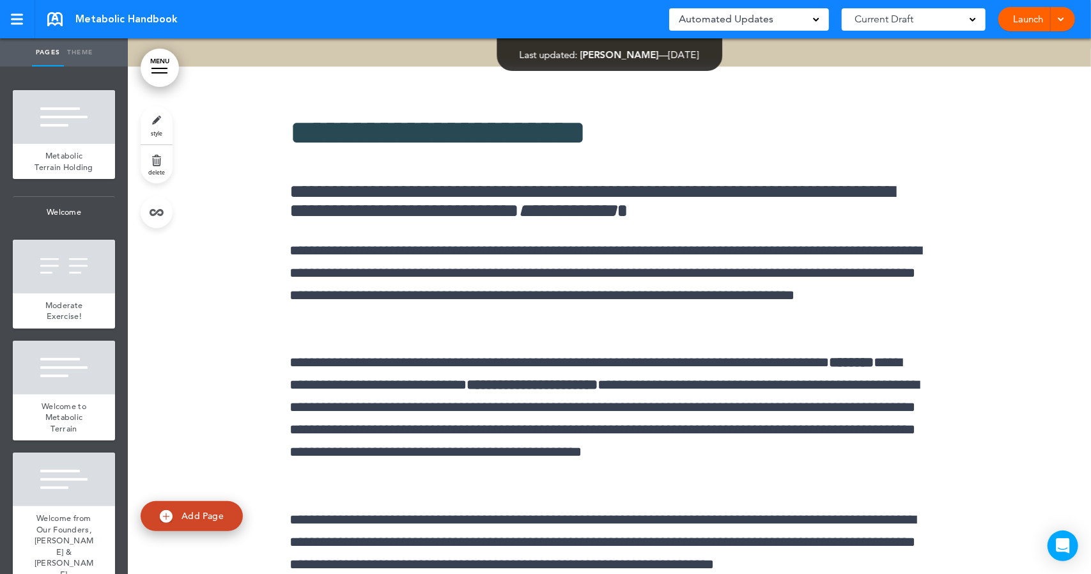
click at [355, 19] on div "Add collapsible section ? In order to add a collapsible section, only solid bac…" at bounding box center [609, 15] width 639 height 10
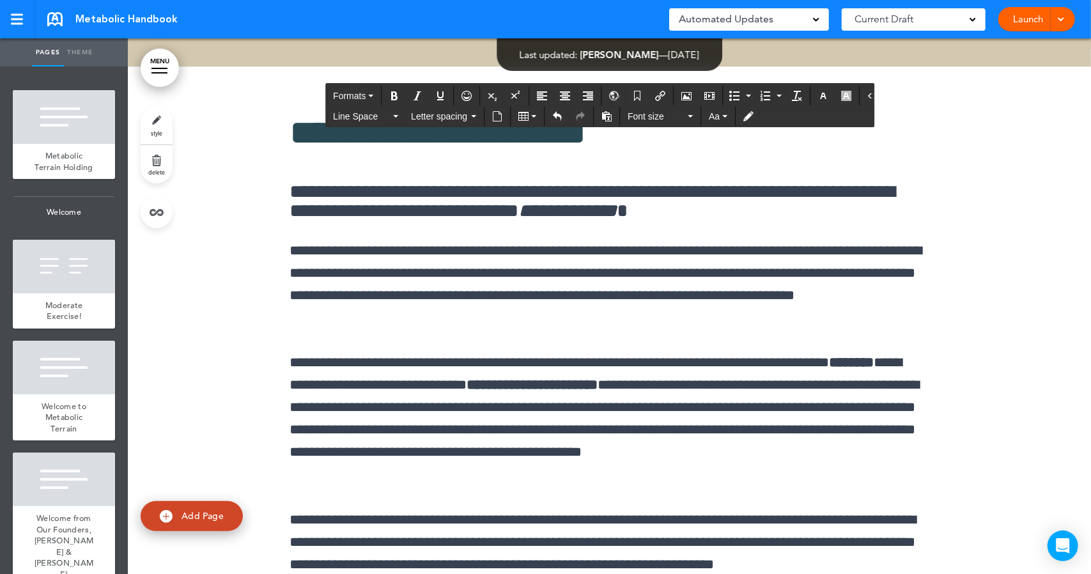
drag, startPoint x: 355, startPoint y: 541, endPoint x: 299, endPoint y: 476, distance: 85.6
click at [197, 517] on span "Add Page" at bounding box center [203, 516] width 42 height 12
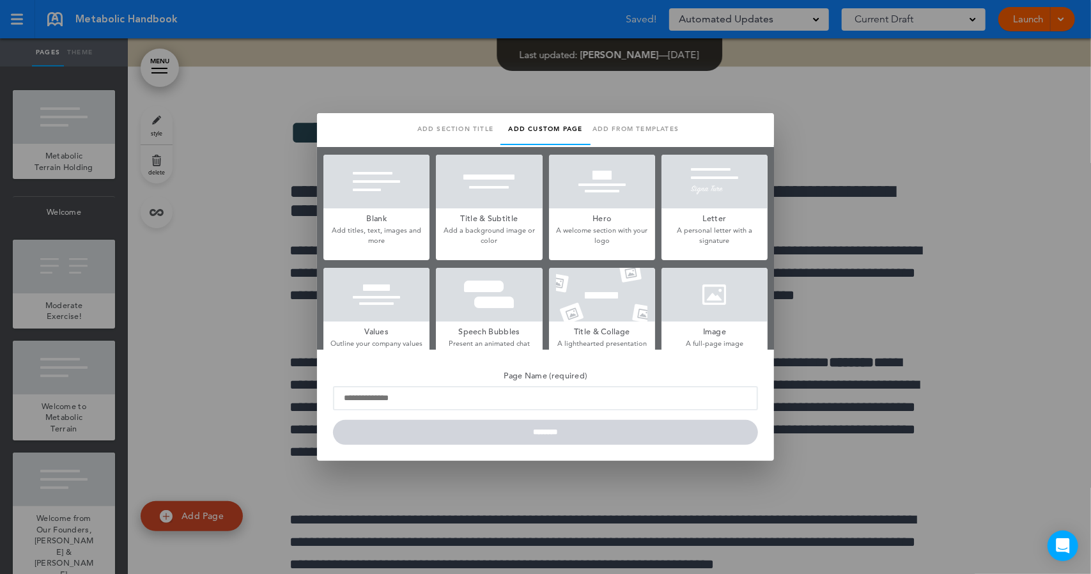
click at [364, 222] on h5 "Blank" at bounding box center [377, 217] width 106 height 18
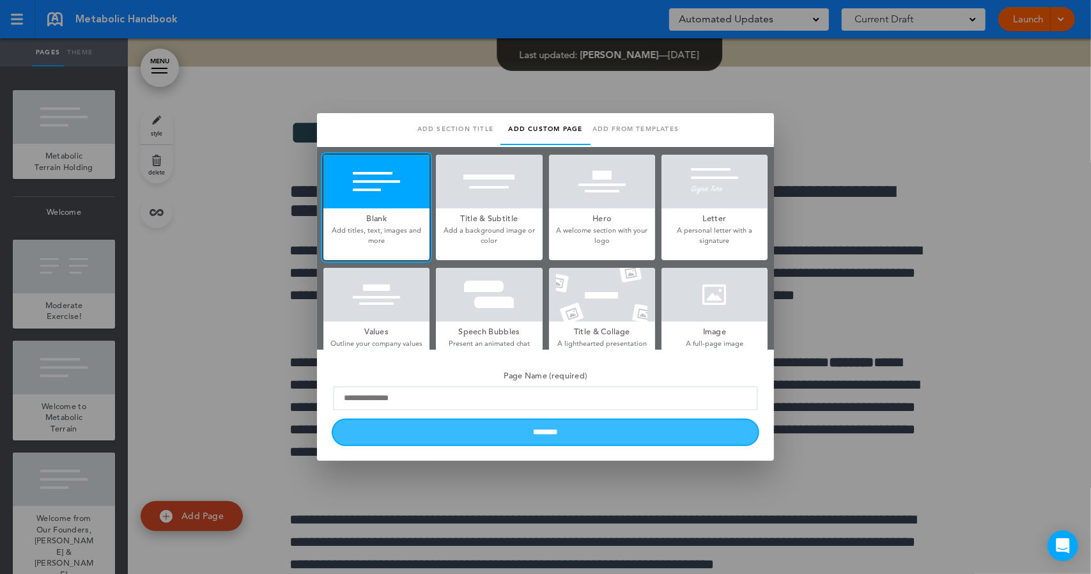
click at [451, 437] on input "********" at bounding box center [545, 432] width 425 height 25
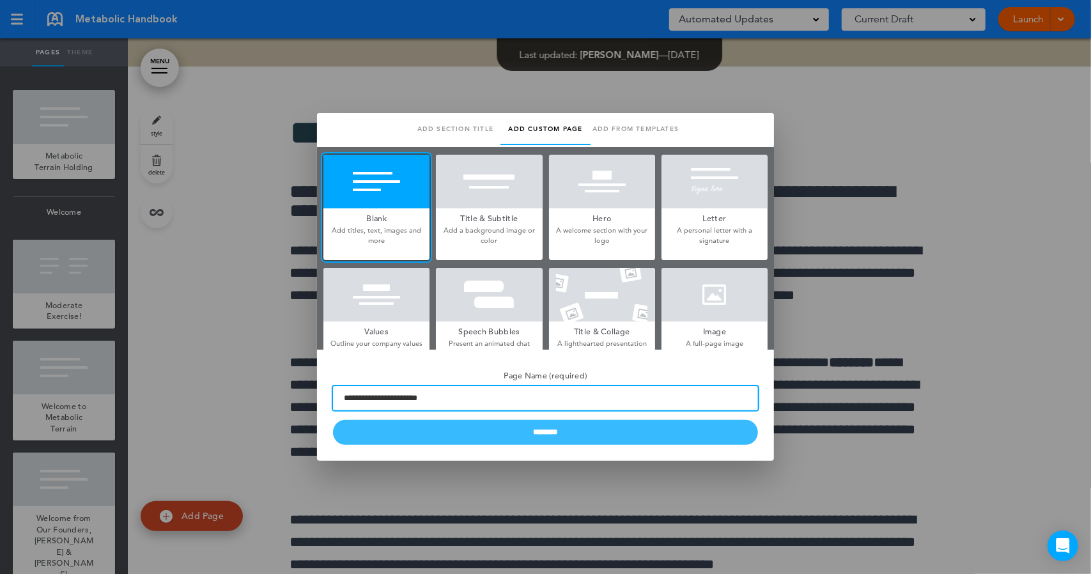
type input "**********"
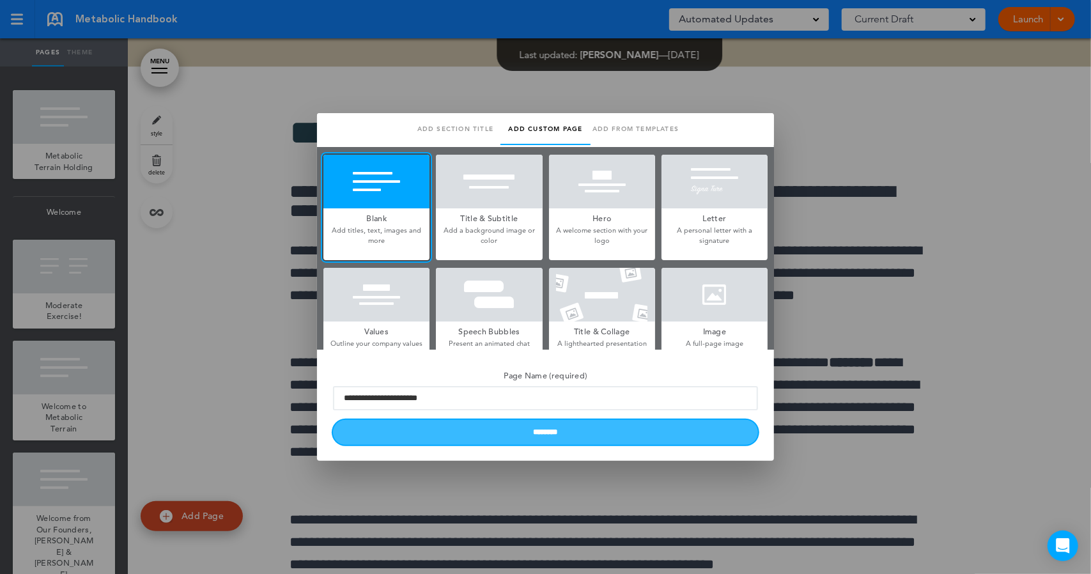
click at [453, 437] on input "********" at bounding box center [545, 432] width 425 height 25
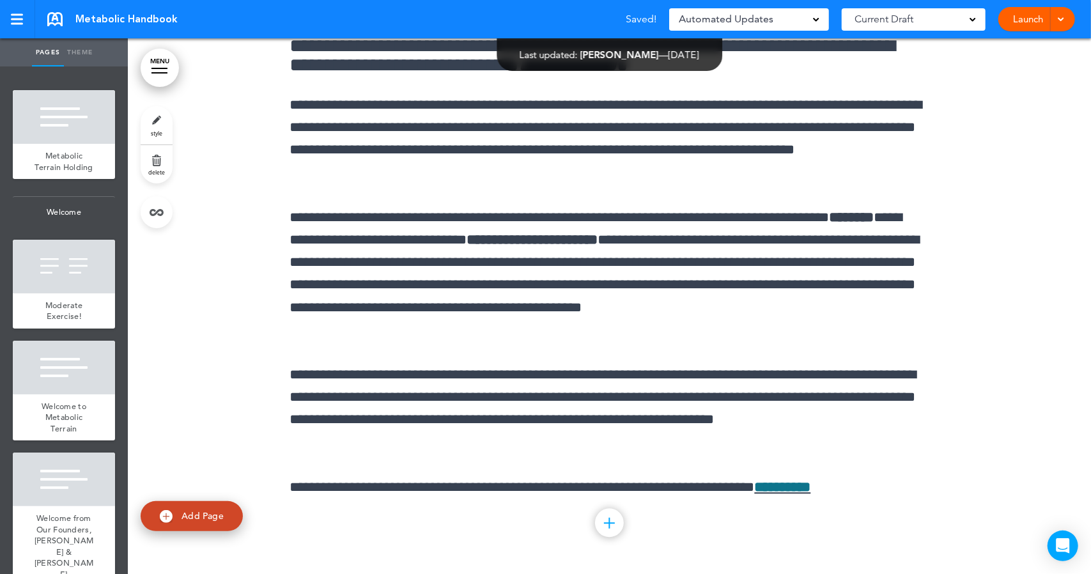
scroll to position [47697, 0]
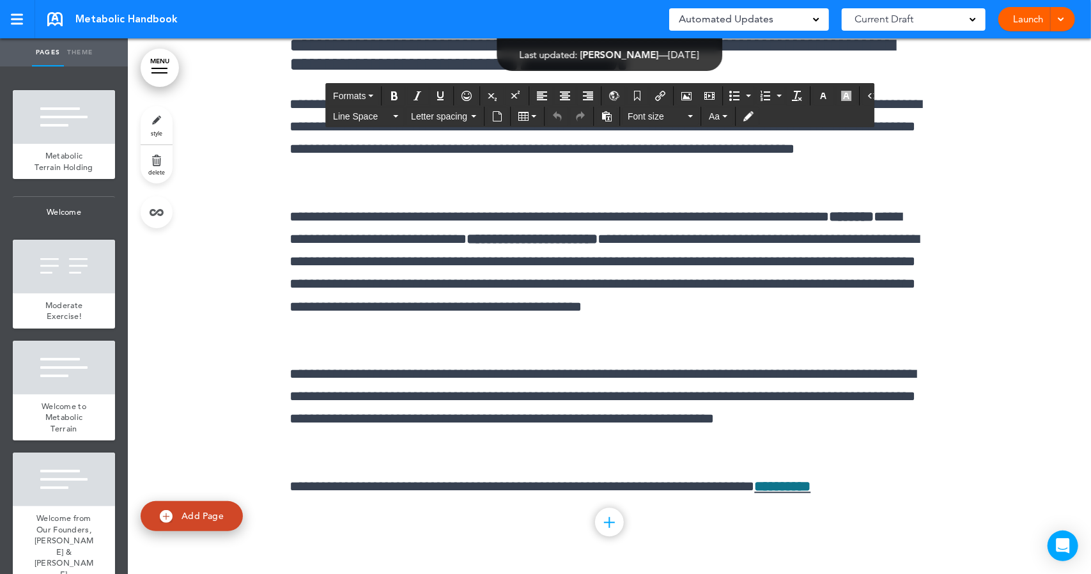
drag, startPoint x: 291, startPoint y: 116, endPoint x: 485, endPoint y: 127, distance: 194.7
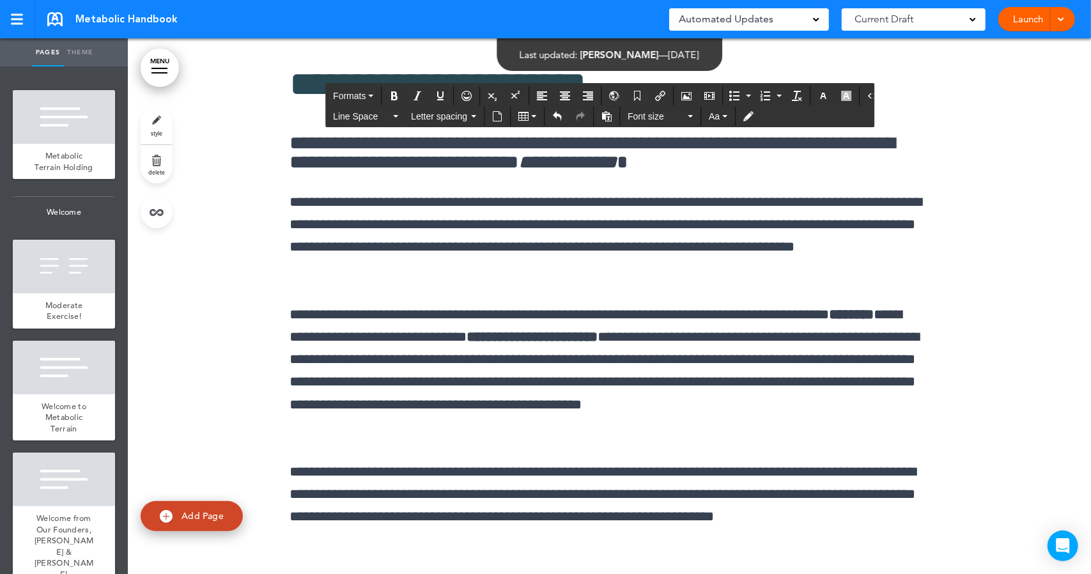
scroll to position [47606, 0]
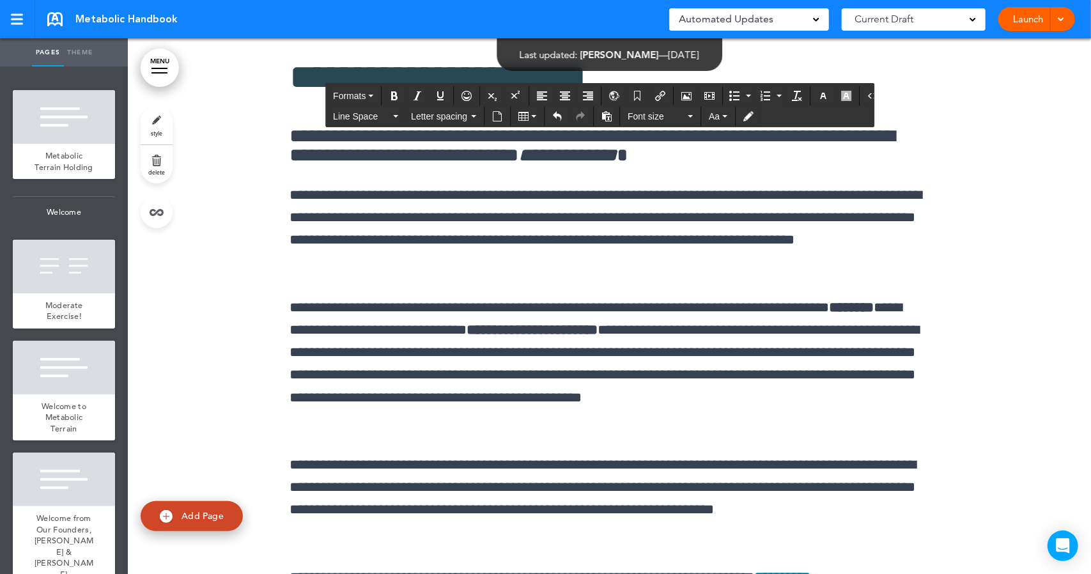
drag, startPoint x: 289, startPoint y: 272, endPoint x: 916, endPoint y: 459, distance: 654.6
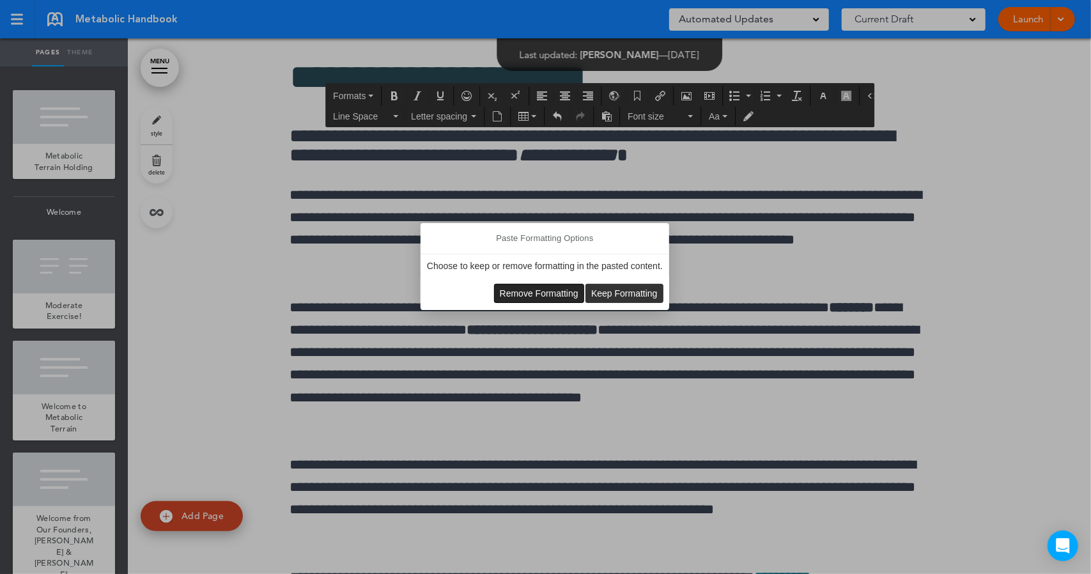
click at [524, 293] on span "Remove Formatting" at bounding box center [539, 293] width 79 height 10
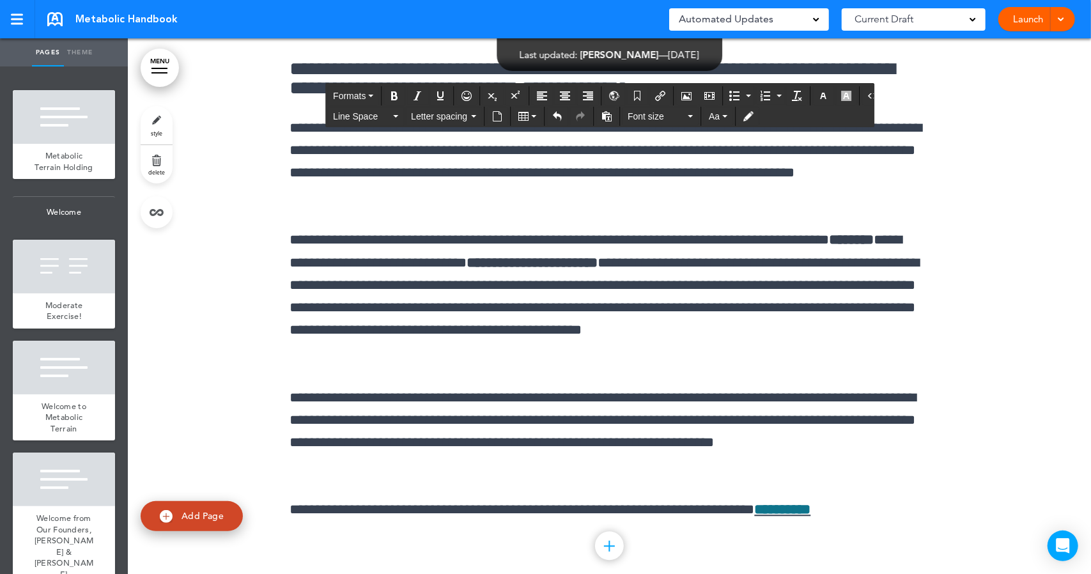
drag, startPoint x: 289, startPoint y: 383, endPoint x: 320, endPoint y: 383, distance: 30.7
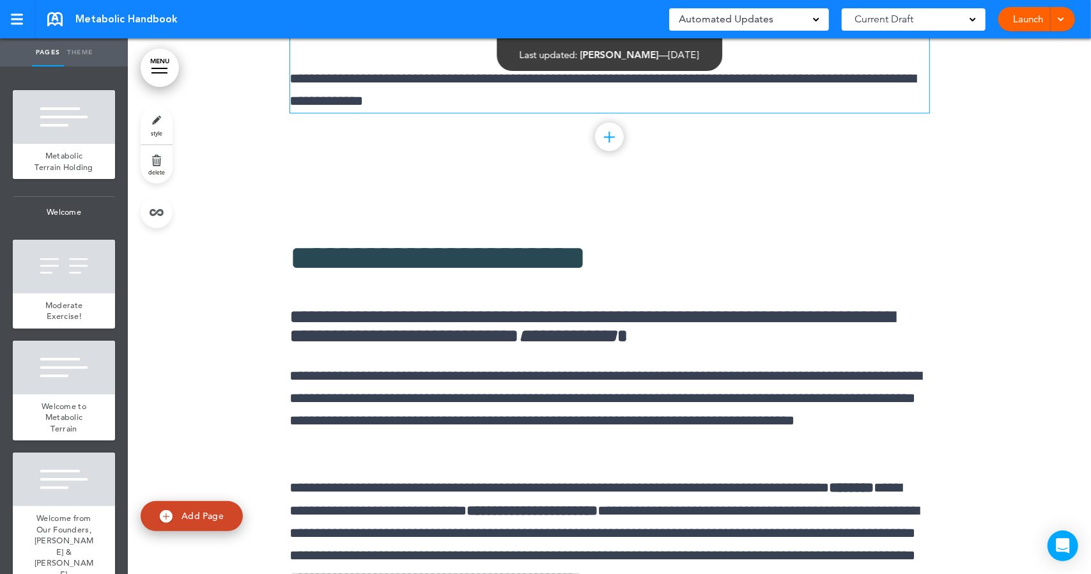
scroll to position [47343, 0]
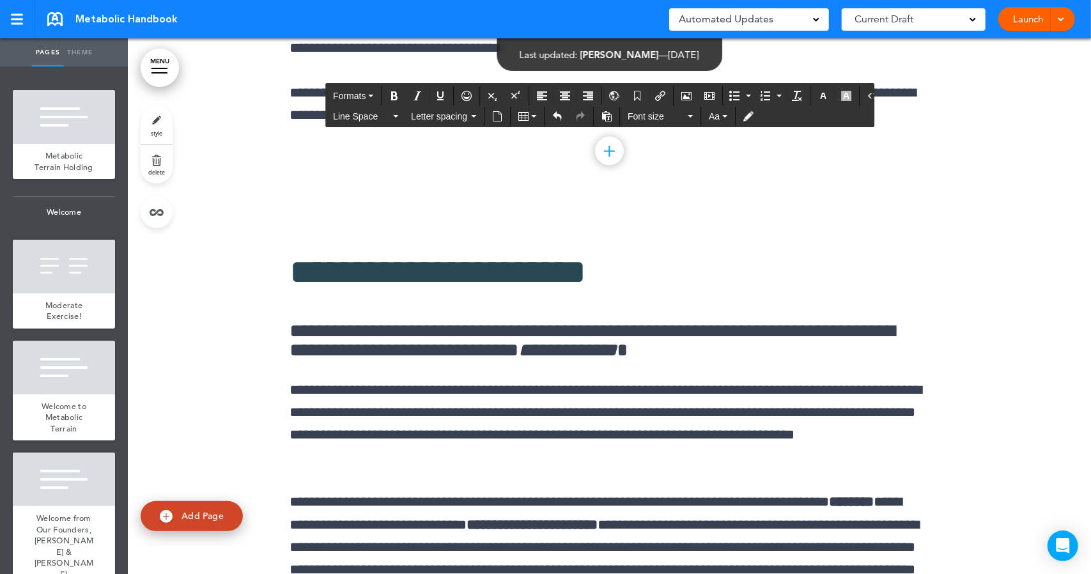
click at [682, 91] on icon "Airmason image" at bounding box center [687, 96] width 10 height 10
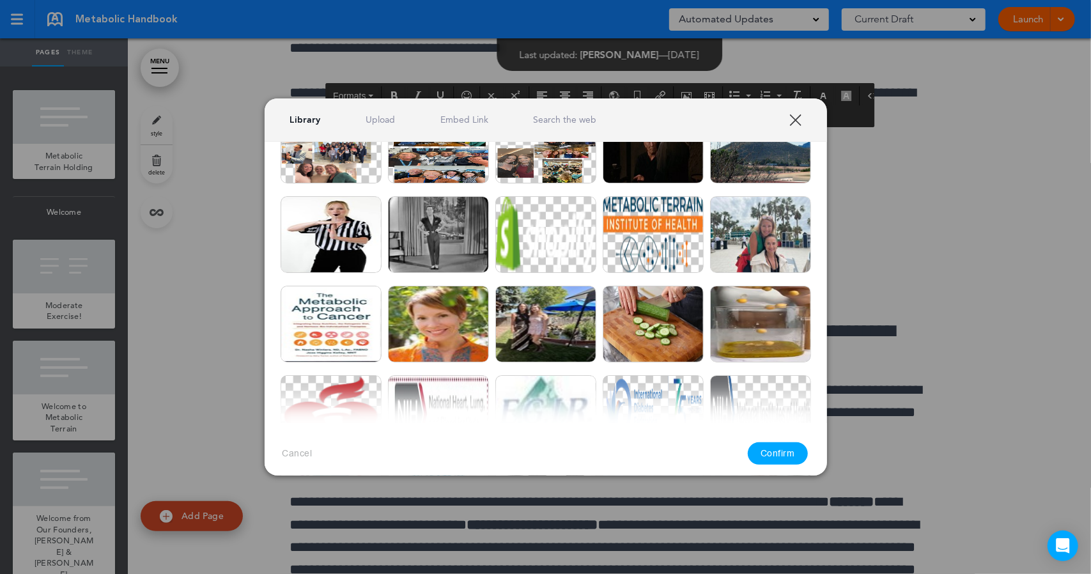
scroll to position [1880, 0]
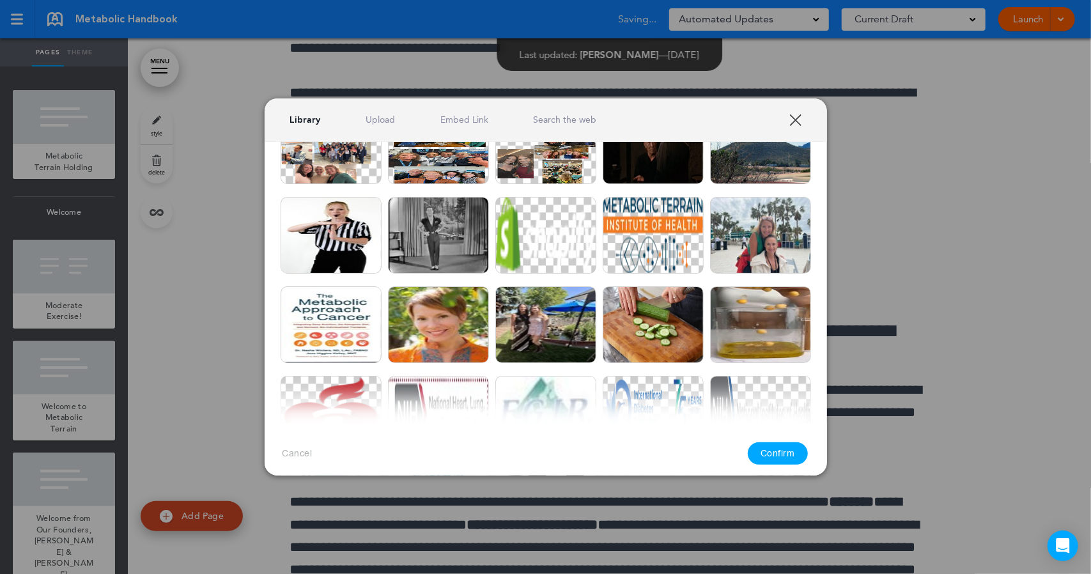
click at [579, 119] on link "Search the web" at bounding box center [564, 120] width 63 height 12
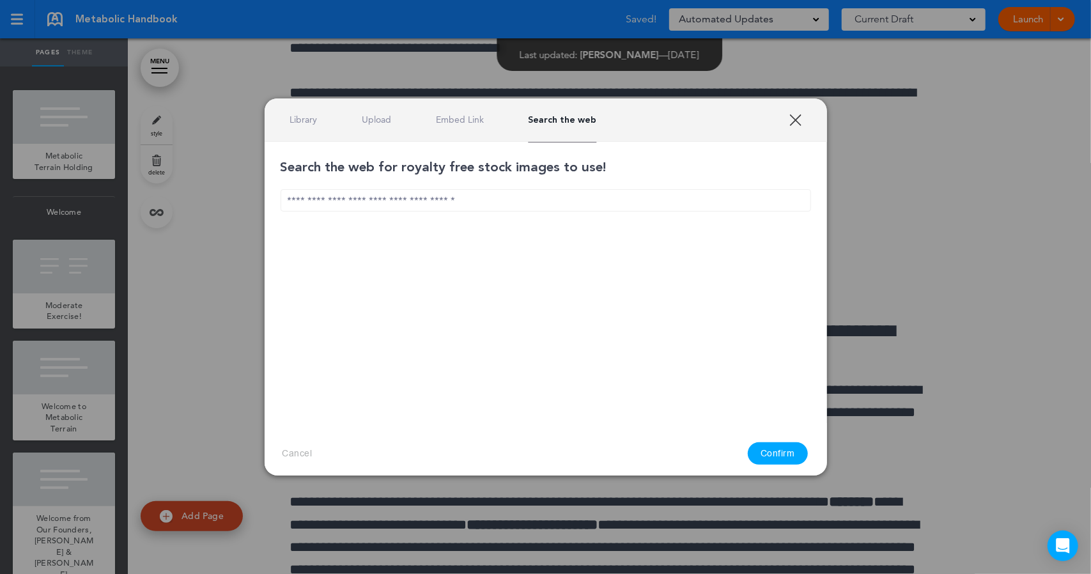
click at [500, 198] on input "text" at bounding box center [546, 200] width 531 height 22
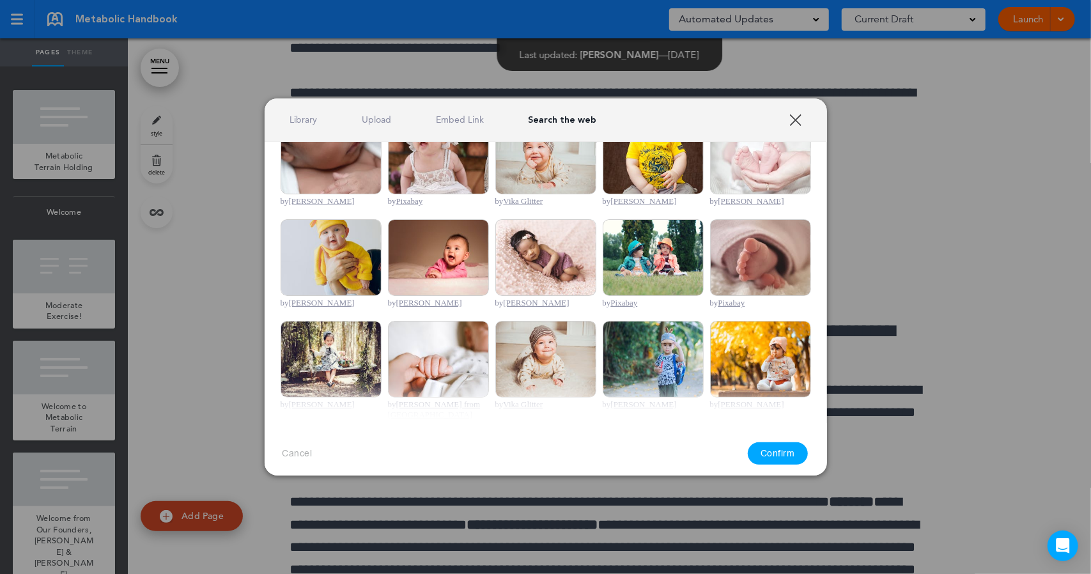
scroll to position [427, 0]
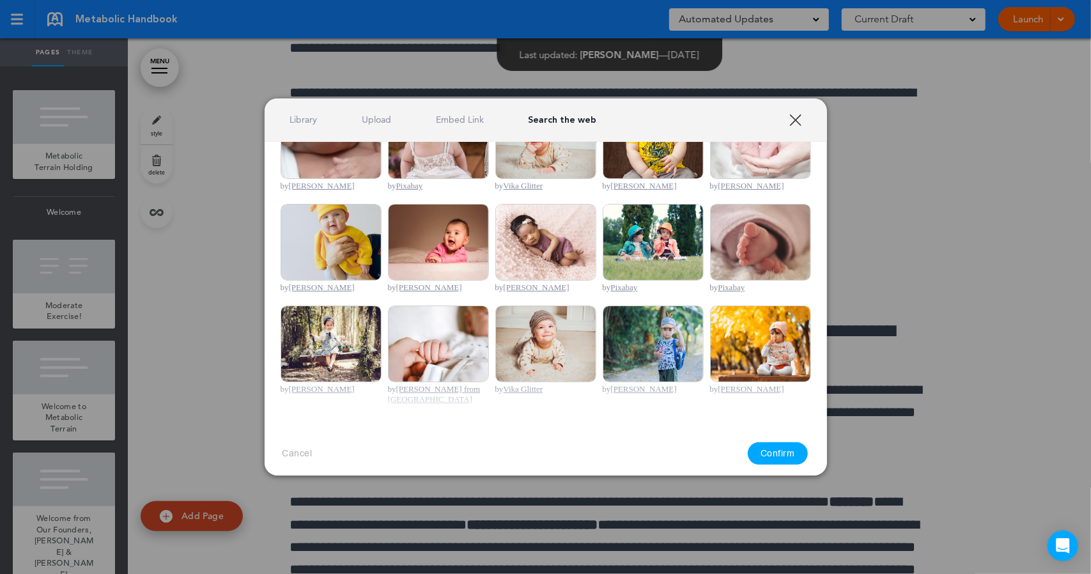
click at [795, 120] on link "XXX" at bounding box center [796, 120] width 12 height 12
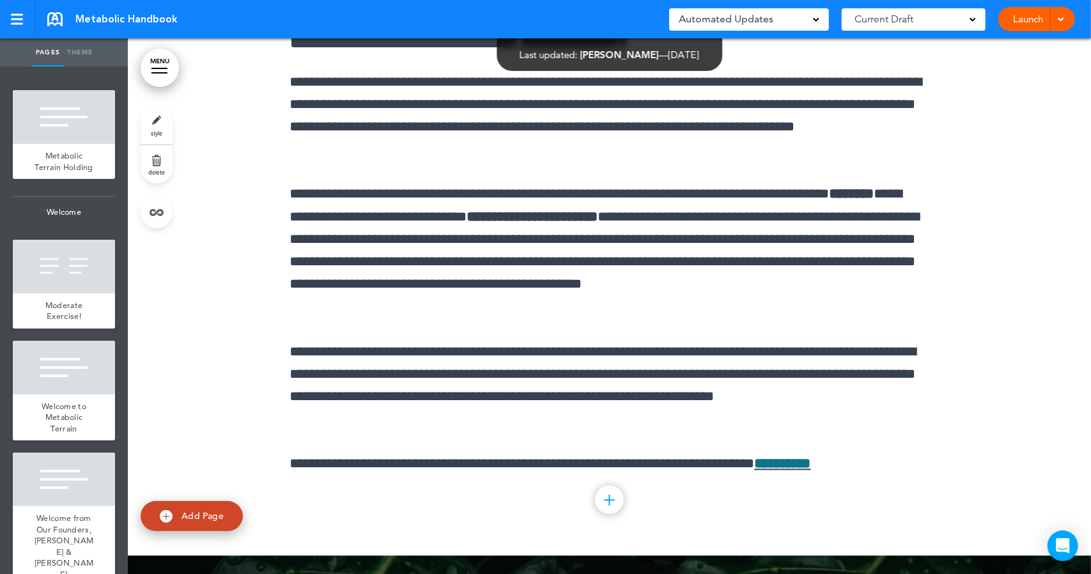
scroll to position [47650, 0]
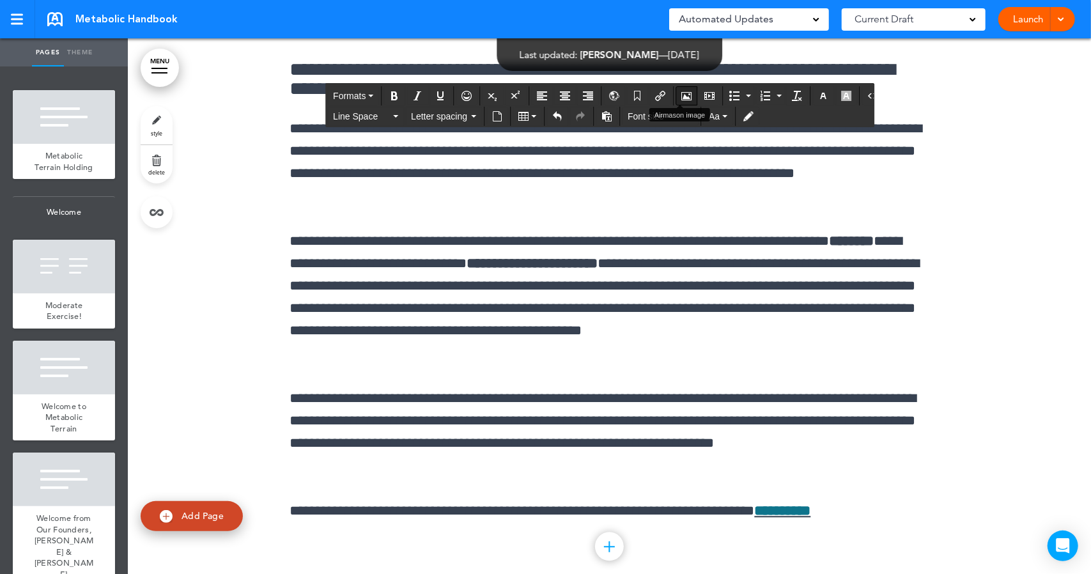
click at [682, 93] on icon "Airmason image" at bounding box center [687, 96] width 10 height 10
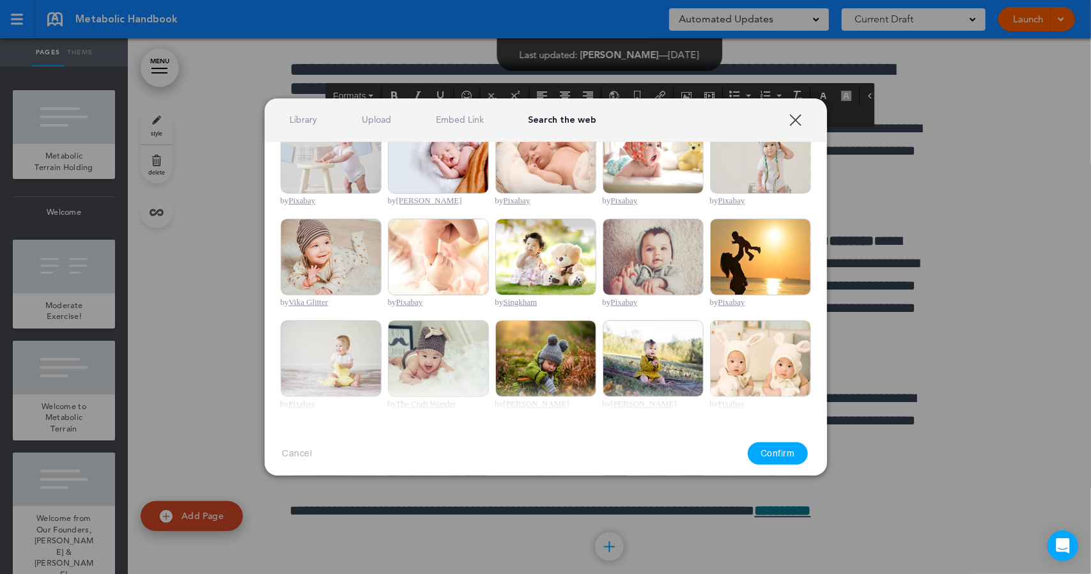
scroll to position [121, 0]
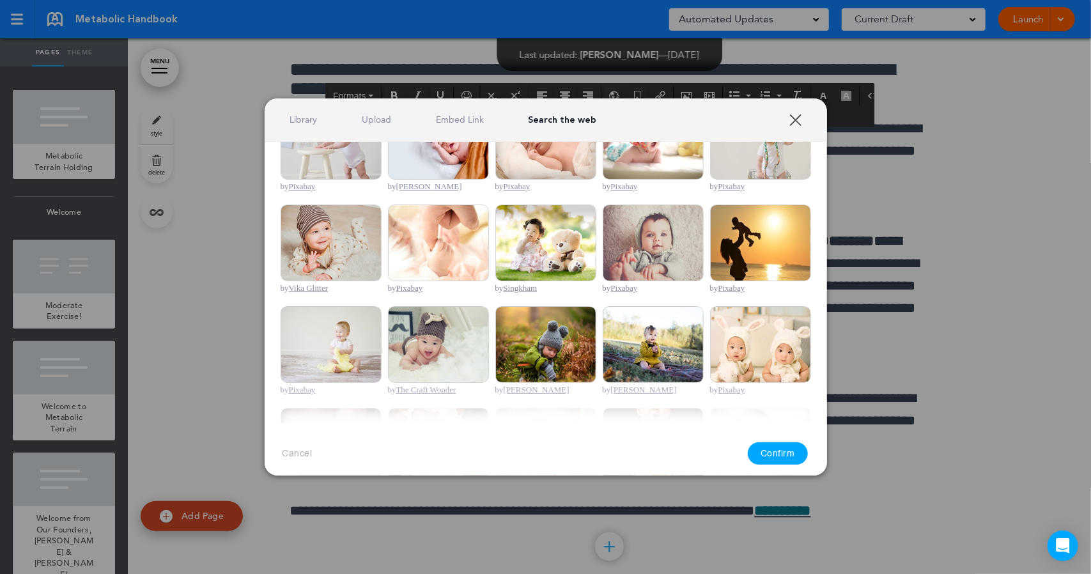
click at [738, 251] on img at bounding box center [760, 243] width 101 height 77
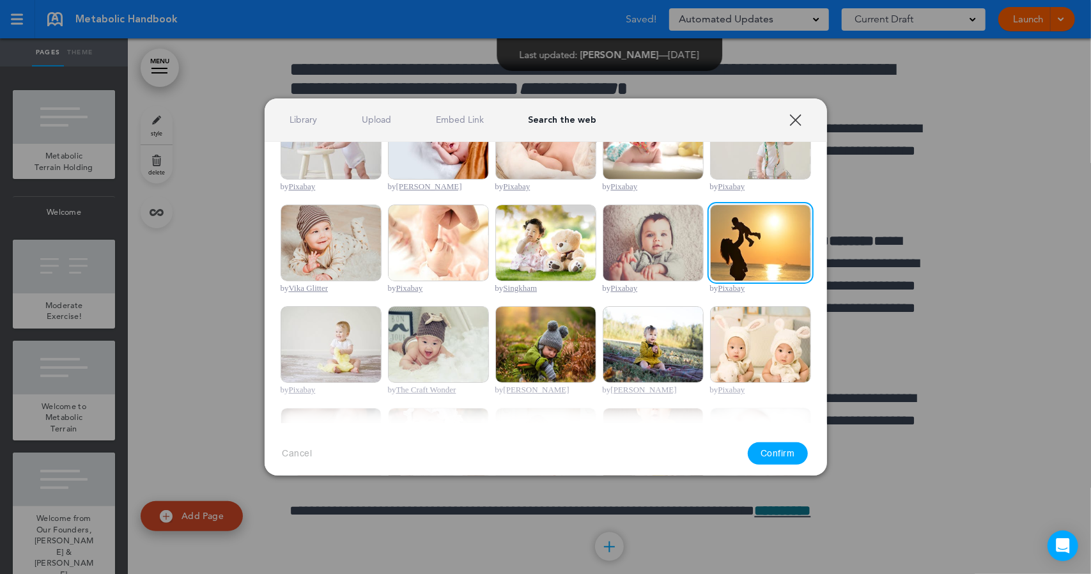
click at [738, 251] on img at bounding box center [760, 243] width 101 height 77
click at [772, 454] on button "Confirm" at bounding box center [778, 453] width 60 height 22
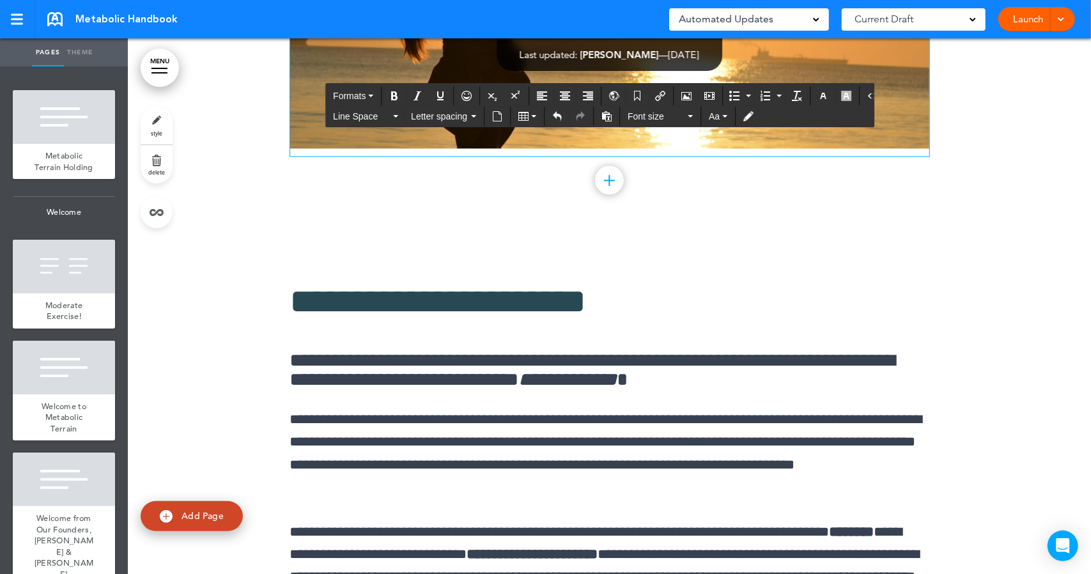
scroll to position [47767, 0]
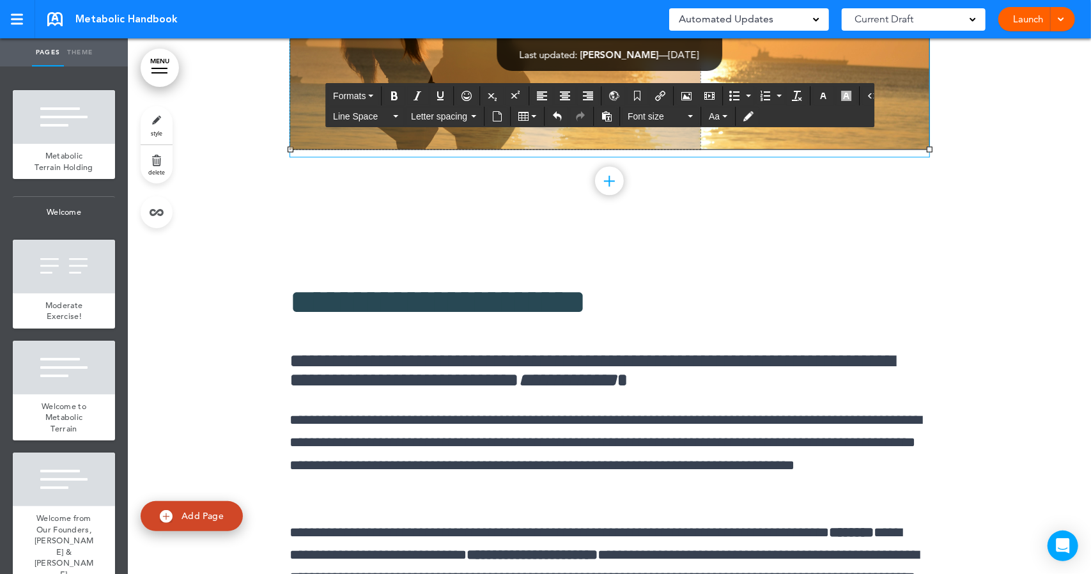
drag, startPoint x: 922, startPoint y: 255, endPoint x: 693, endPoint y: 432, distance: 289.4
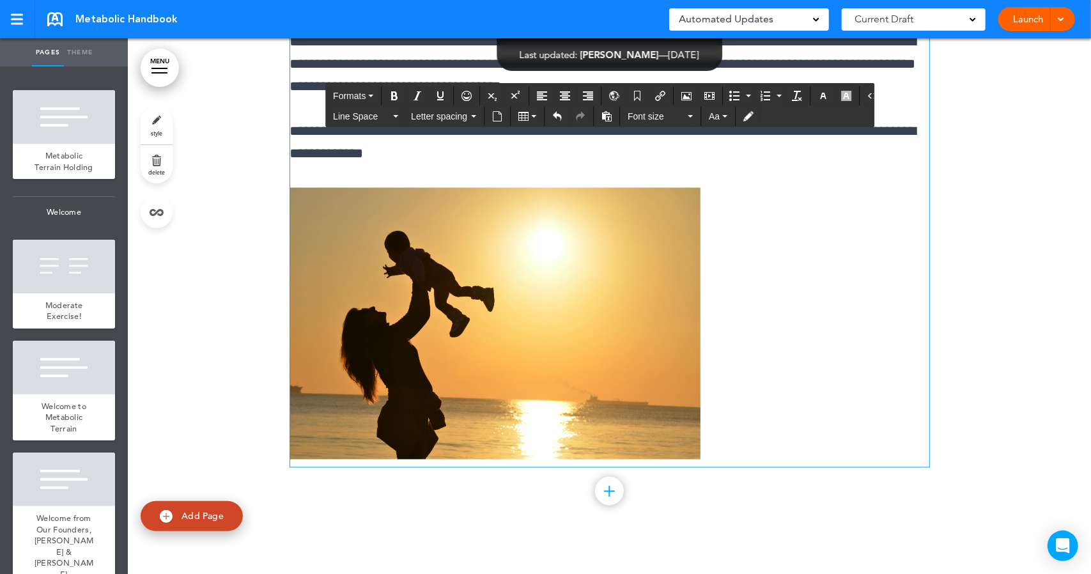
scroll to position [47214, 0]
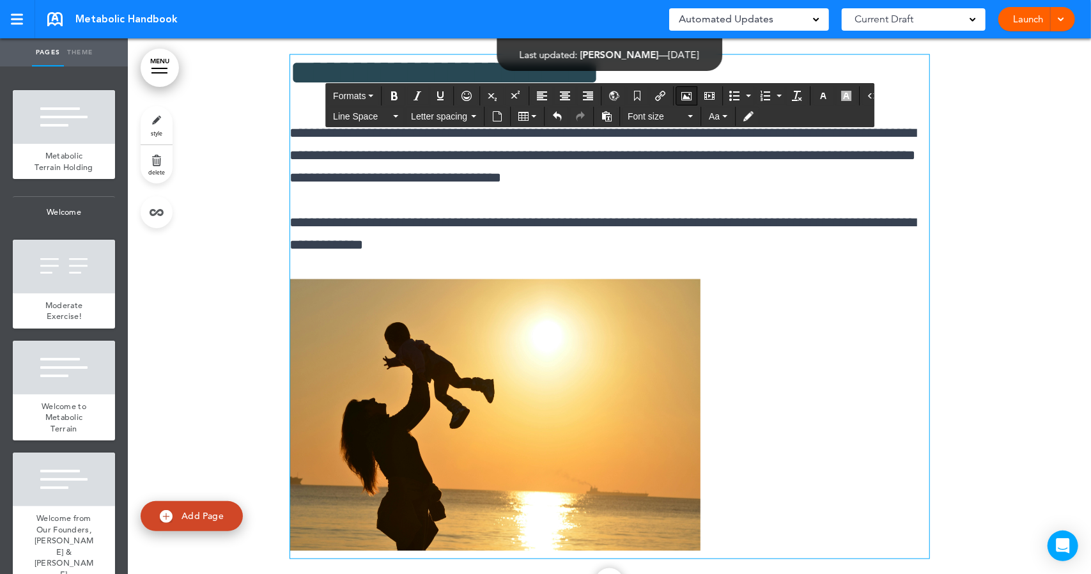
click at [682, 98] on icon "Airmason image" at bounding box center [687, 96] width 10 height 10
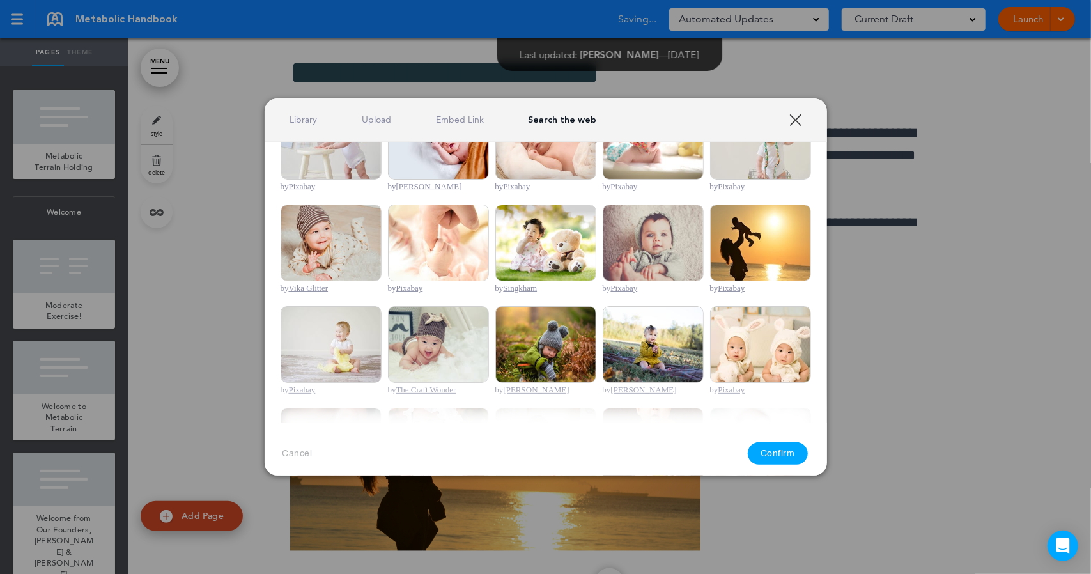
click at [302, 121] on link "Library" at bounding box center [303, 120] width 27 height 12
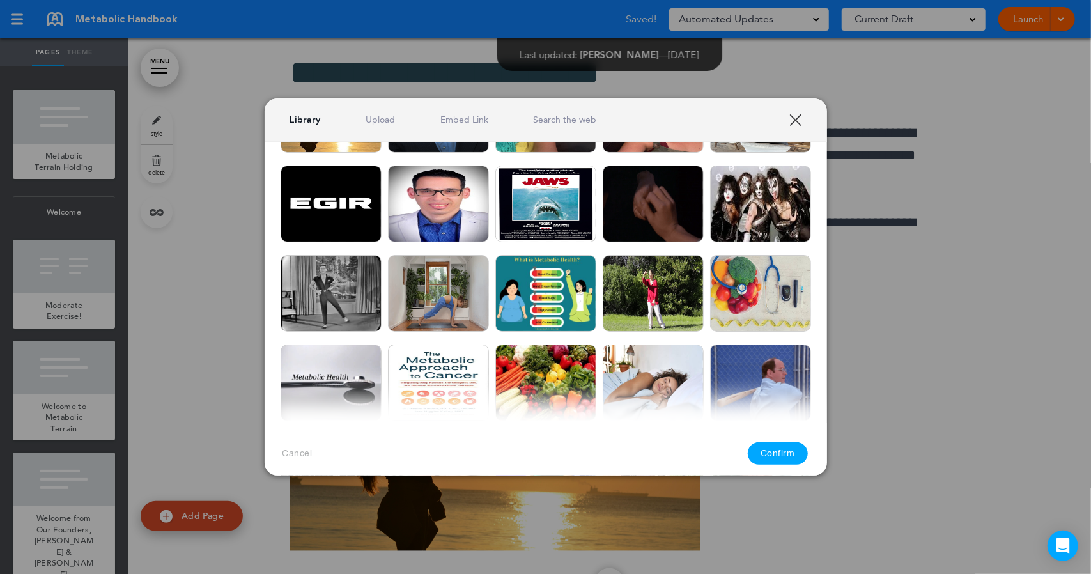
click at [550, 121] on link "Search the web" at bounding box center [564, 120] width 63 height 12
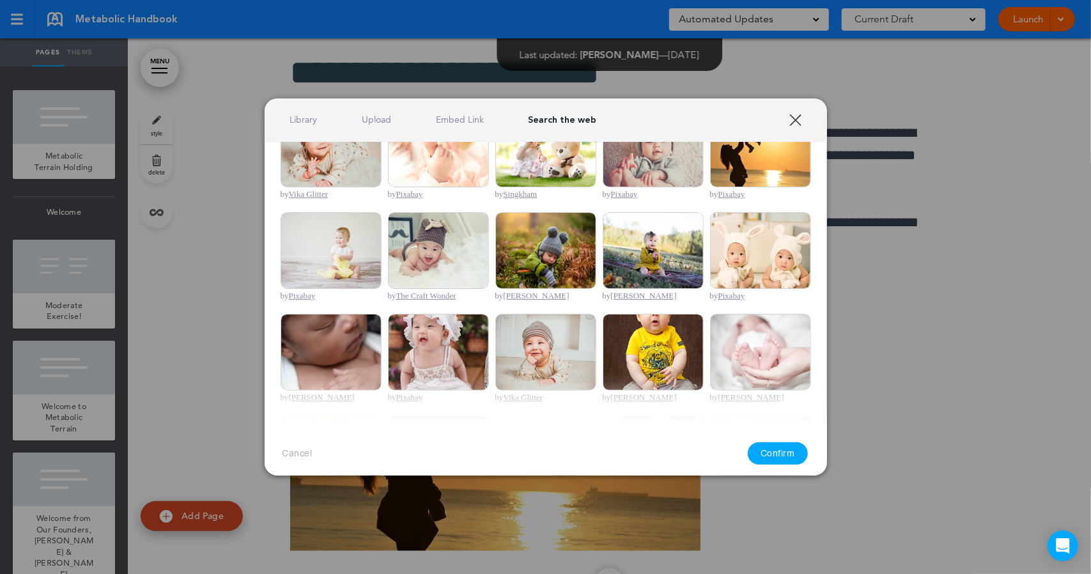
scroll to position [0, 0]
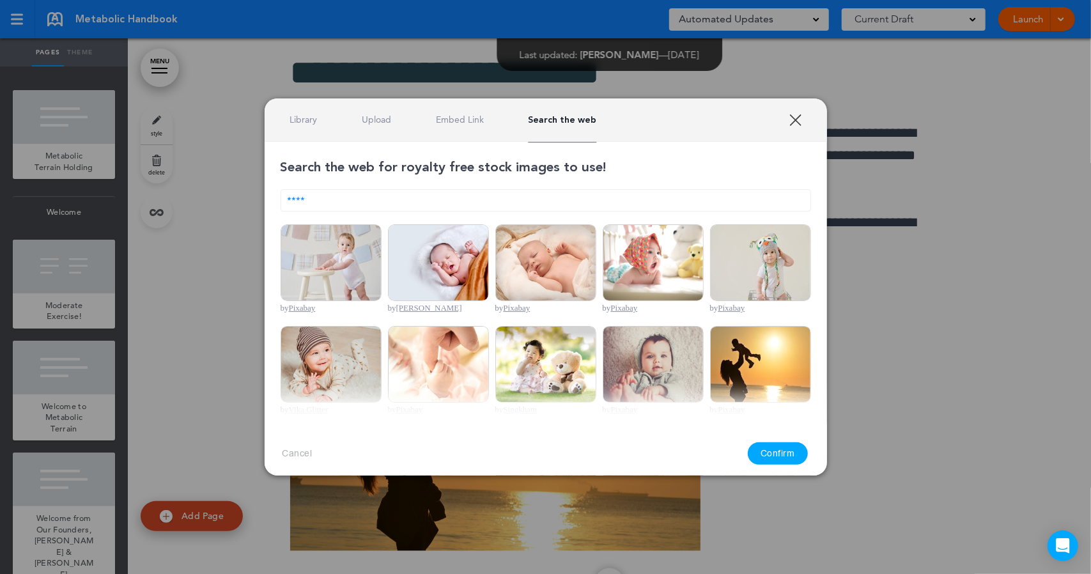
click at [356, 199] on input "****" at bounding box center [546, 200] width 531 height 22
type input "*"
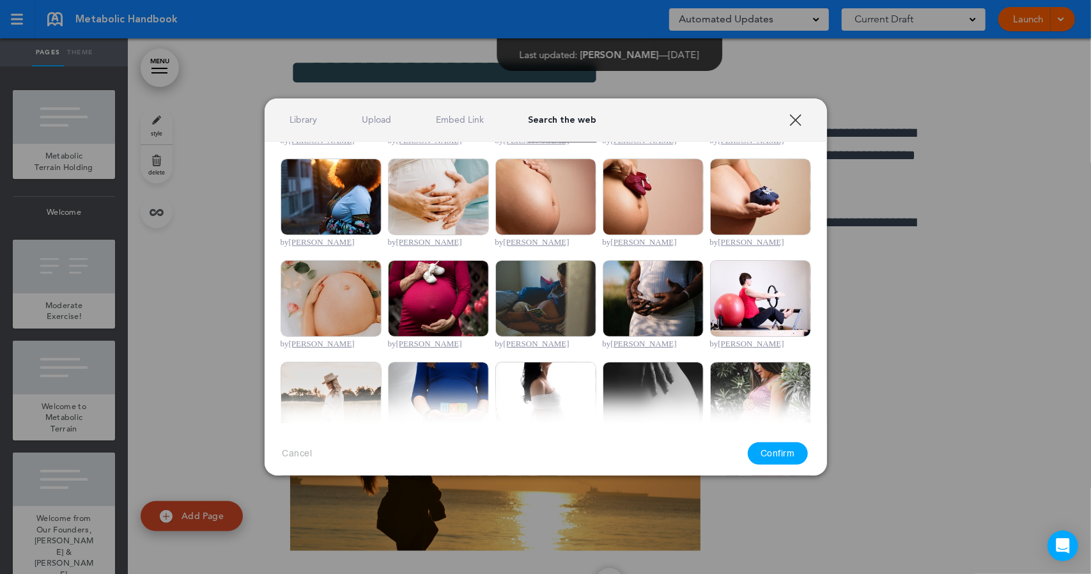
scroll to position [168, 0]
type input "********"
click at [324, 192] on img at bounding box center [331, 197] width 101 height 77
click at [787, 457] on button "Confirm" at bounding box center [778, 453] width 60 height 22
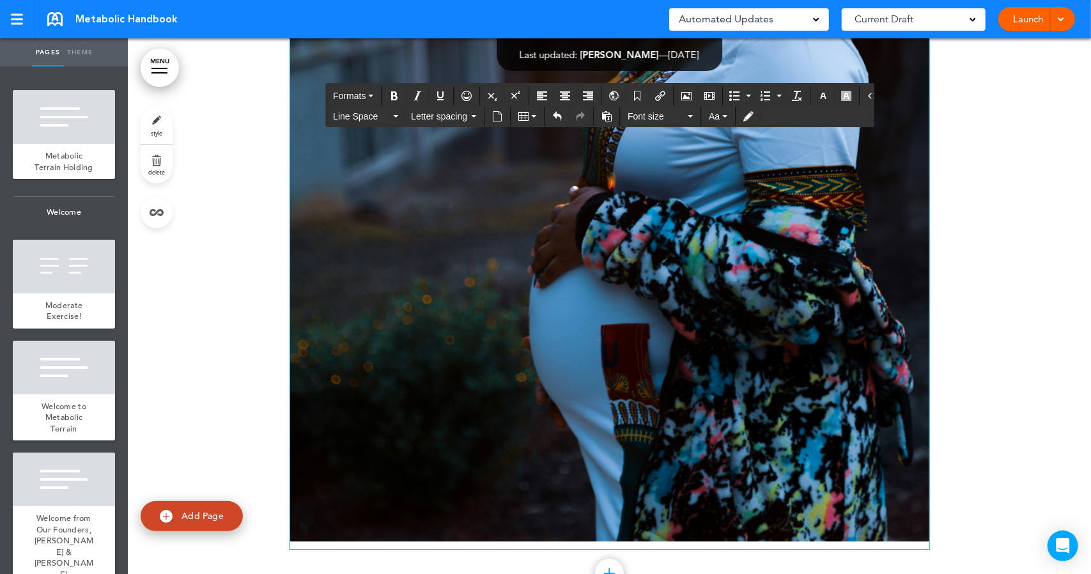
scroll to position [48212, 0]
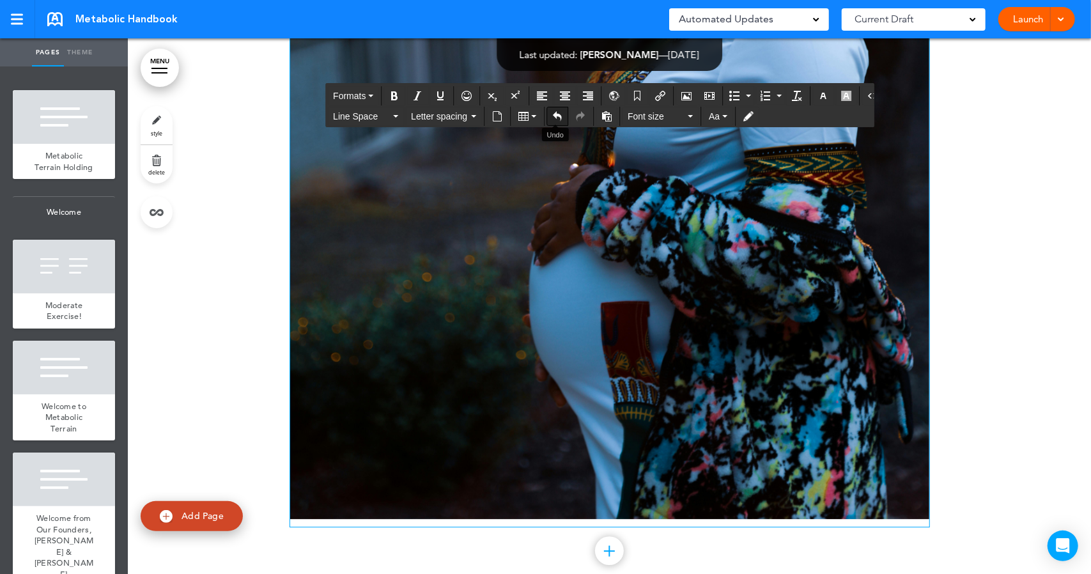
click at [554, 120] on icon "Undo" at bounding box center [557, 116] width 10 height 10
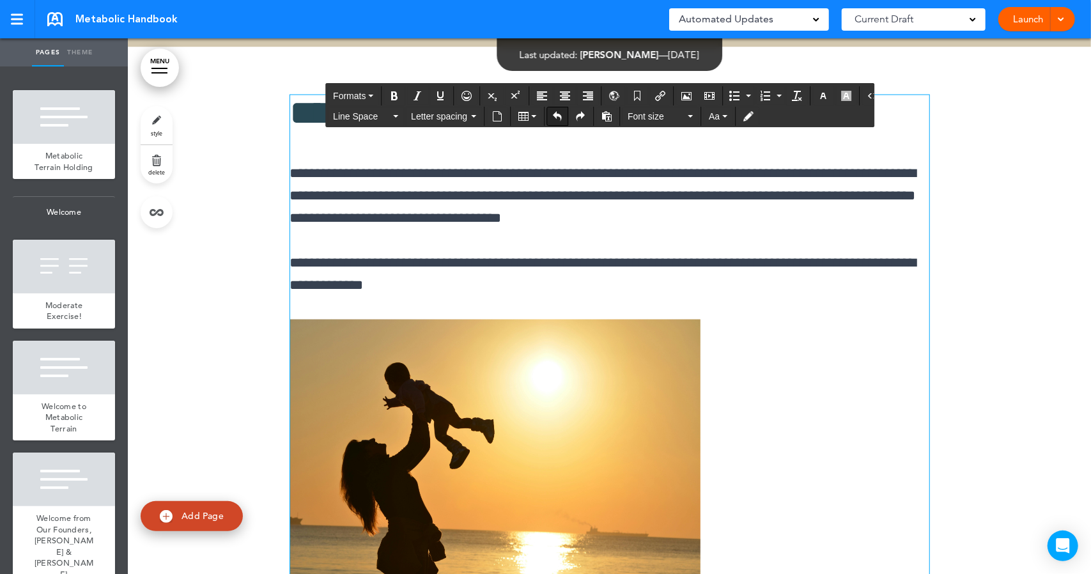
scroll to position [47178, 0]
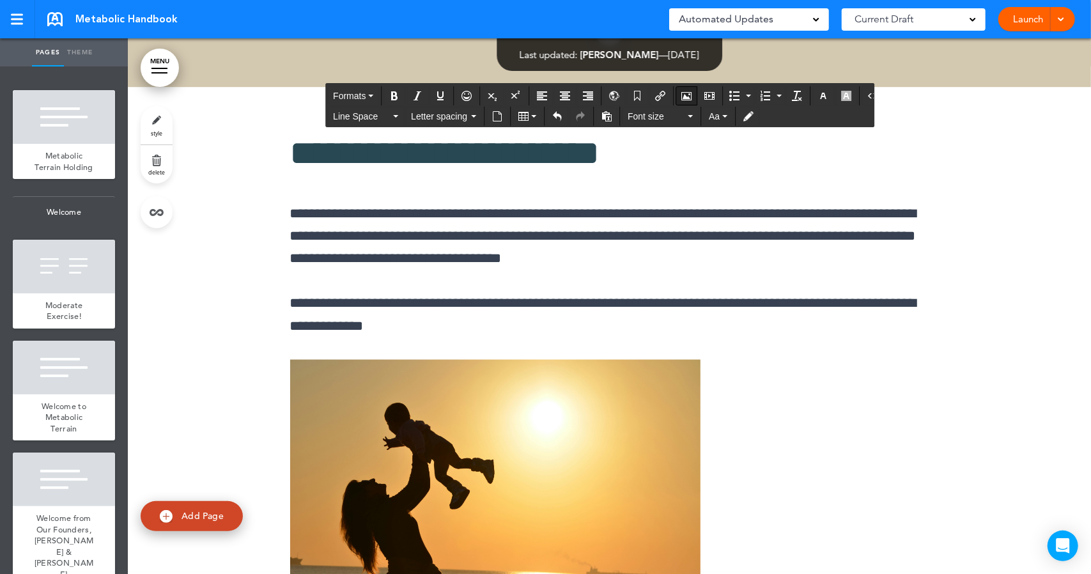
click at [682, 95] on icon "Airmason image" at bounding box center [687, 96] width 10 height 10
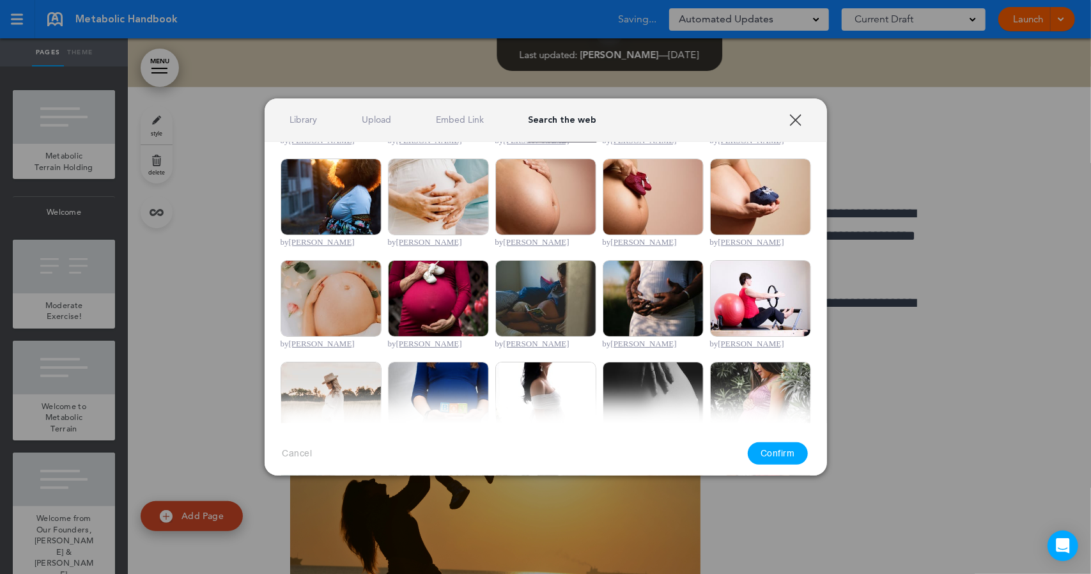
click at [340, 182] on img at bounding box center [331, 197] width 101 height 77
click at [794, 453] on button "Confirm" at bounding box center [778, 453] width 60 height 22
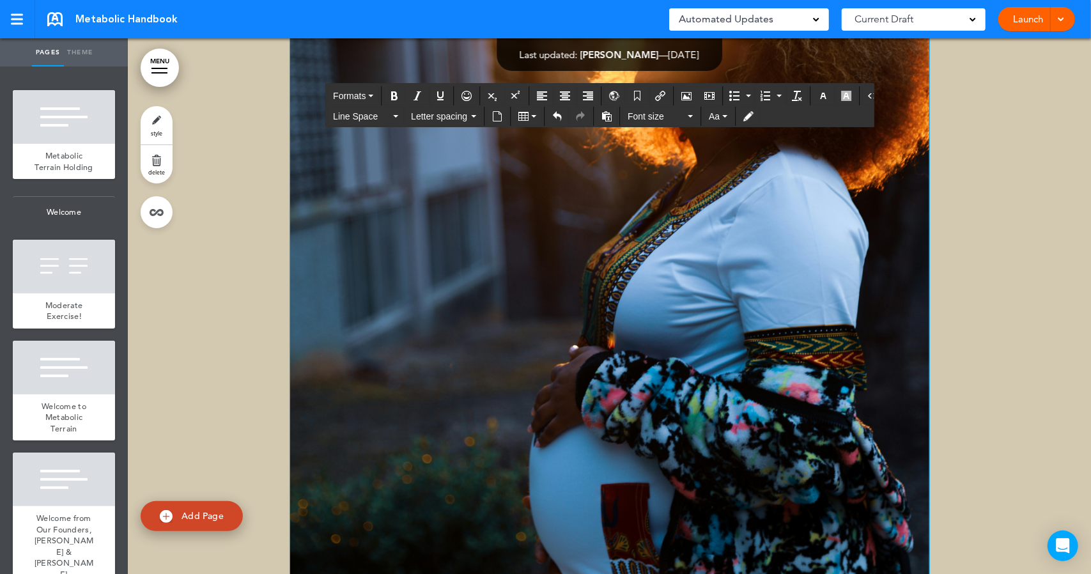
scroll to position [47417, 0]
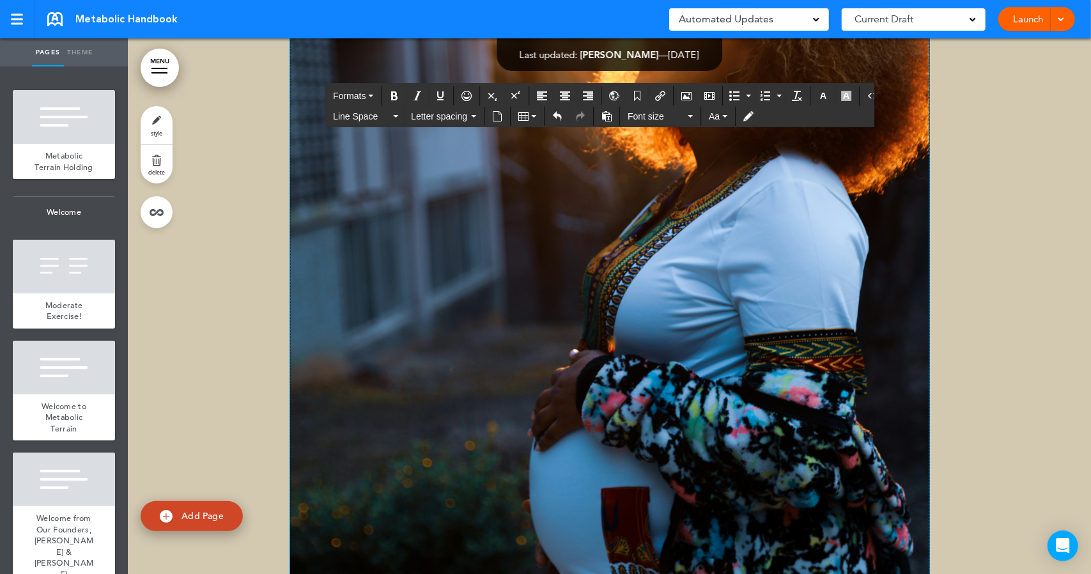
drag, startPoint x: 390, startPoint y: 402, endPoint x: 285, endPoint y: 274, distance: 165.8
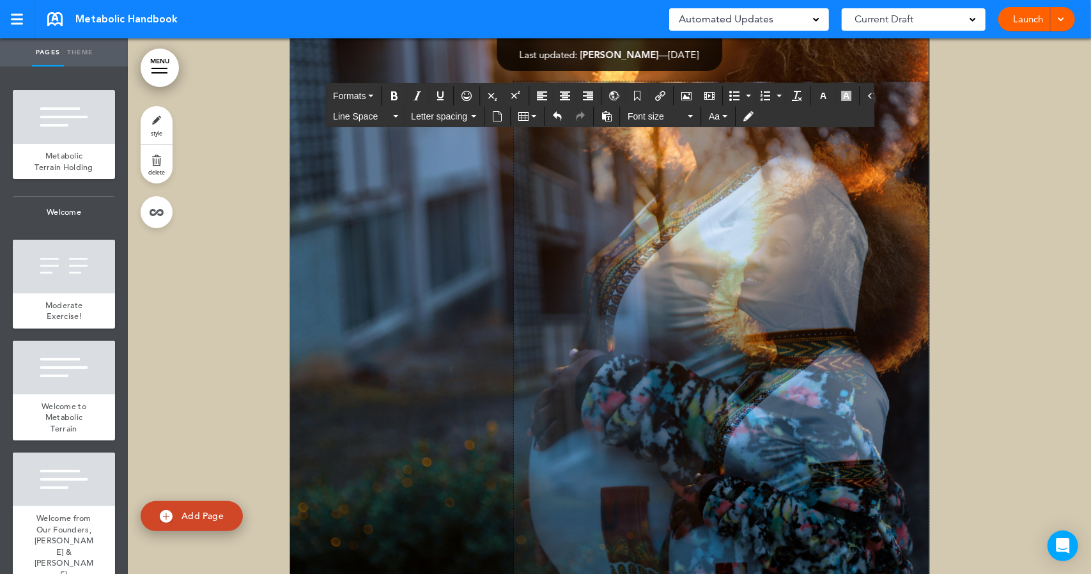
drag, startPoint x: 285, startPoint y: 274, endPoint x: 508, endPoint y: 417, distance: 265.3
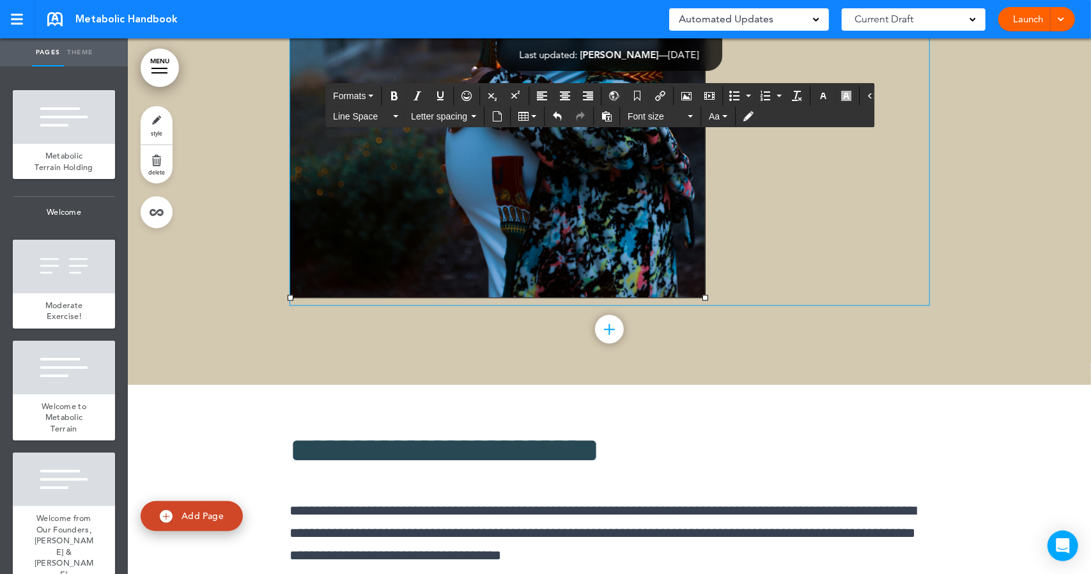
scroll to position [47487, 0]
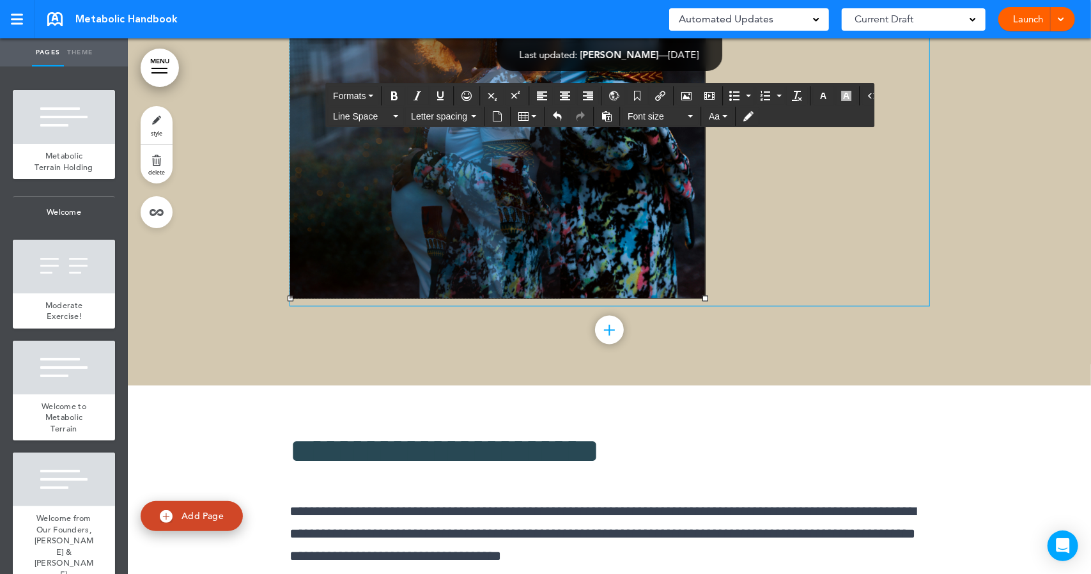
drag, startPoint x: 701, startPoint y: 203, endPoint x: 517, endPoint y: 419, distance: 284.3
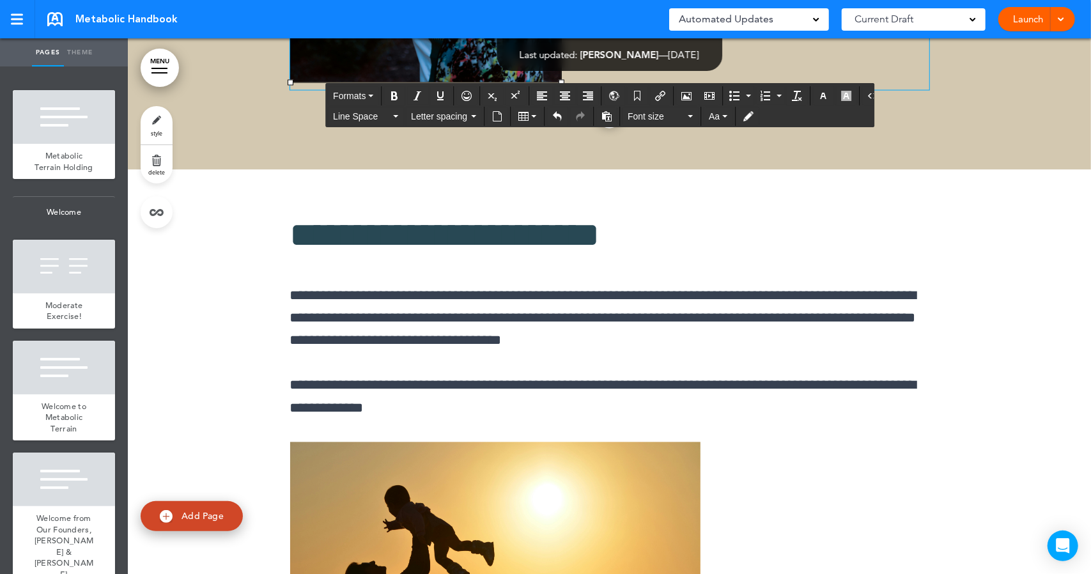
click at [561, 95] on icon "Align center" at bounding box center [565, 96] width 10 height 10
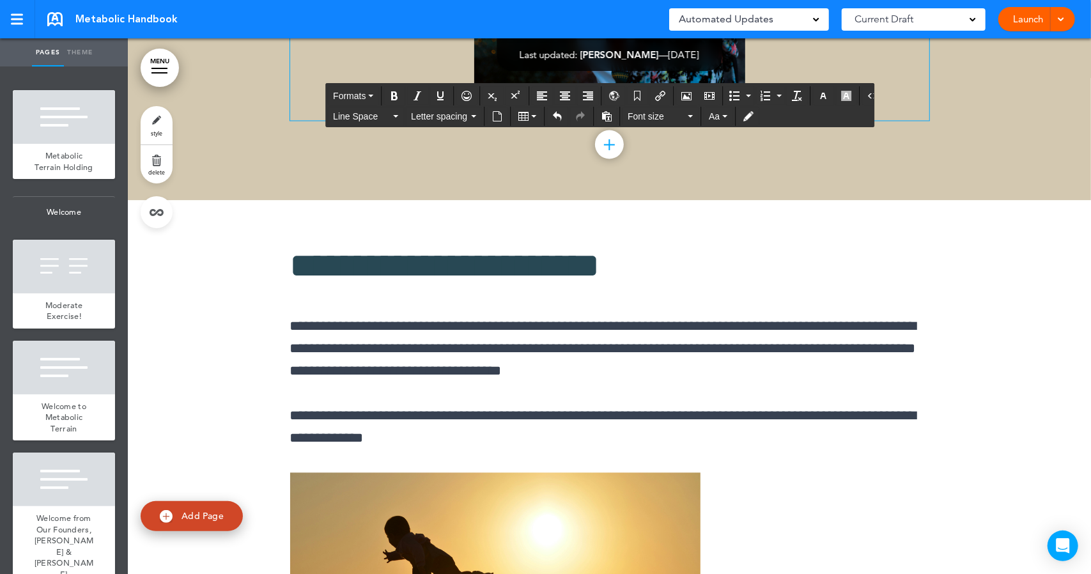
scroll to position [47439, 0]
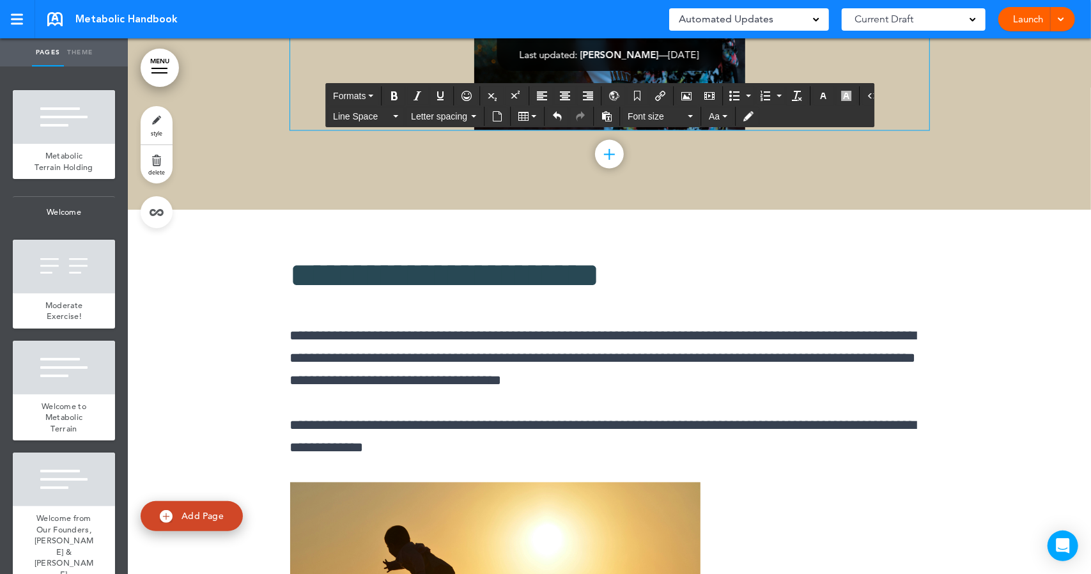
drag, startPoint x: 739, startPoint y: 253, endPoint x: 673, endPoint y: 309, distance: 87.1
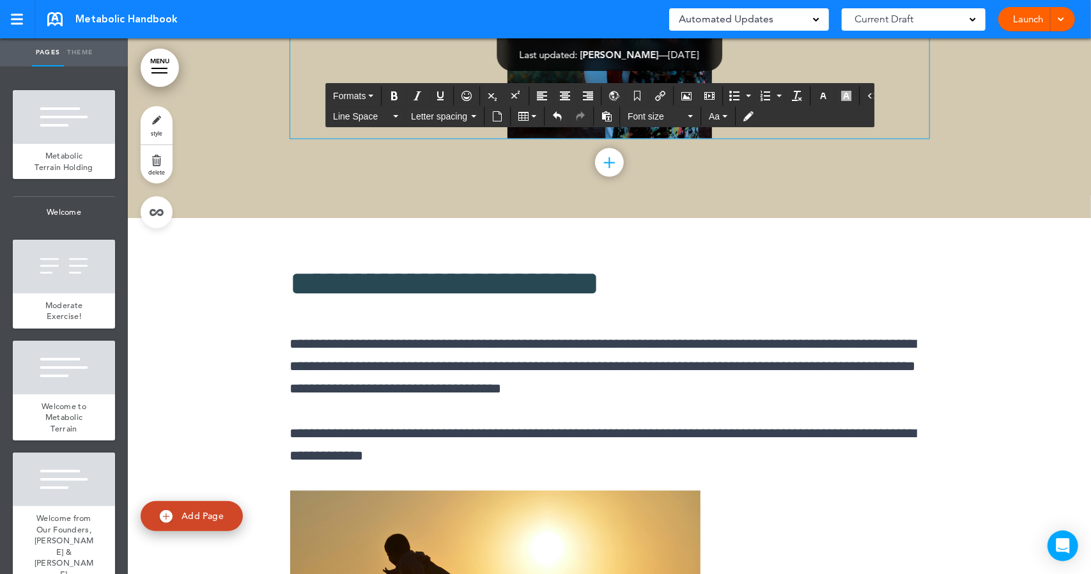
scroll to position [47325, 0]
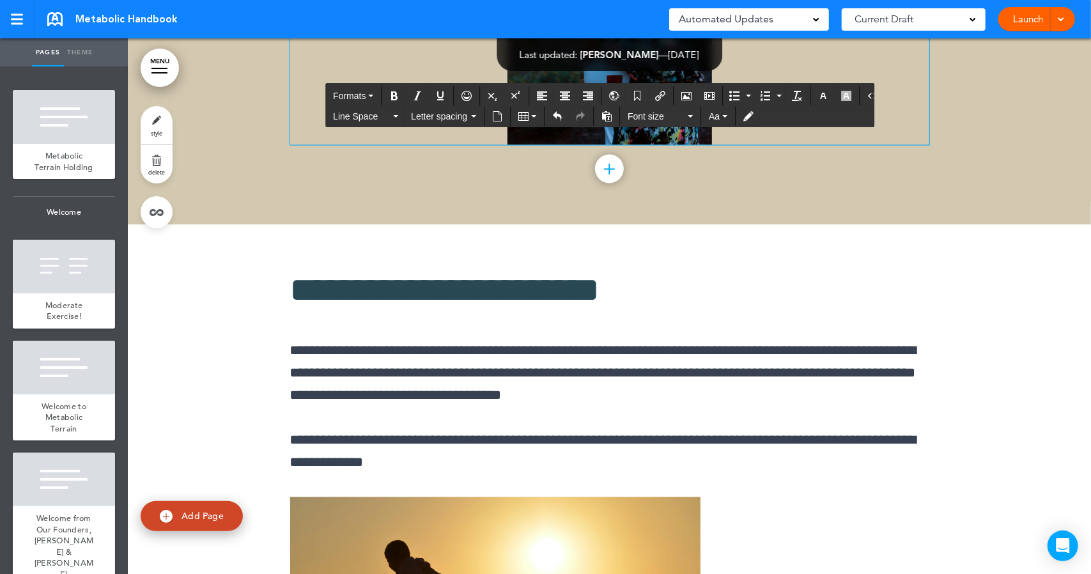
drag, startPoint x: 288, startPoint y: 221, endPoint x: 633, endPoint y: 214, distance: 345.3
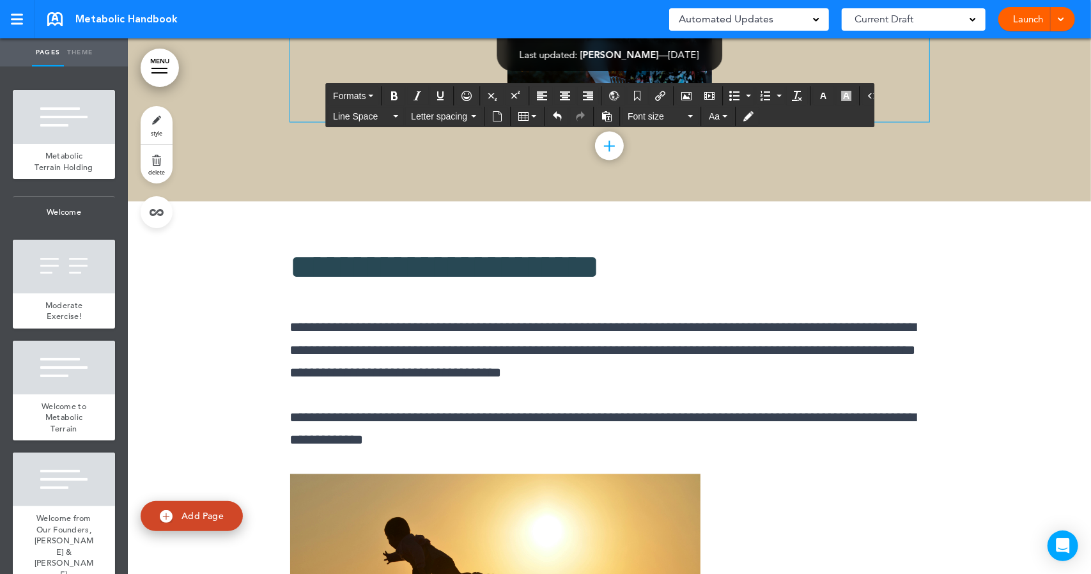
drag, startPoint x: 498, startPoint y: 244, endPoint x: 529, endPoint y: 244, distance: 31.3
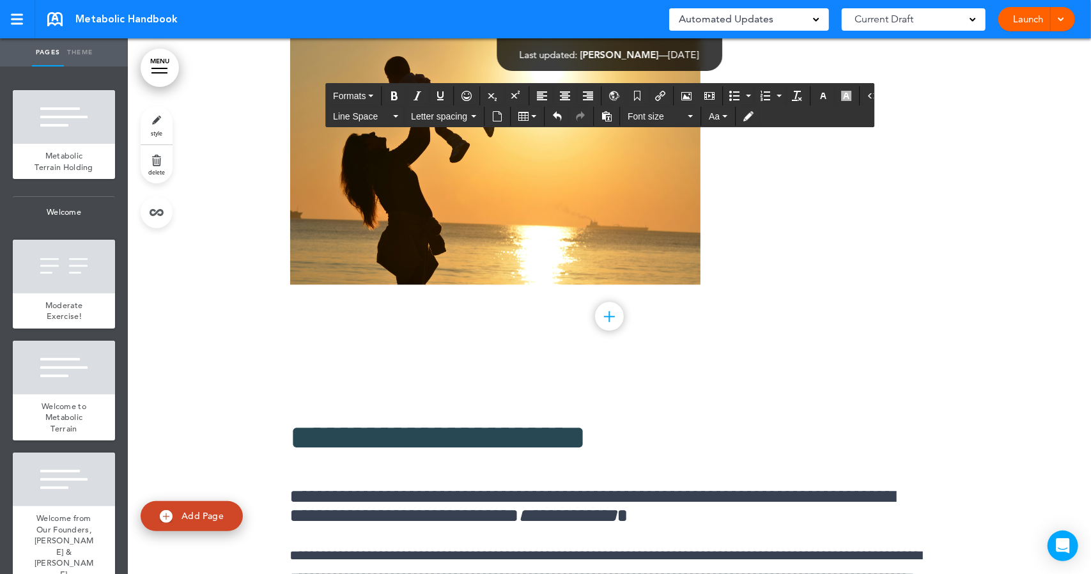
scroll to position [47810, 0]
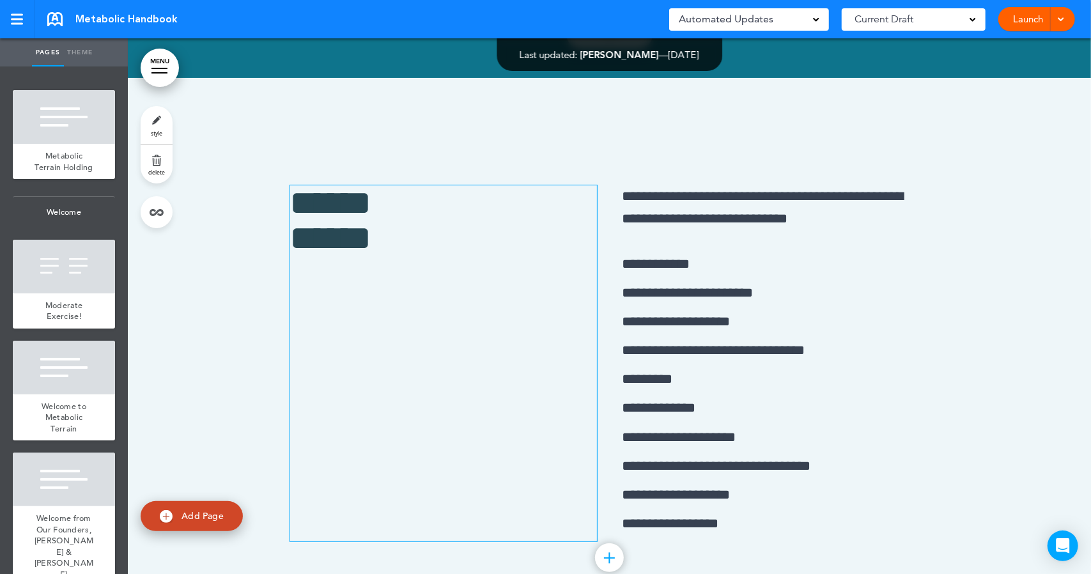
scroll to position [13159, 0]
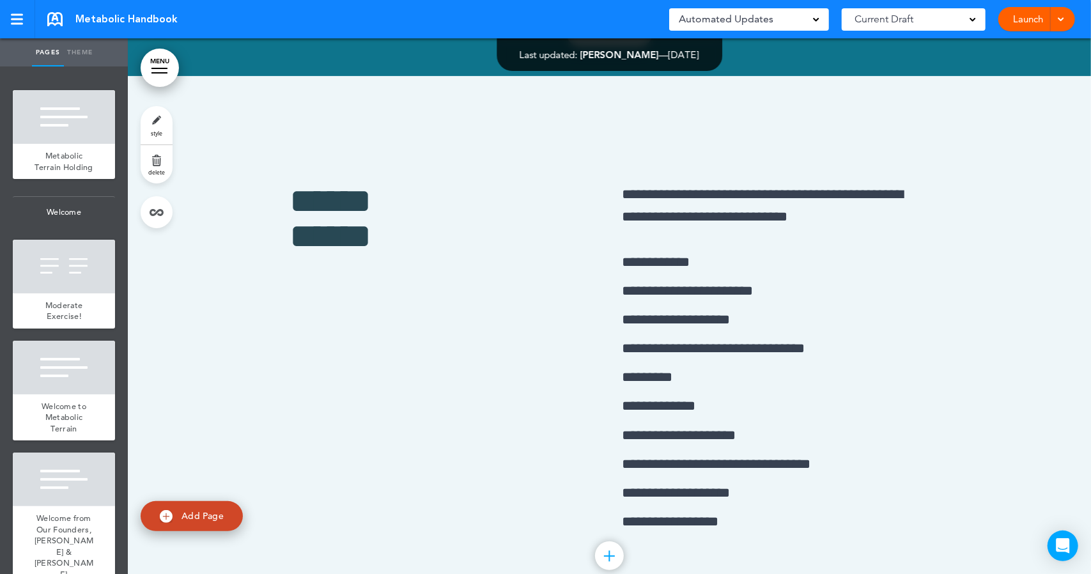
click at [158, 72] on link "MENU" at bounding box center [160, 68] width 38 height 38
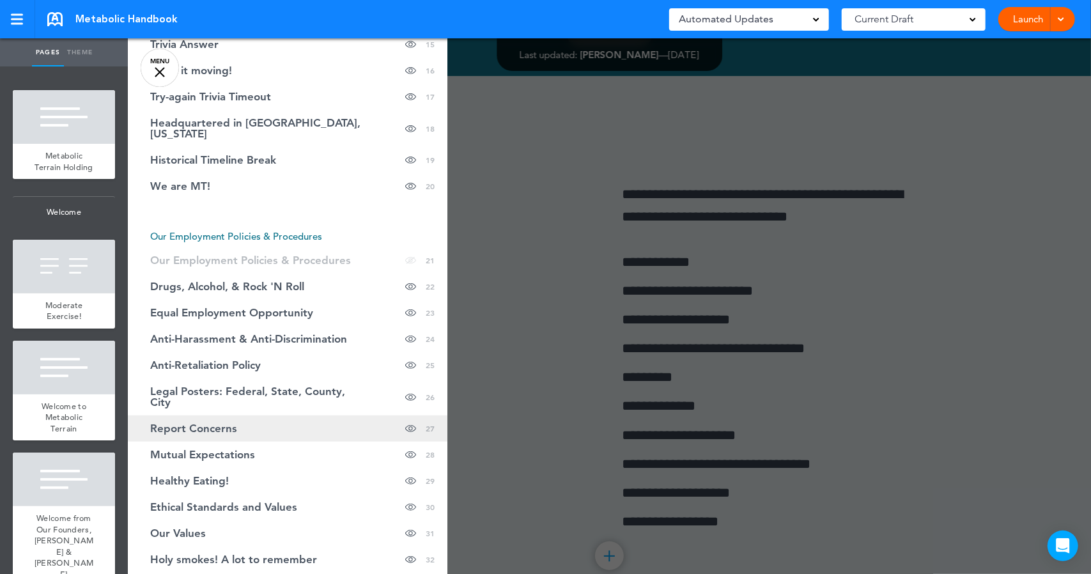
scroll to position [593, 0]
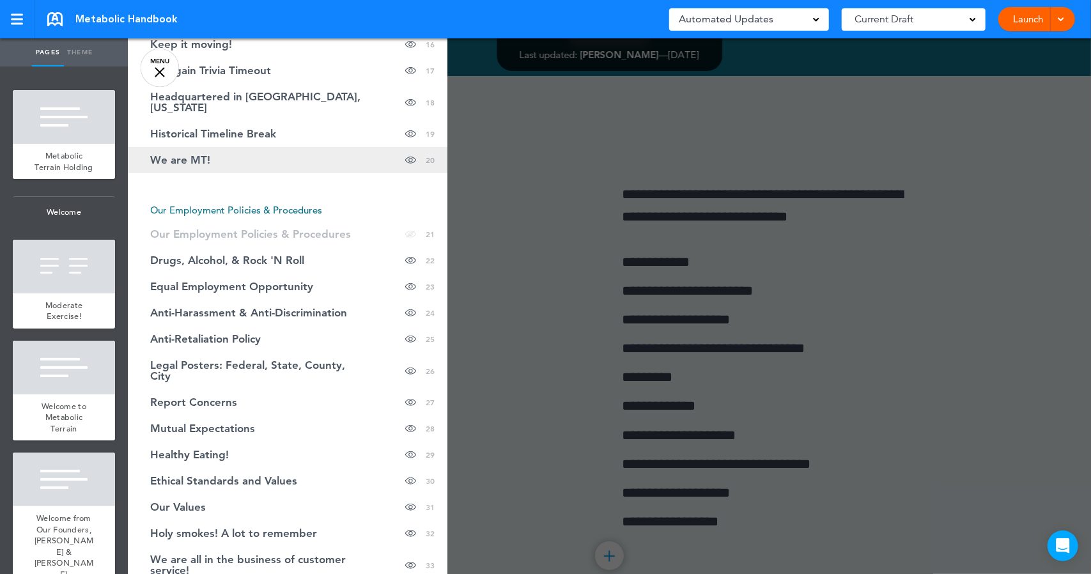
click at [230, 147] on link "We are MT! hide page in table of contents 20" at bounding box center [288, 160] width 320 height 26
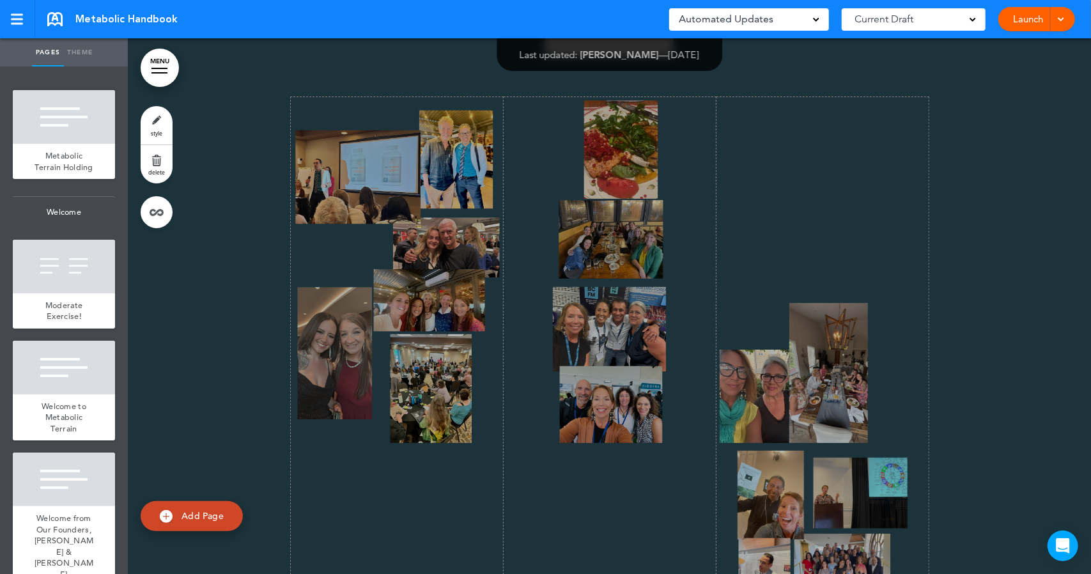
scroll to position [16264, 0]
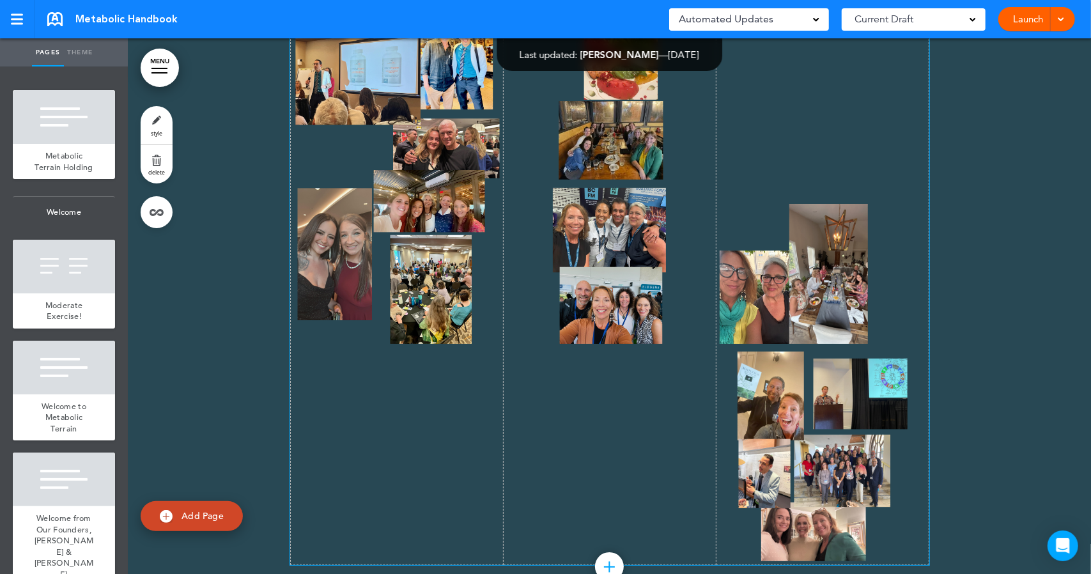
click at [873, 402] on td at bounding box center [822, 281] width 213 height 567
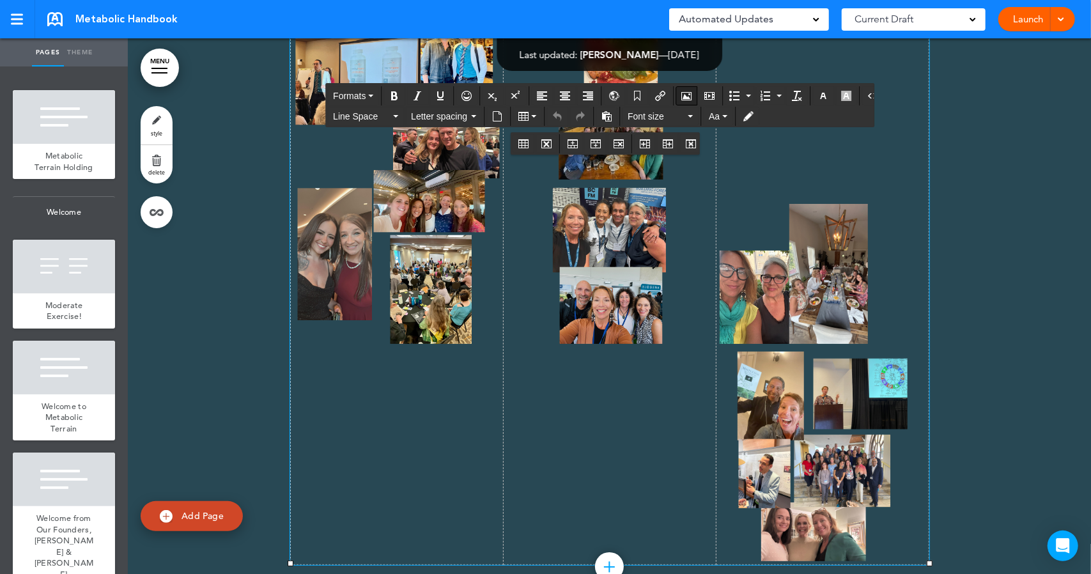
click at [682, 97] on icon "Airmason image" at bounding box center [687, 96] width 10 height 10
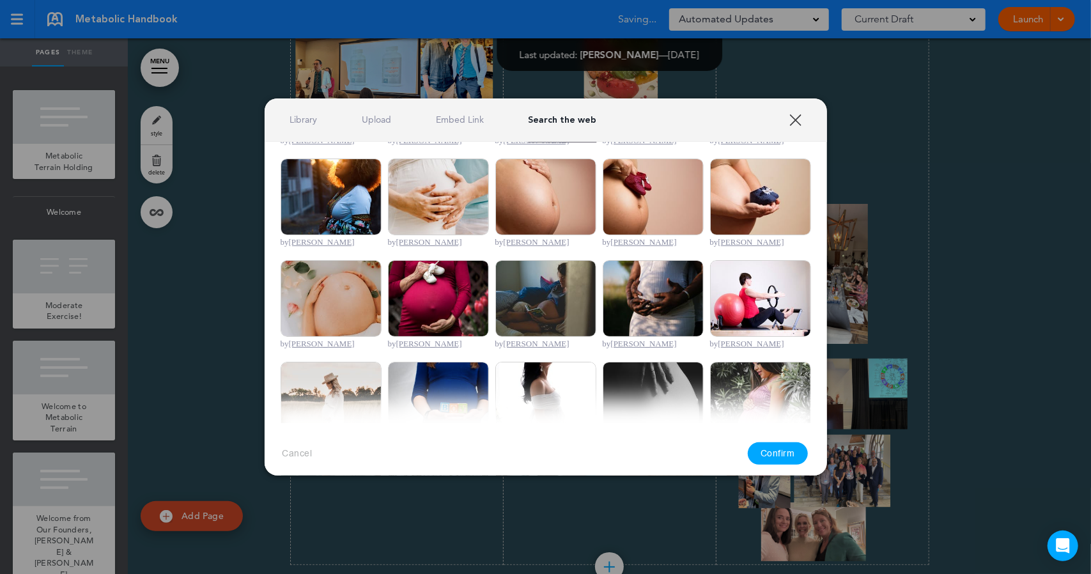
click at [368, 120] on link "Upload" at bounding box center [376, 120] width 29 height 12
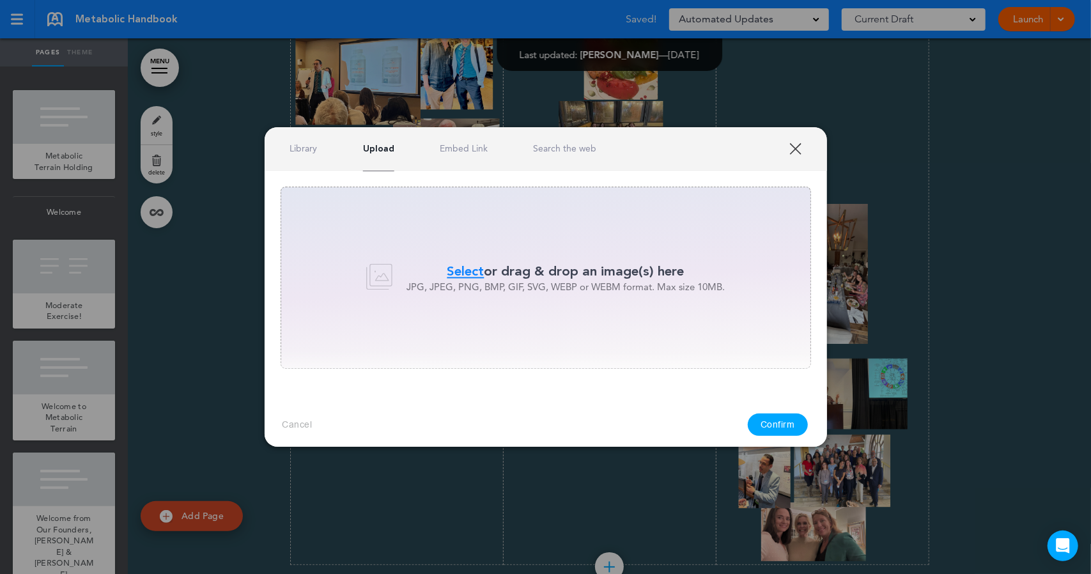
click at [461, 267] on span "Select" at bounding box center [466, 271] width 37 height 19
click at [460, 267] on span "Select" at bounding box center [466, 271] width 37 height 19
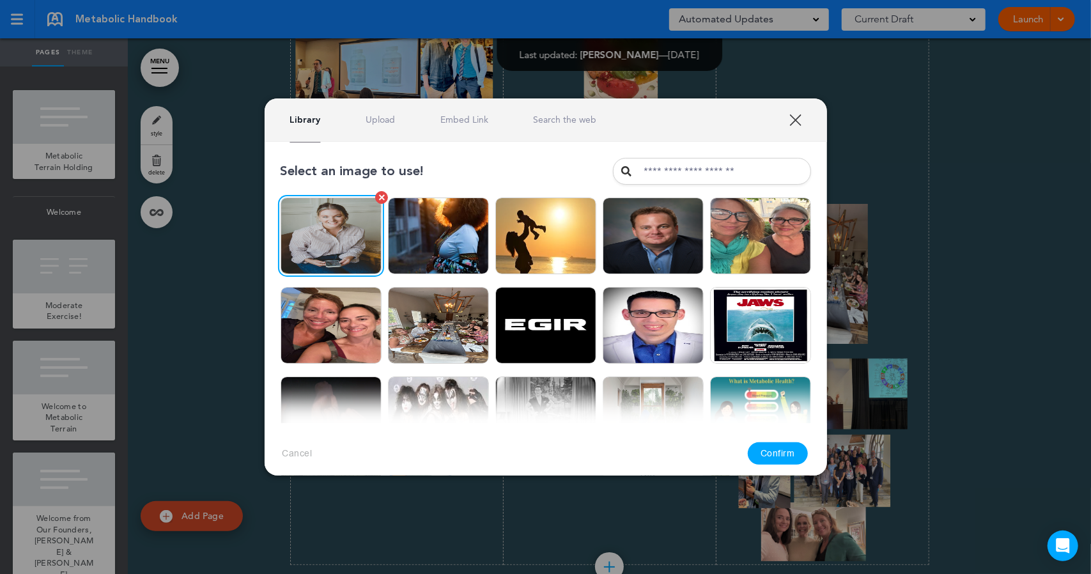
click at [340, 226] on img at bounding box center [331, 236] width 101 height 77
click at [777, 453] on button "Confirm" at bounding box center [778, 453] width 60 height 22
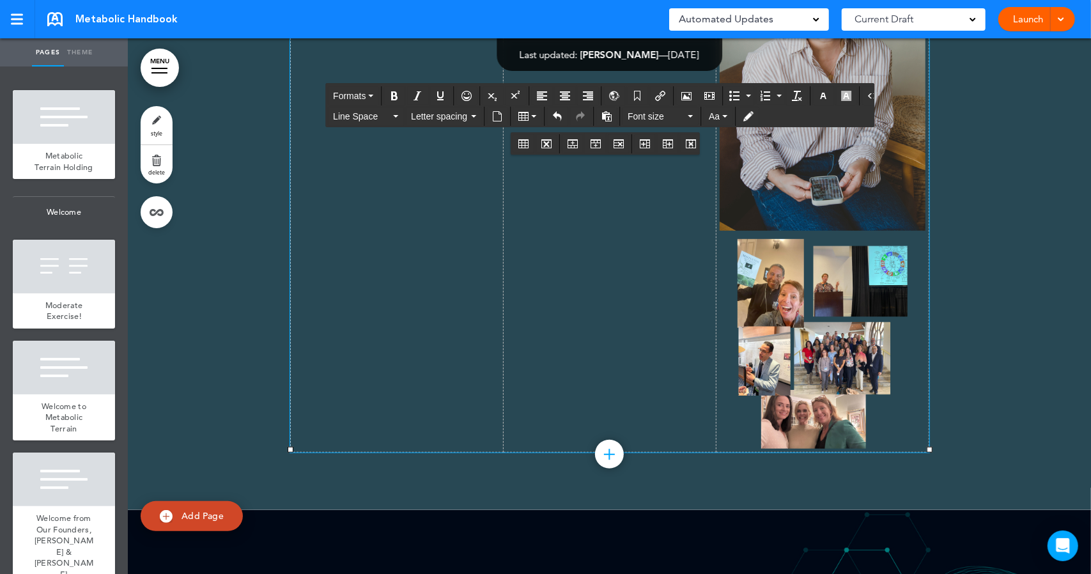
scroll to position [16685, 0]
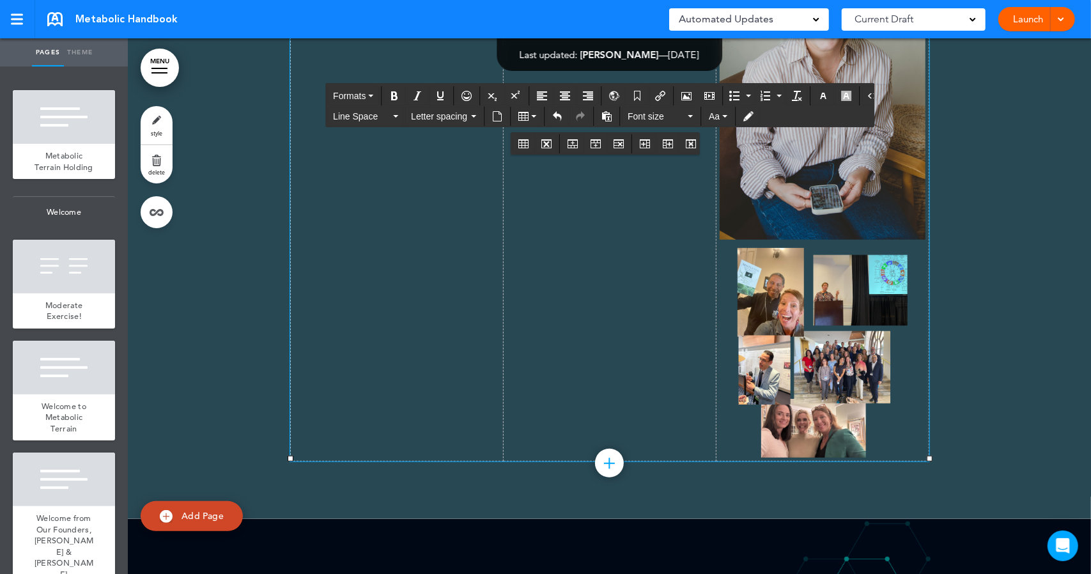
click at [724, 240] on img at bounding box center [823, 85] width 206 height 309
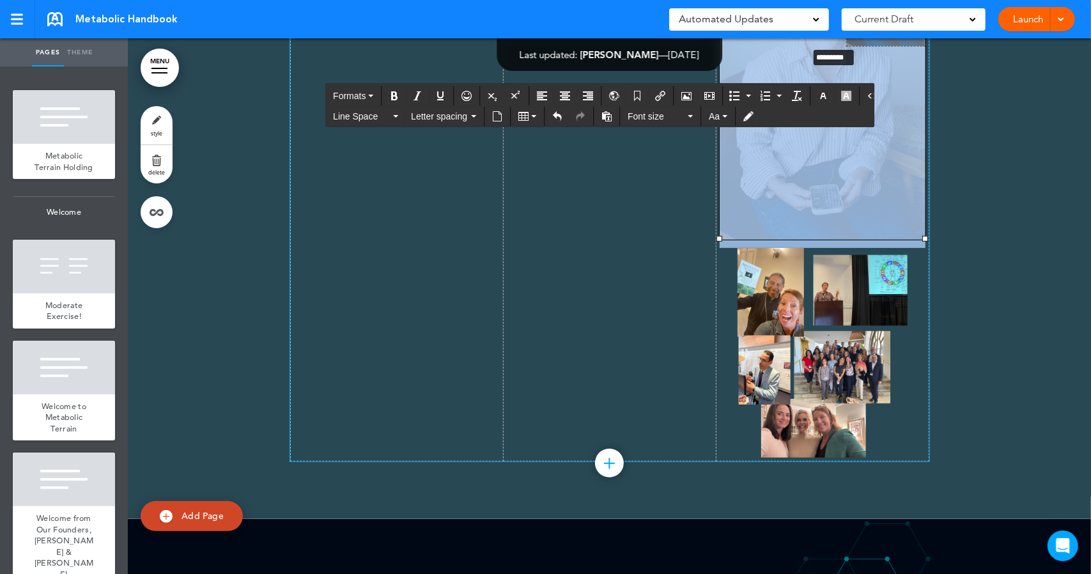
drag, startPoint x: 714, startPoint y: 392, endPoint x: 802, endPoint y: 199, distance: 212.3
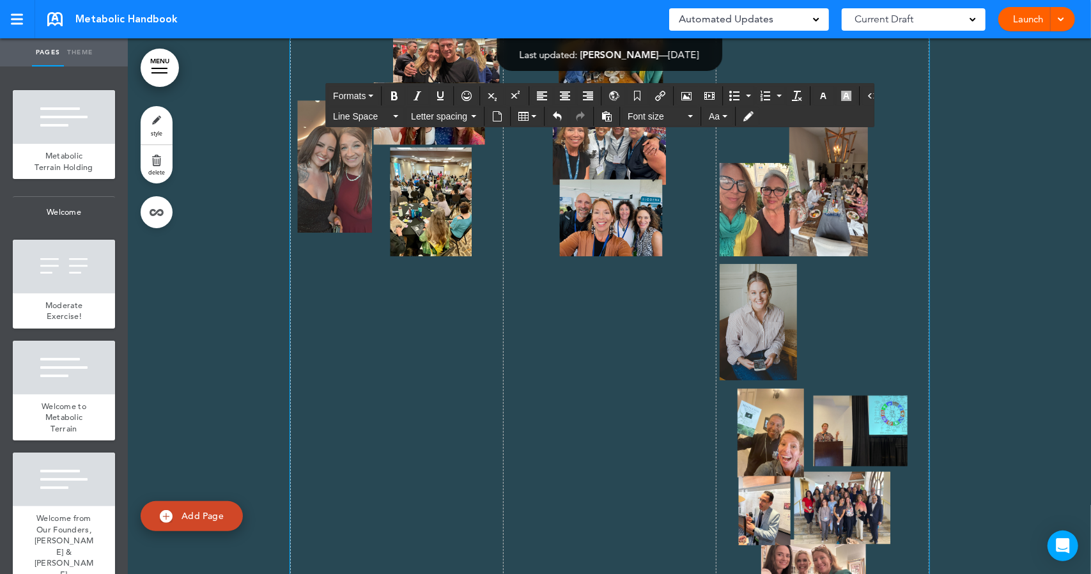
scroll to position [16356, 0]
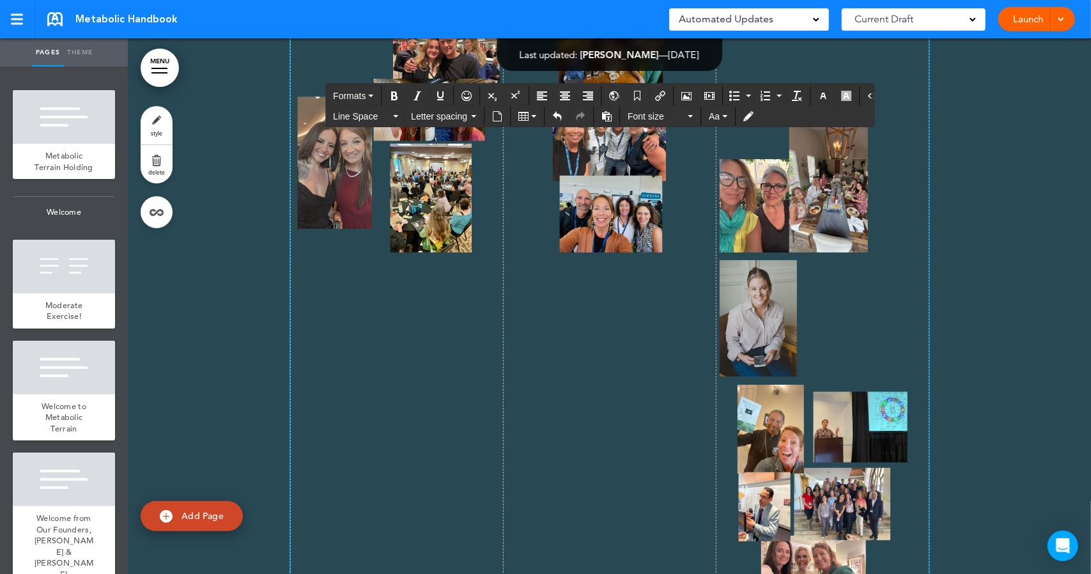
click at [749, 377] on img at bounding box center [758, 318] width 77 height 116
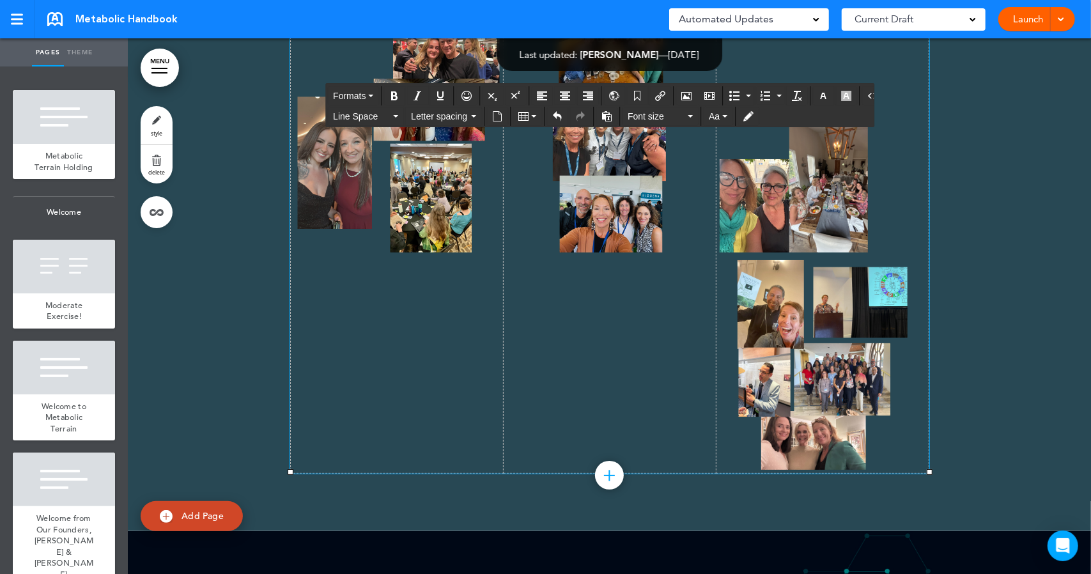
click at [559, 458] on td at bounding box center [609, 190] width 213 height 567
click at [561, 449] on td at bounding box center [609, 190] width 213 height 567
click at [682, 98] on icon "Airmason image" at bounding box center [687, 96] width 10 height 10
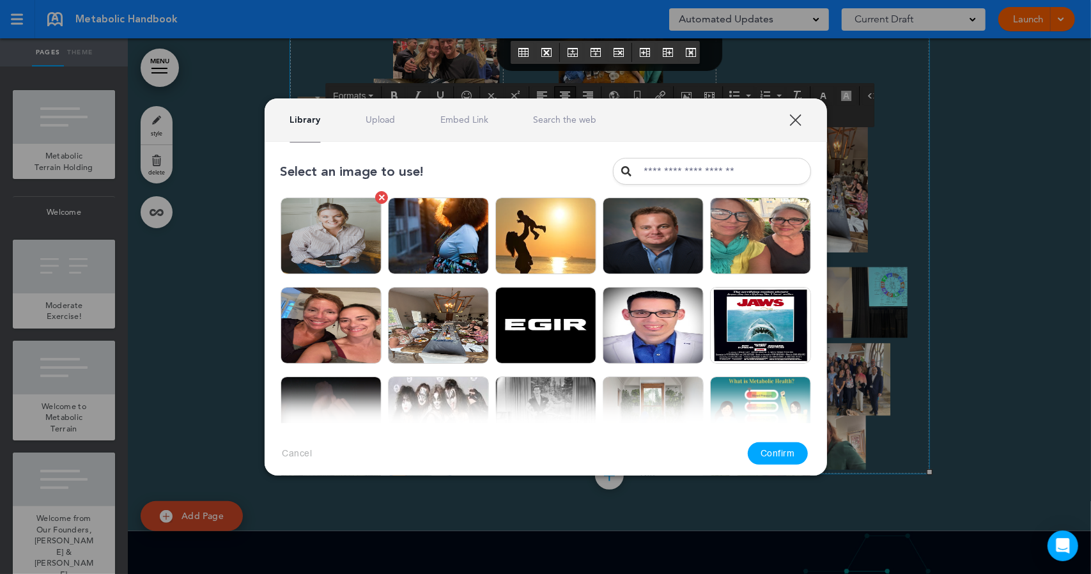
click at [357, 227] on img at bounding box center [331, 236] width 101 height 77
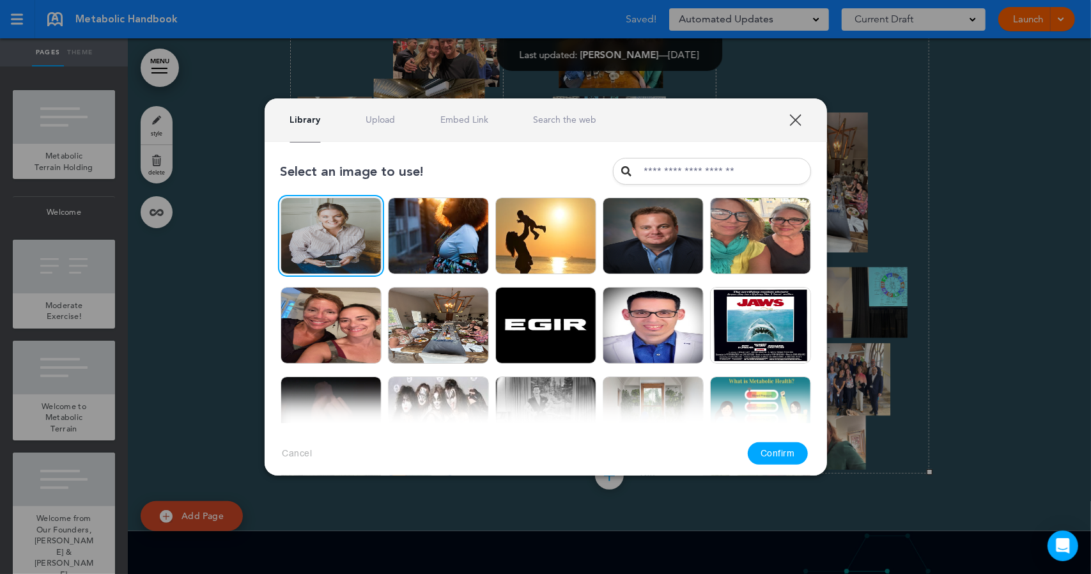
click at [776, 458] on button "Confirm" at bounding box center [778, 453] width 60 height 22
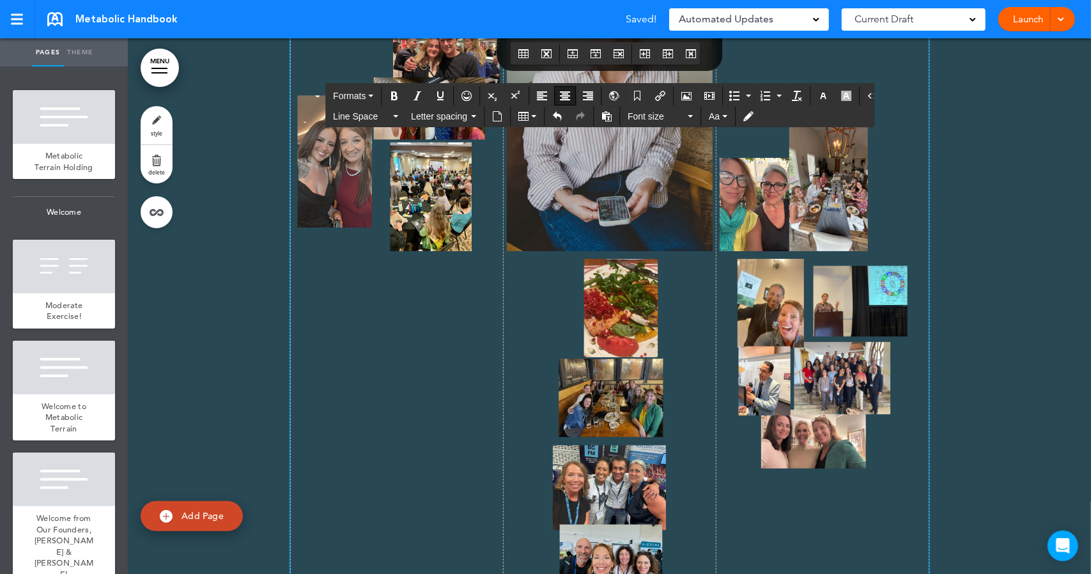
click at [605, 251] on img at bounding box center [610, 96] width 206 height 309
drag, startPoint x: 505, startPoint y: 405, endPoint x: 548, endPoint y: 317, distance: 97.5
click at [548, 251] on img at bounding box center [610, 96] width 206 height 309
drag, startPoint x: 501, startPoint y: 404, endPoint x: 600, endPoint y: 215, distance: 212.8
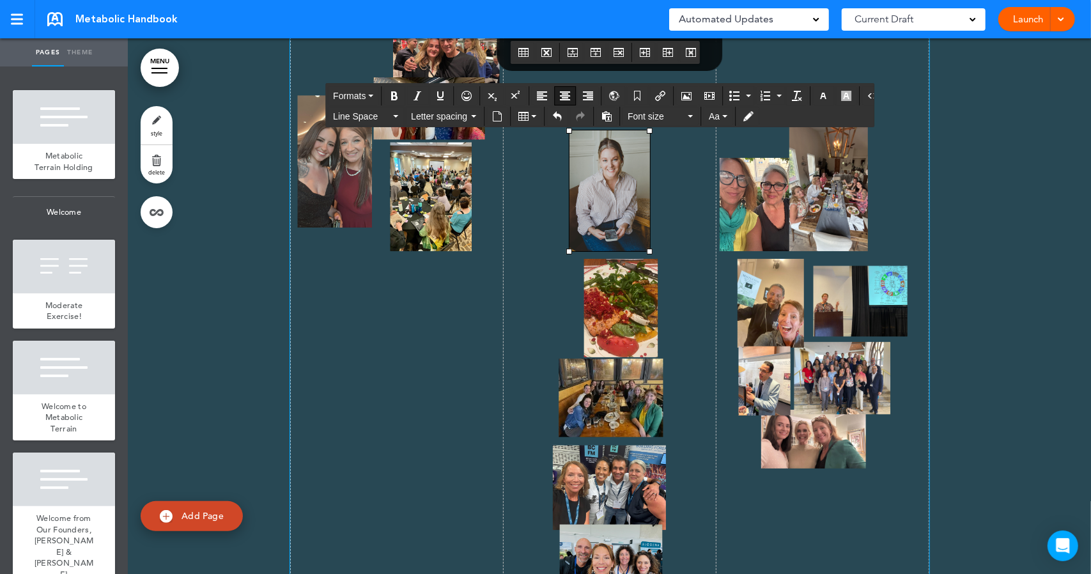
click at [598, 256] on td at bounding box center [609, 256] width 213 height 699
click at [162, 68] on div at bounding box center [160, 68] width 16 height 1
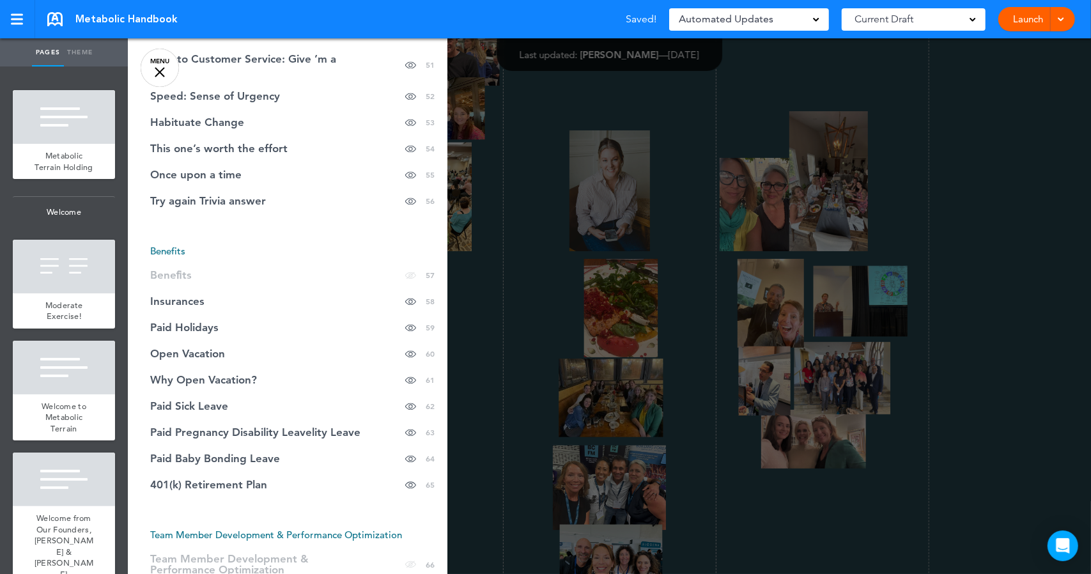
scroll to position [1875, 0]
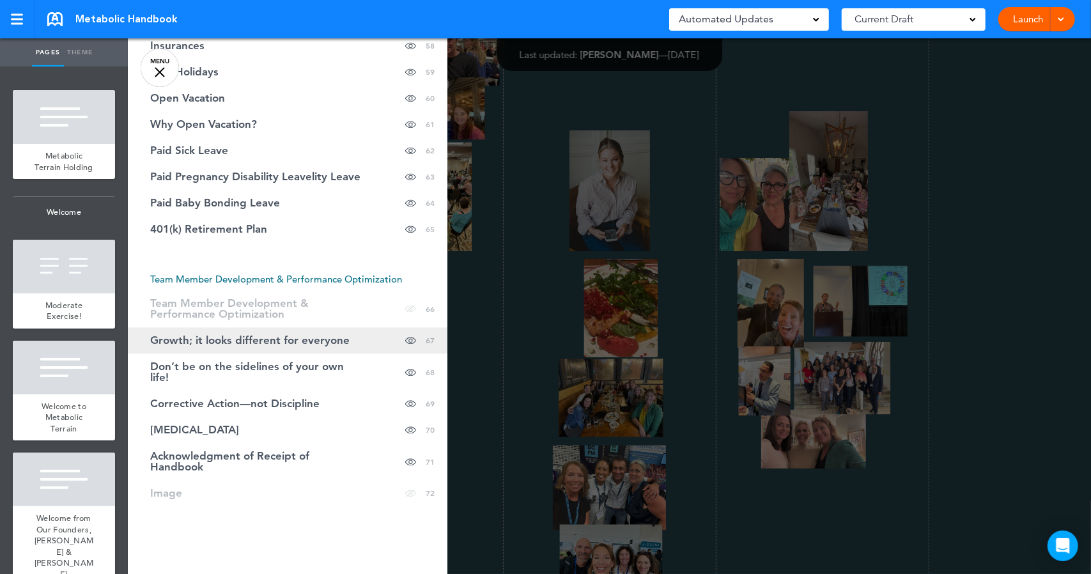
click at [291, 335] on span "Growth; it looks different for everyone" at bounding box center [249, 340] width 199 height 11
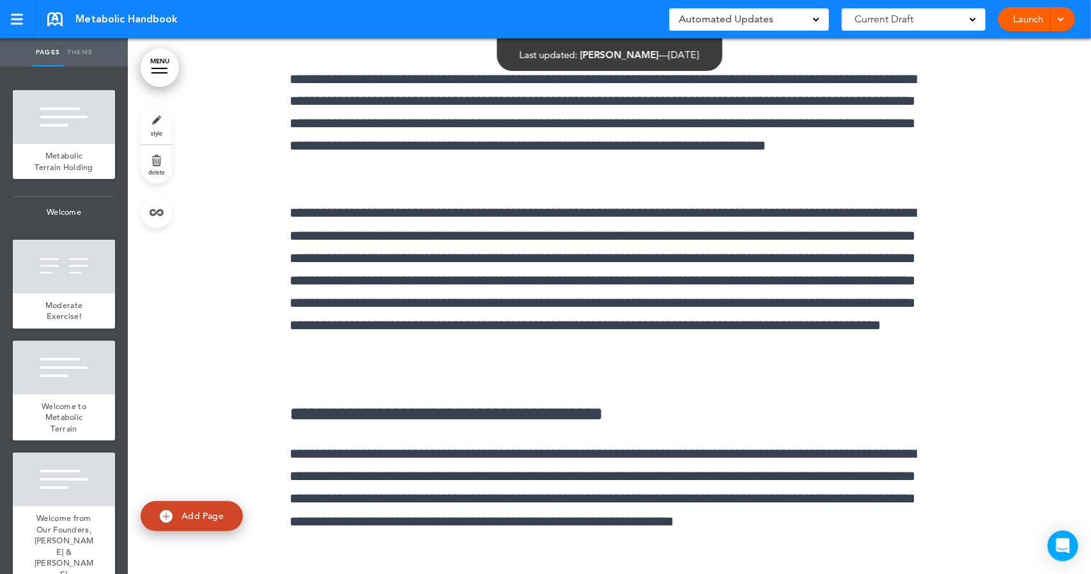
scroll to position [50717, 0]
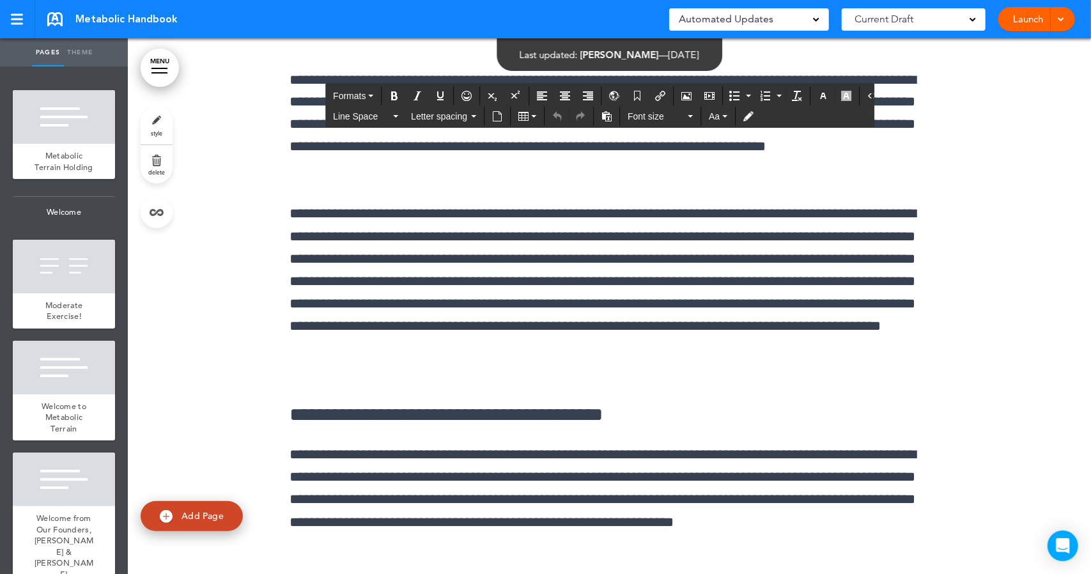
drag, startPoint x: 467, startPoint y: 289, endPoint x: 559, endPoint y: 285, distance: 92.2
click at [655, 97] on icon "Insert/edit airmason link" at bounding box center [660, 96] width 10 height 10
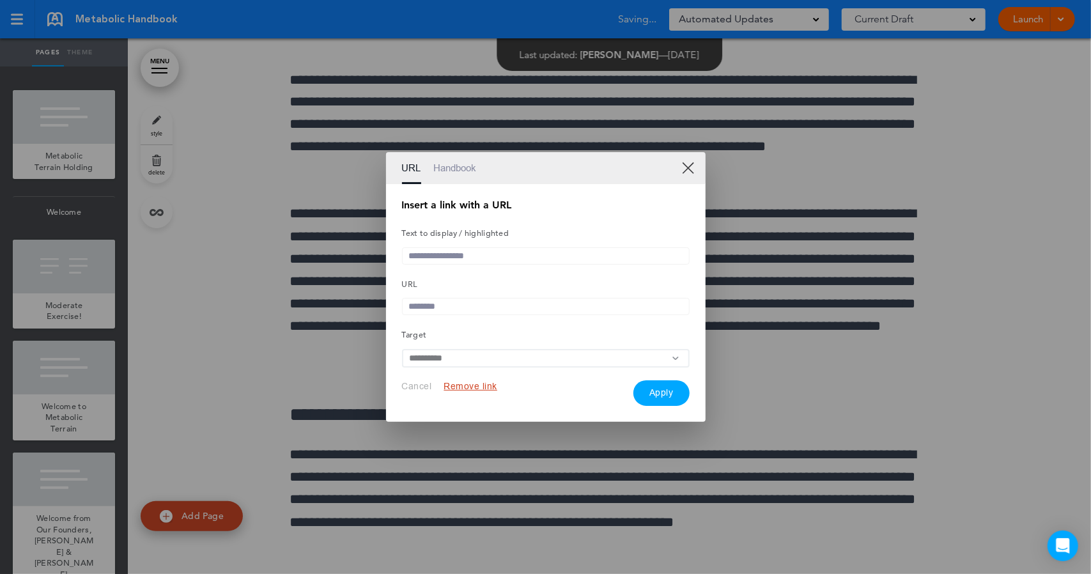
click at [458, 249] on input "text" at bounding box center [546, 255] width 288 height 17
type input "*"
type input "**********"
click at [440, 309] on input "text" at bounding box center [546, 306] width 288 height 17
paste input "**********"
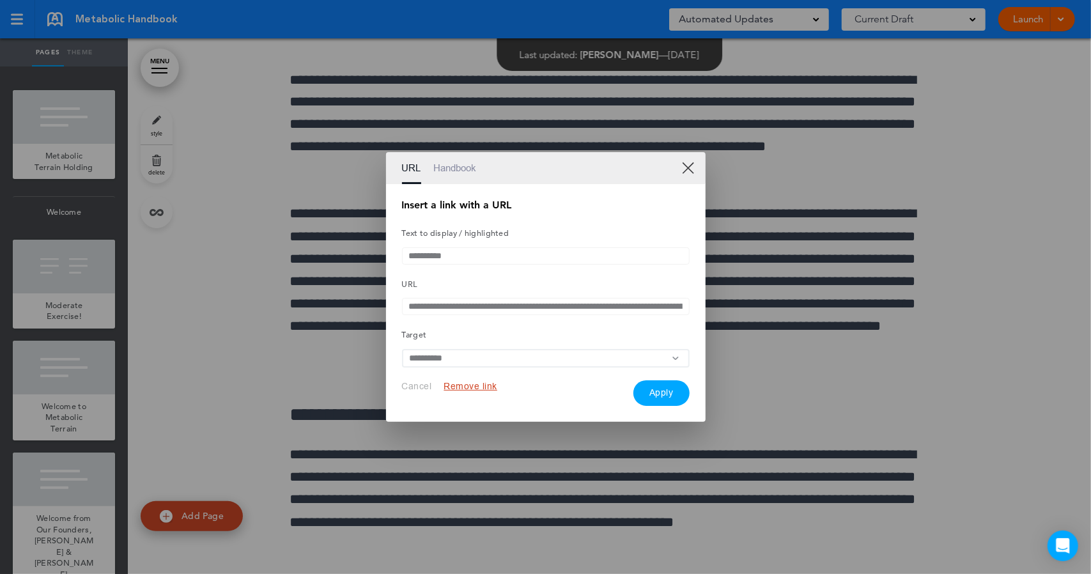
scroll to position [0, 338]
type input "**********"
click at [437, 359] on input "**********" at bounding box center [546, 359] width 288 height 19
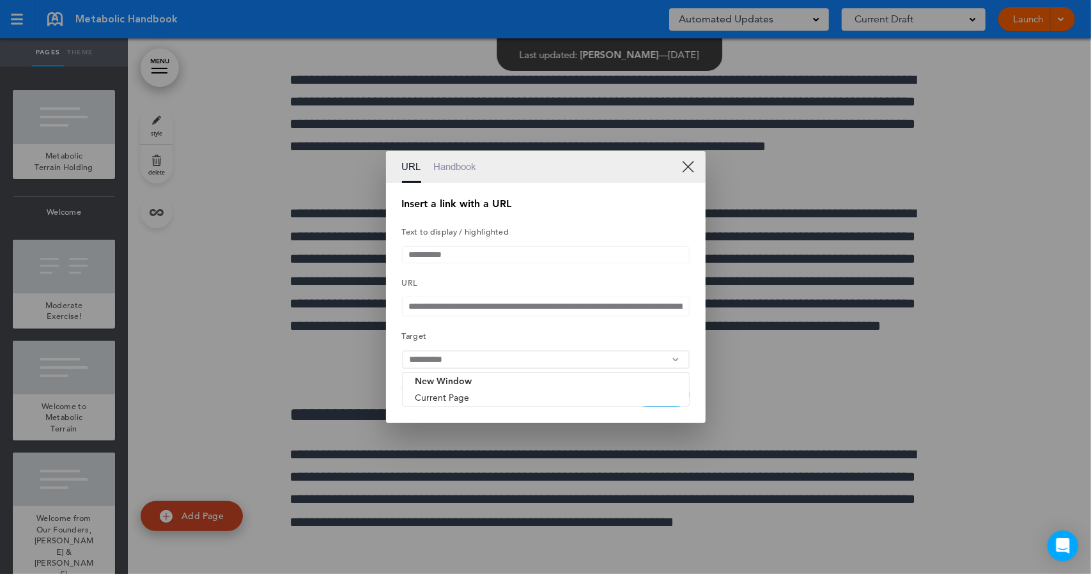
click at [451, 336] on h5 "Target" at bounding box center [546, 335] width 288 height 18
click at [661, 392] on button "Apply" at bounding box center [662, 395] width 56 height 26
